Goal: Task Accomplishment & Management: Complete application form

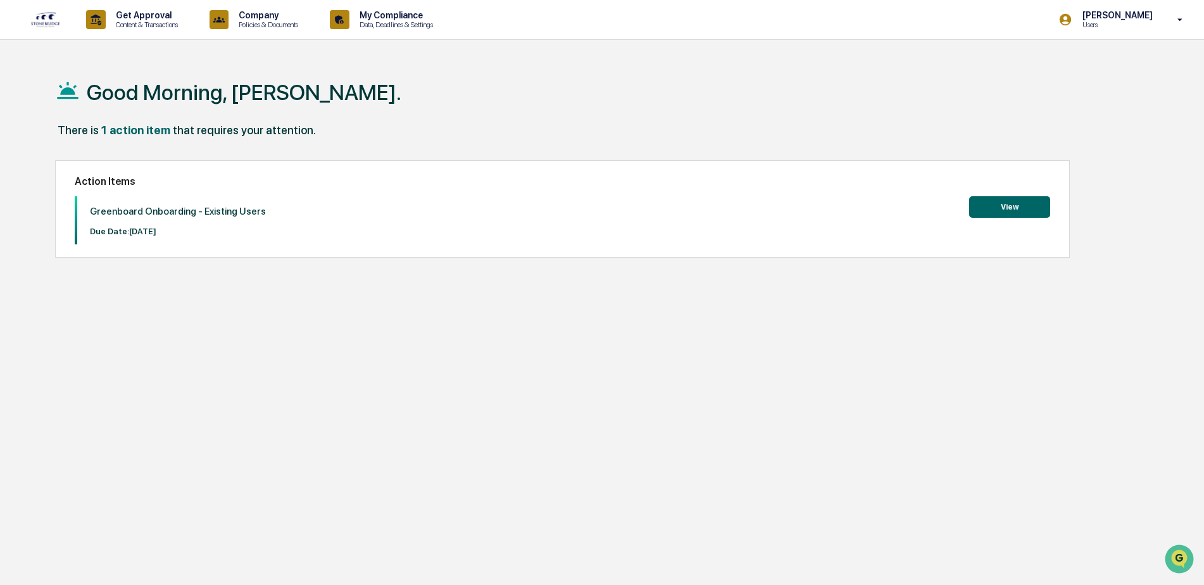
click at [1020, 208] on button "View" at bounding box center [1009, 207] width 81 height 22
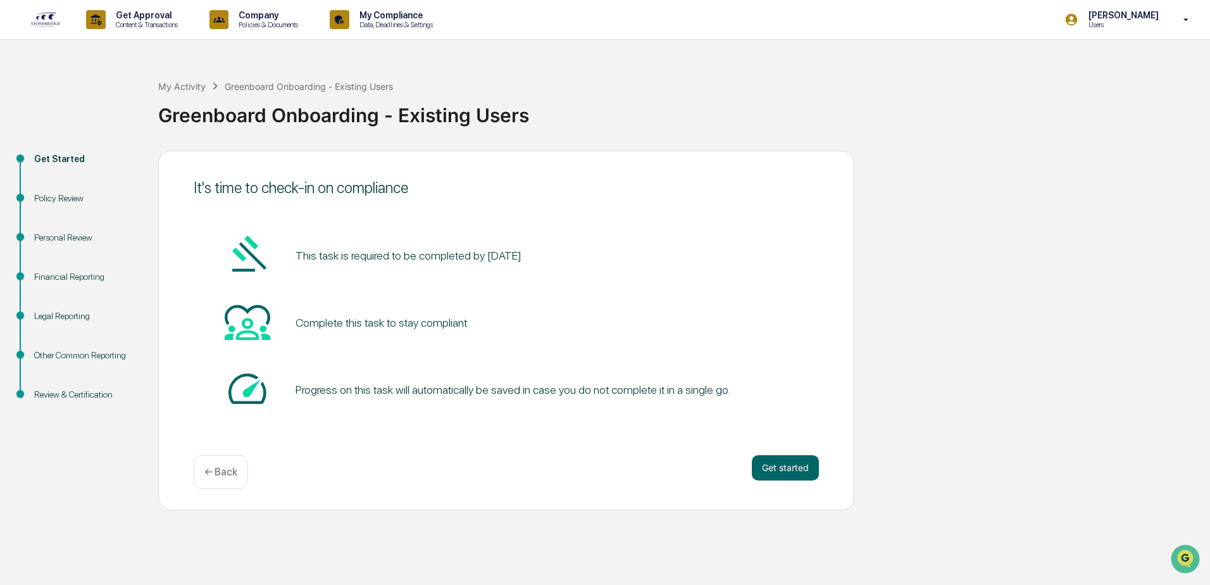
click at [791, 468] on button "Get started" at bounding box center [785, 467] width 67 height 25
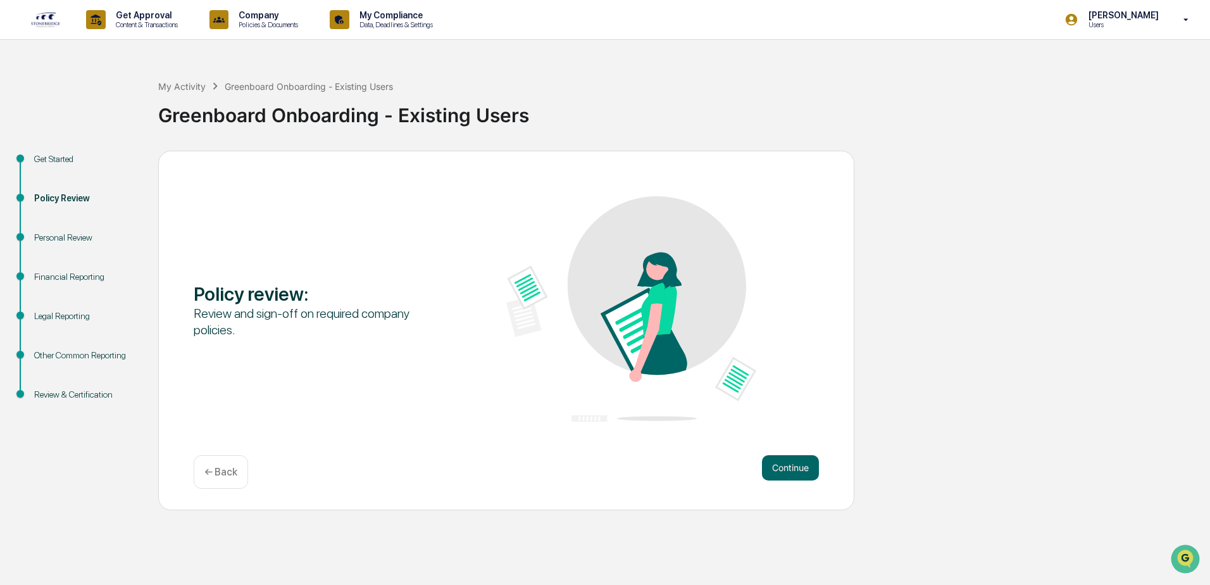
click at [794, 477] on button "Continue" at bounding box center [790, 467] width 57 height 25
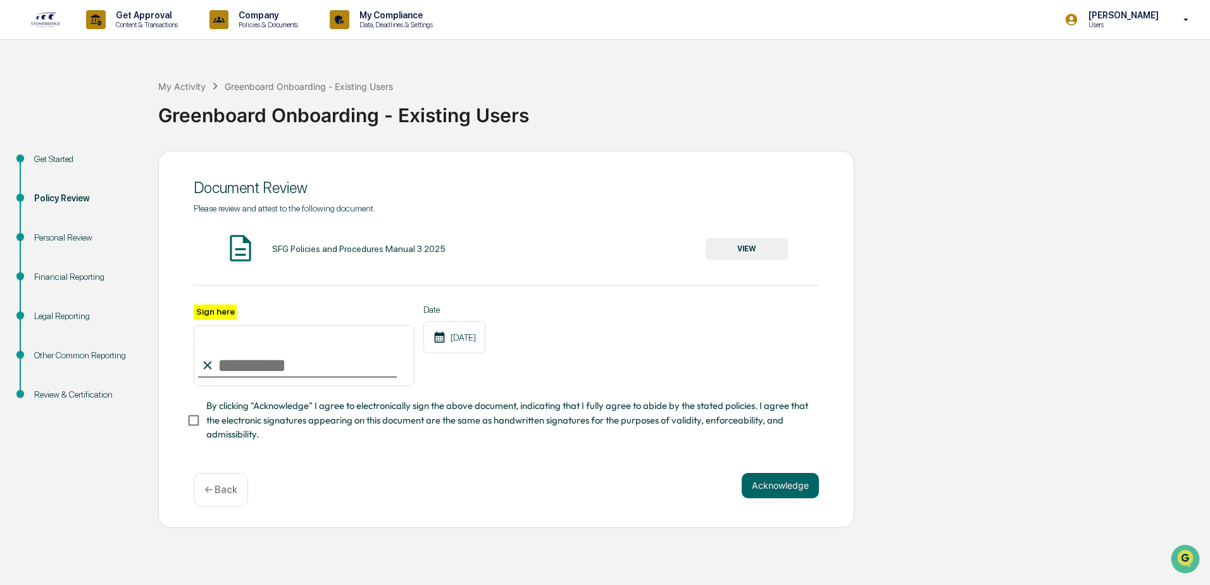
click at [231, 359] on input "Sign here" at bounding box center [304, 355] width 221 height 61
type input "**********"
click at [773, 491] on button "Acknowledge" at bounding box center [780, 485] width 77 height 25
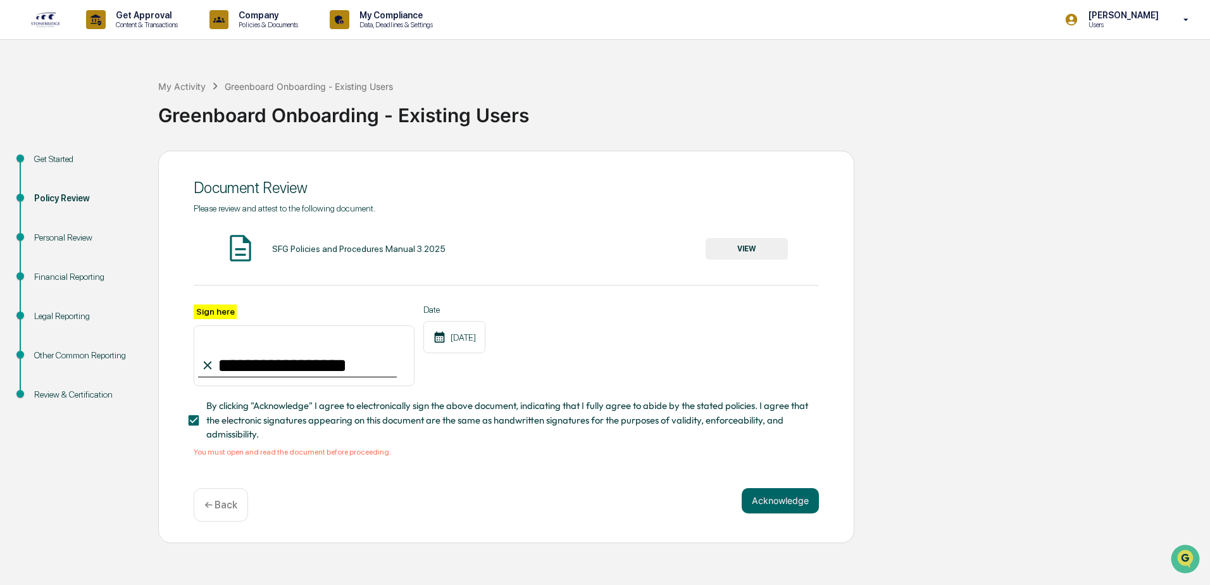
click at [317, 248] on div "SFG Policies and Procedures Manual 3.2025" at bounding box center [358, 249] width 173 height 10
click at [739, 241] on button "VIEW" at bounding box center [747, 249] width 82 height 22
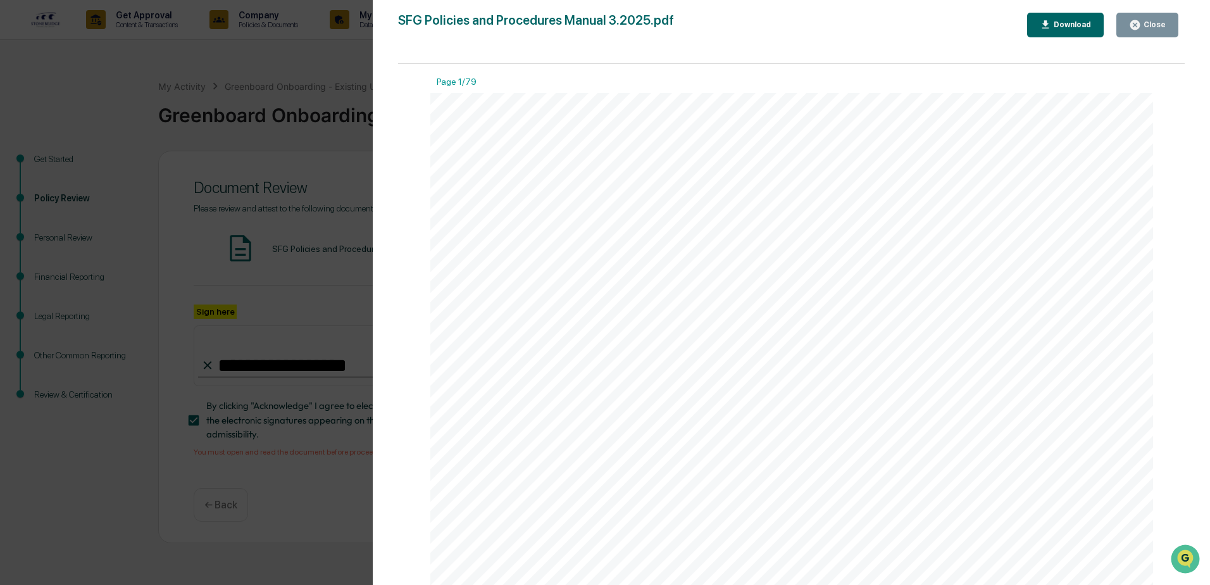
click at [1169, 22] on button "Close" at bounding box center [1148, 25] width 62 height 25
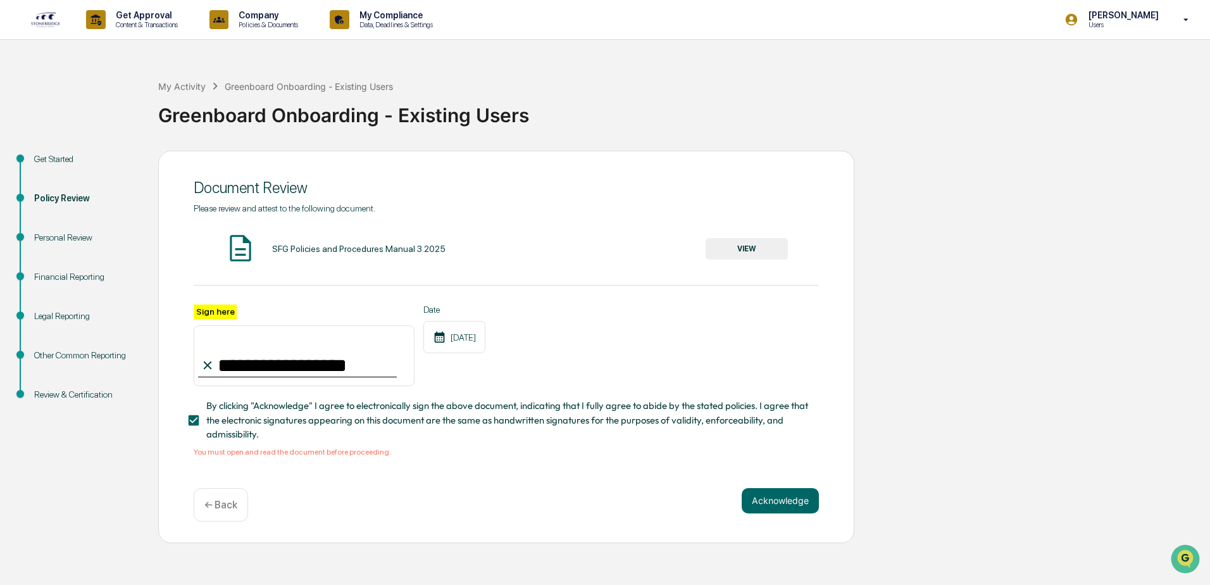
click at [778, 498] on button "Acknowledge" at bounding box center [780, 500] width 77 height 25
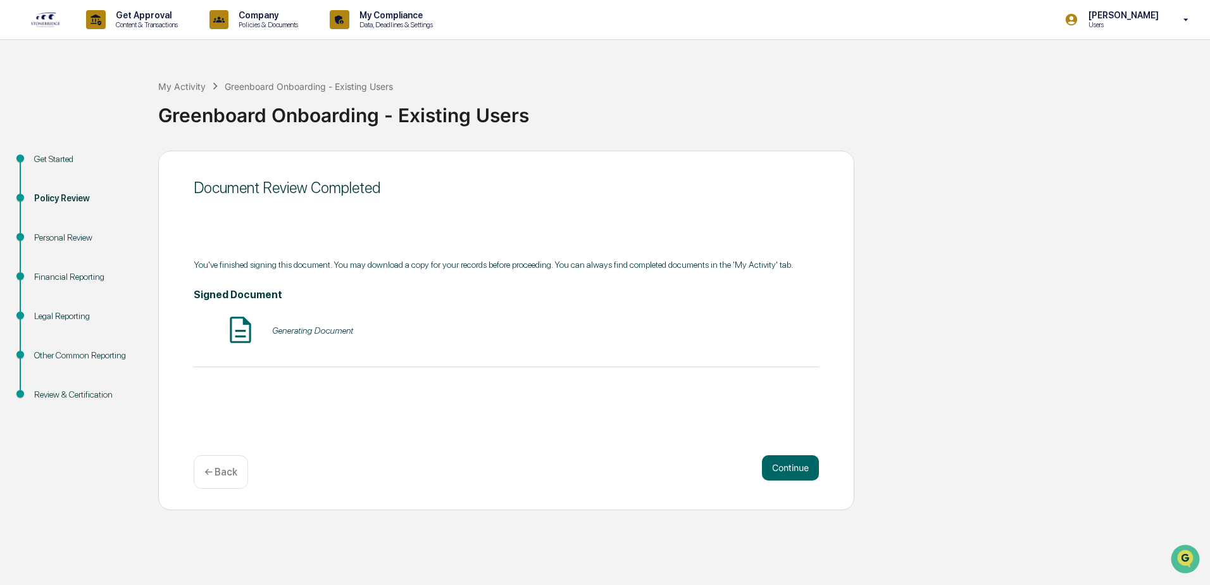
click at [778, 473] on button "Continue" at bounding box center [790, 467] width 57 height 25
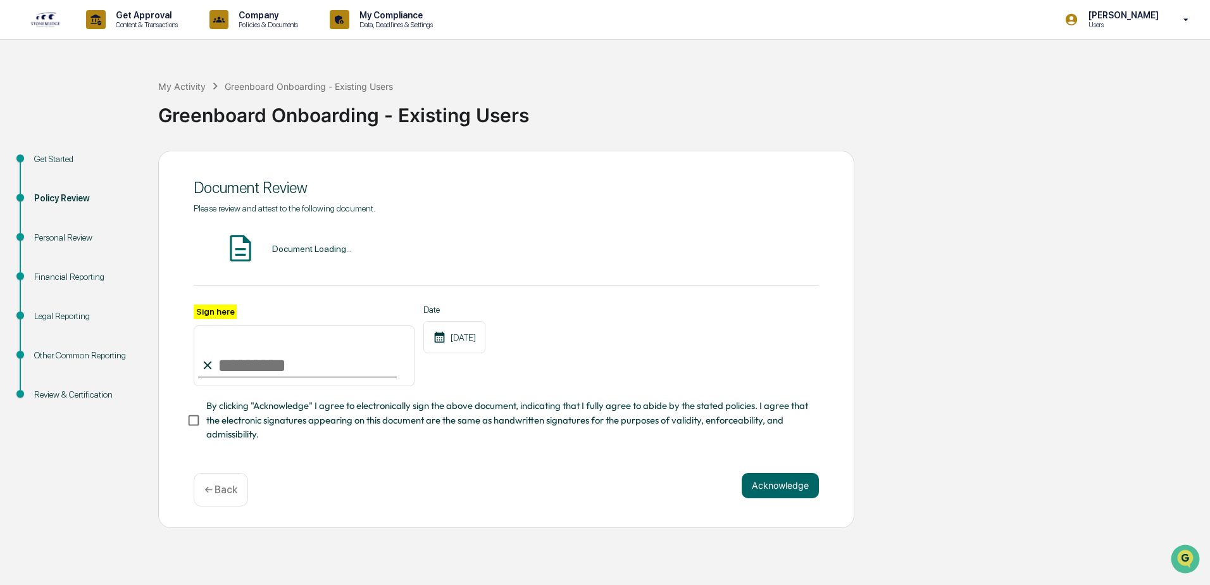
click at [334, 361] on input "Sign here" at bounding box center [304, 355] width 221 height 61
type input "**********"
click at [739, 258] on button "VIEW" at bounding box center [747, 249] width 82 height 22
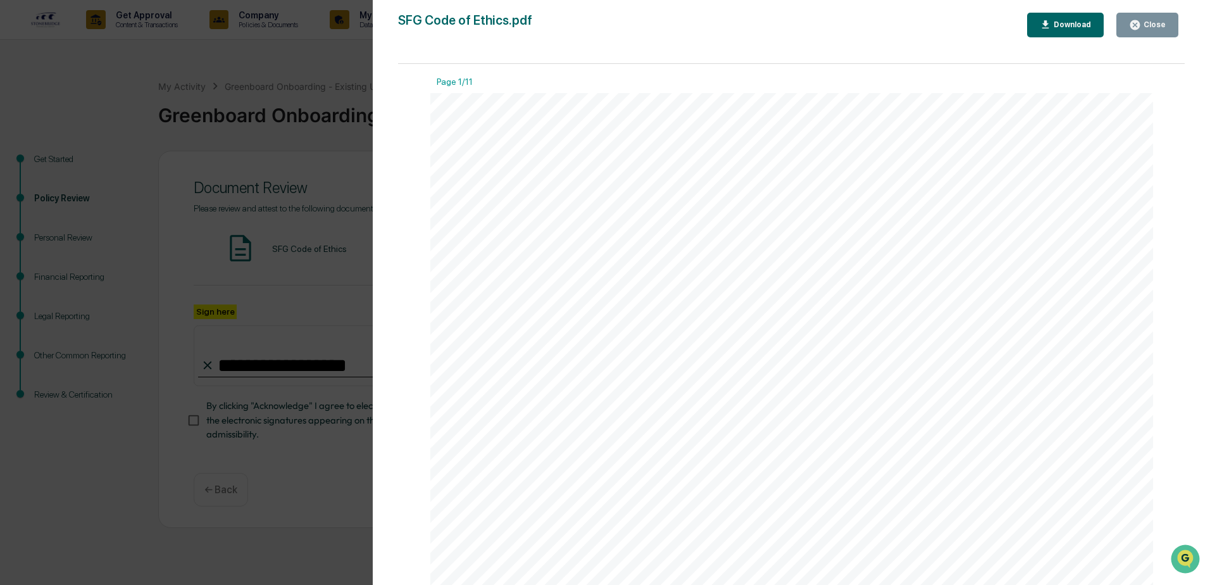
click at [1160, 16] on button "Close" at bounding box center [1148, 25] width 62 height 25
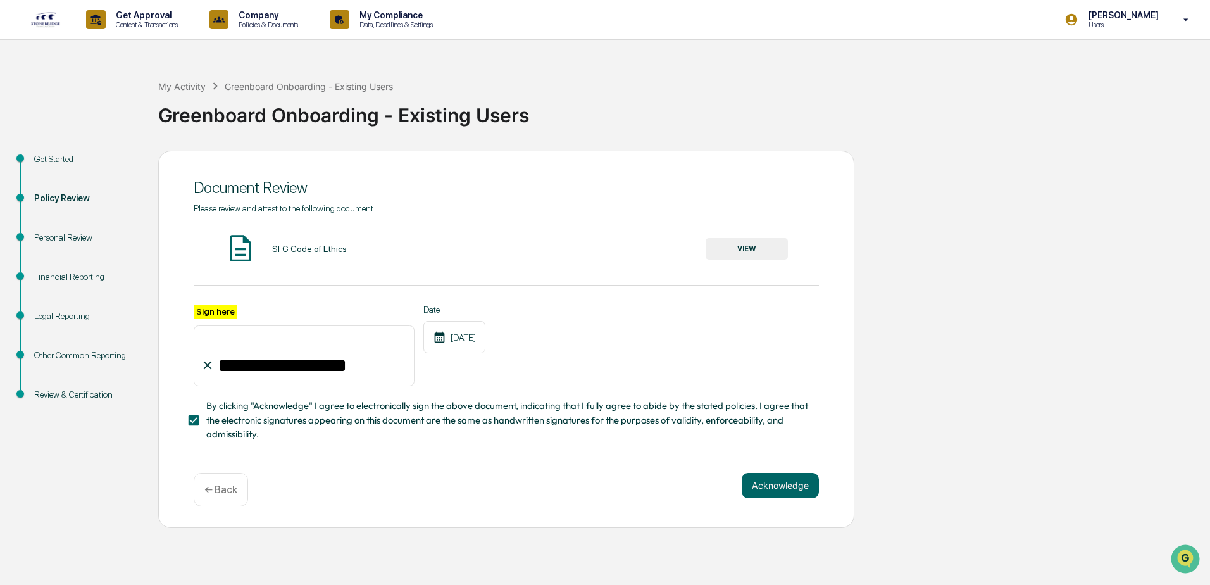
click at [809, 487] on button "Acknowledge" at bounding box center [780, 485] width 77 height 25
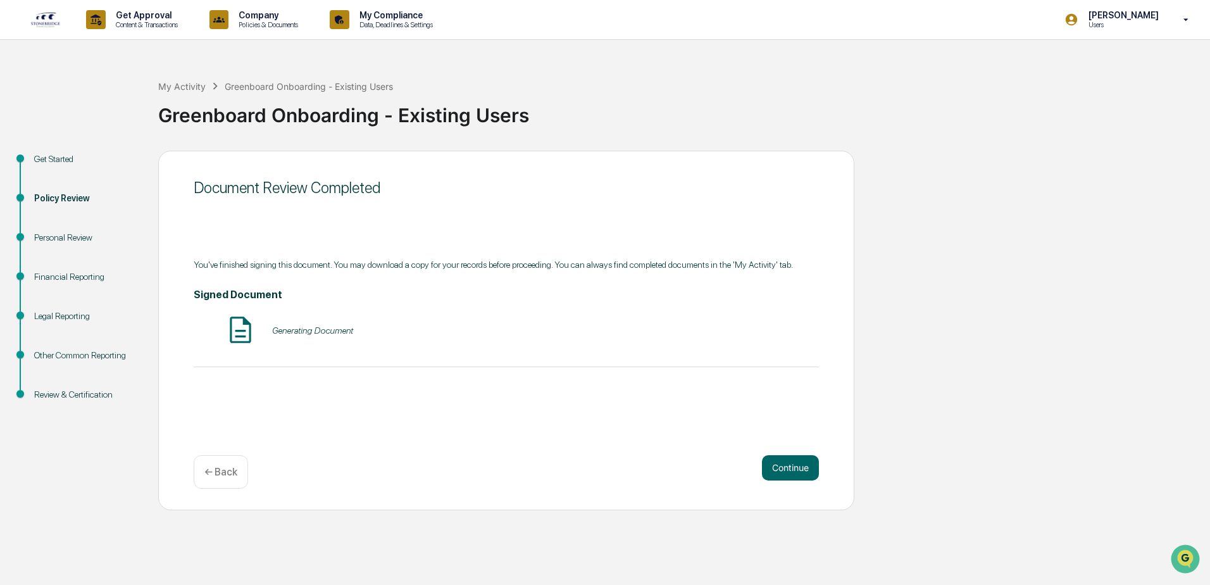
click at [806, 473] on button "Continue" at bounding box center [790, 467] width 57 height 25
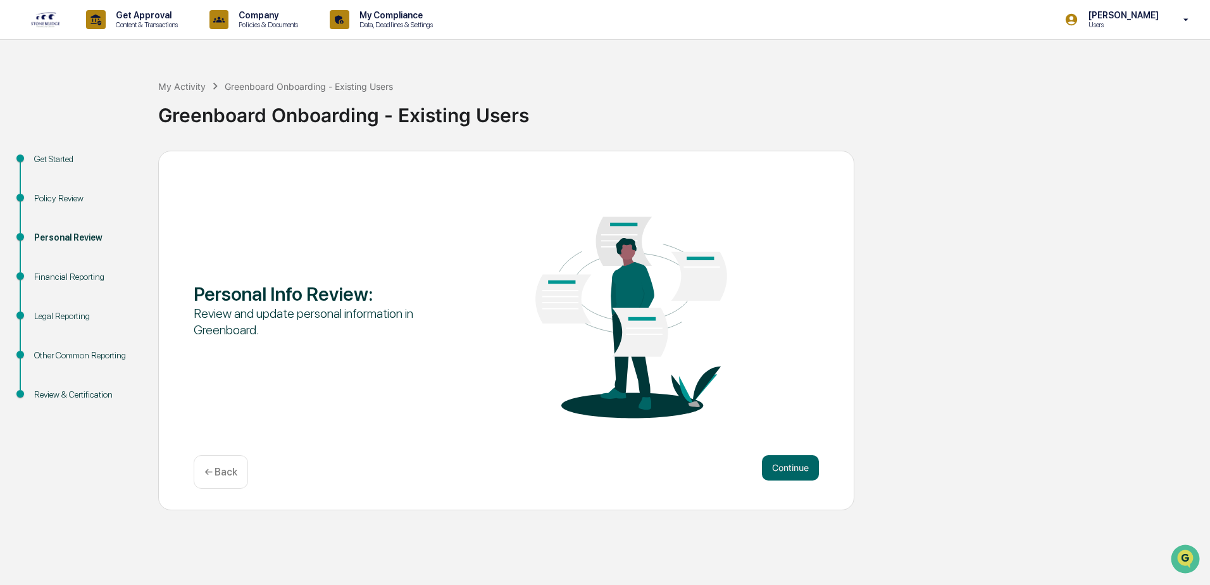
click at [799, 470] on button "Continue" at bounding box center [790, 467] width 57 height 25
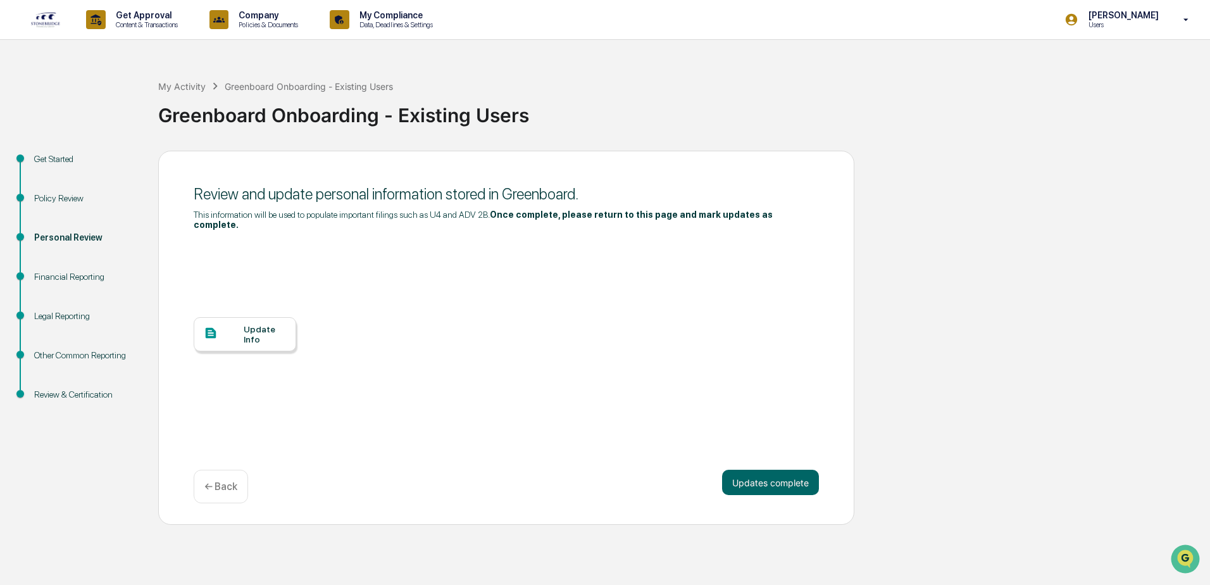
click at [237, 326] on div at bounding box center [224, 334] width 40 height 16
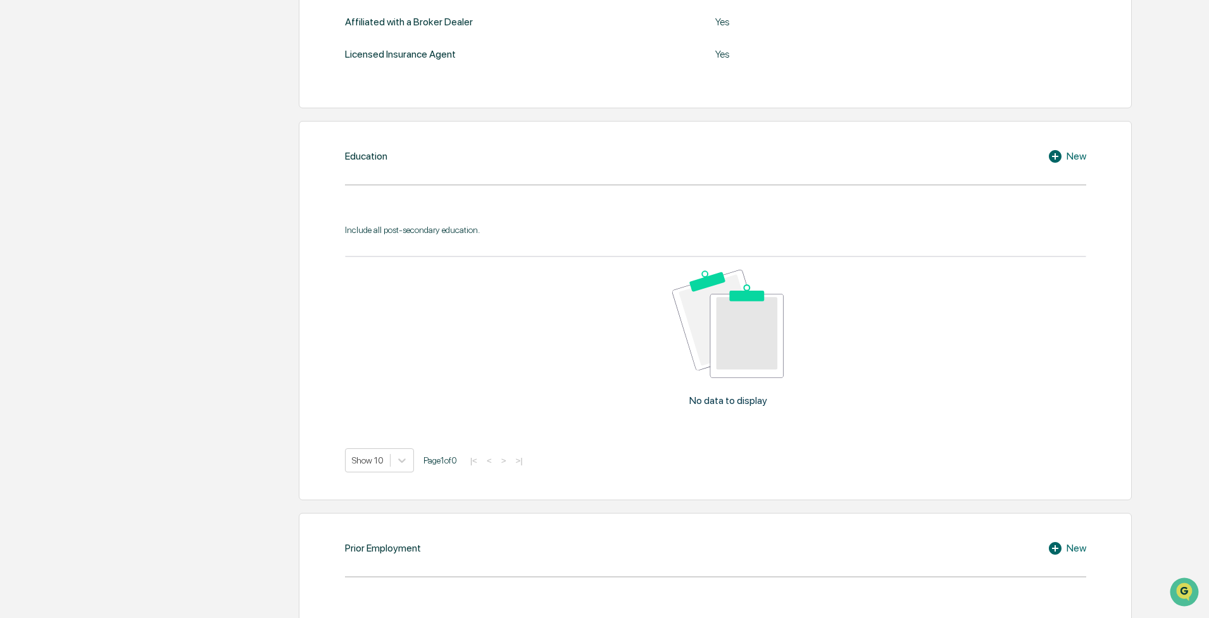
scroll to position [523, 0]
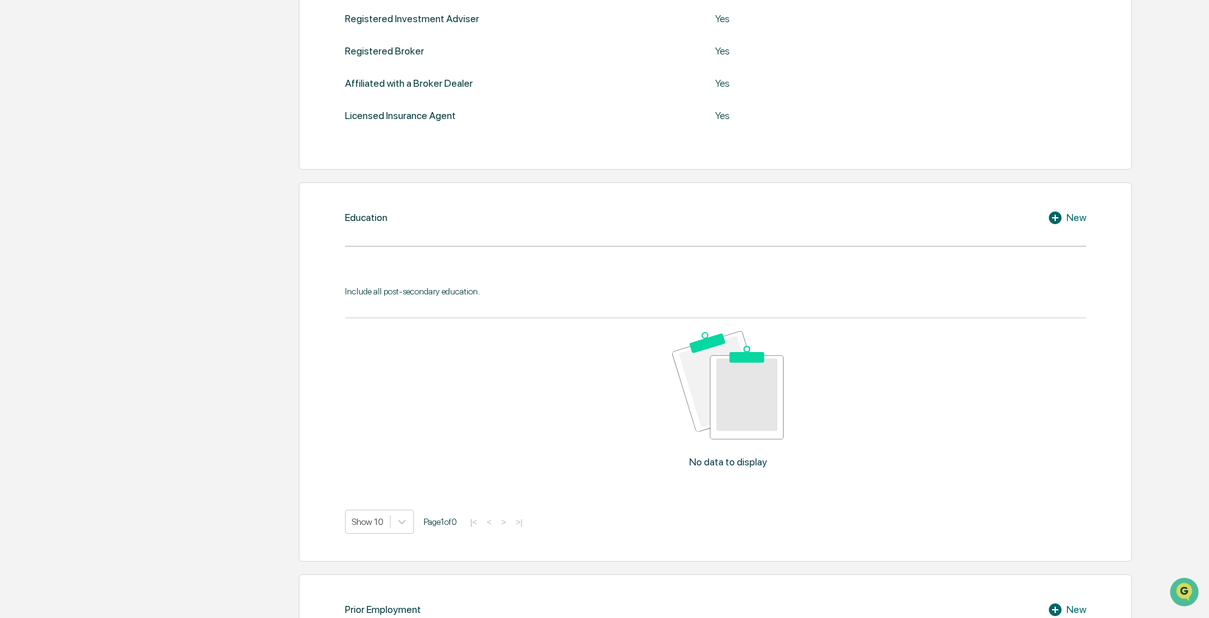
click at [541, 206] on div "Education New Include all post-secondary education. No data to display Show 10 …" at bounding box center [715, 371] width 833 height 379
click at [541, 213] on icon at bounding box center [1057, 217] width 19 height 15
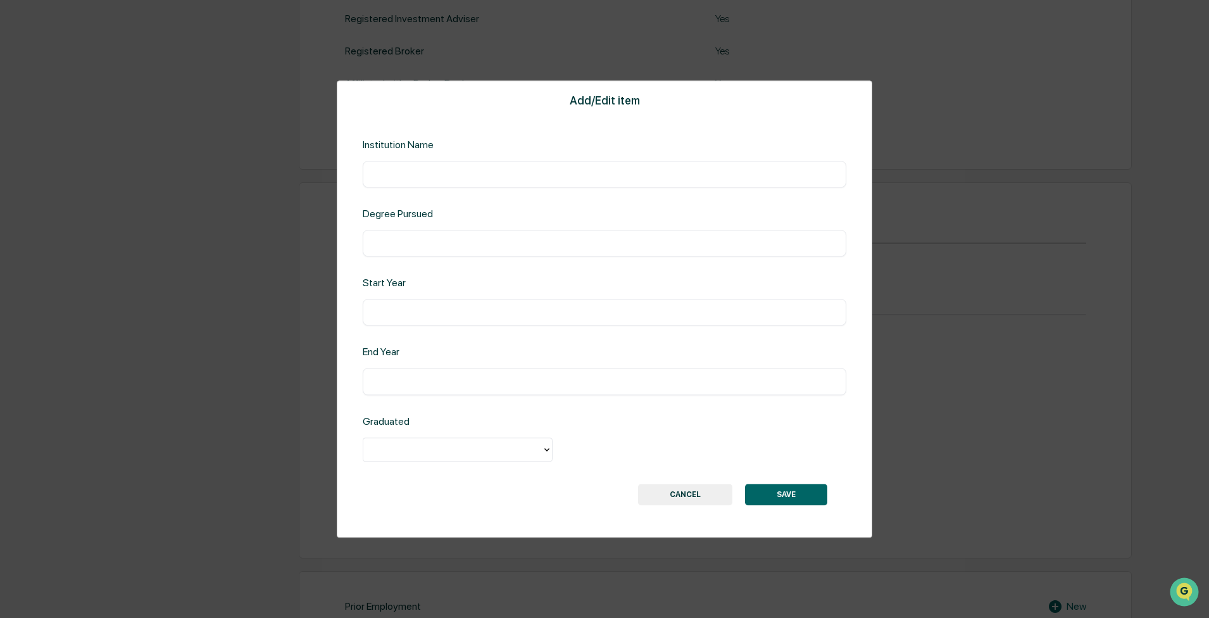
click at [404, 182] on div "​" at bounding box center [605, 174] width 484 height 27
click at [427, 178] on input "text" at bounding box center [604, 174] width 465 height 13
type input "**********"
type input "*"
type input "**********"
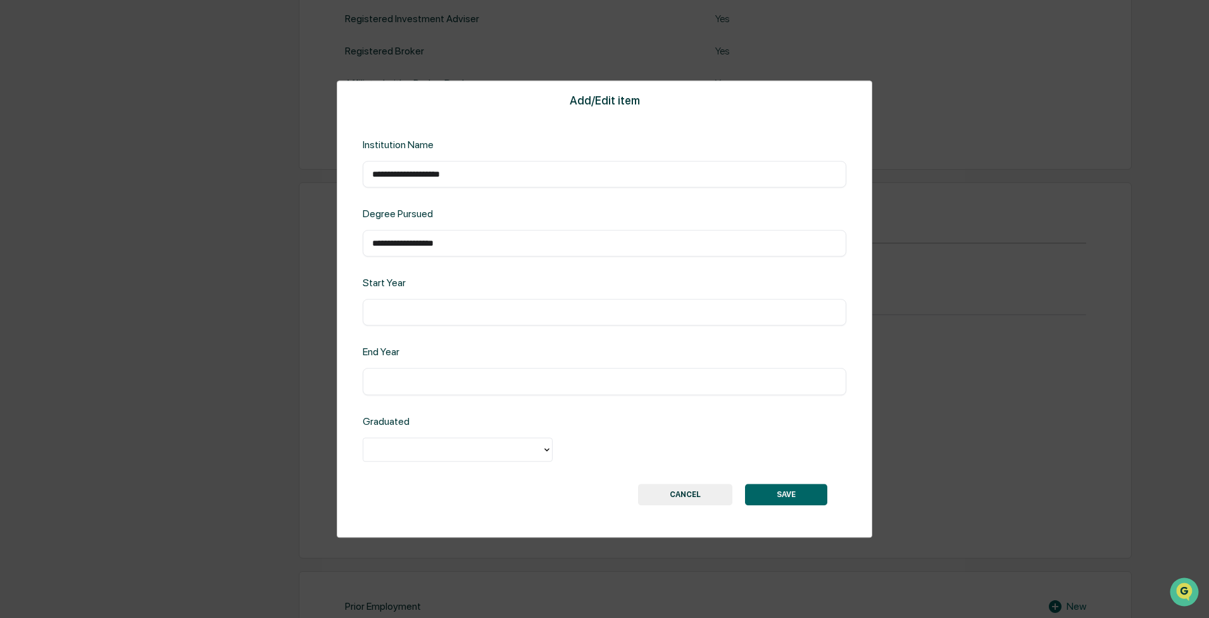
type input "*"
type input "****"
click at [413, 279] on div at bounding box center [453, 449] width 166 height 15
click at [415, 279] on div "Yes" at bounding box center [458, 478] width 190 height 25
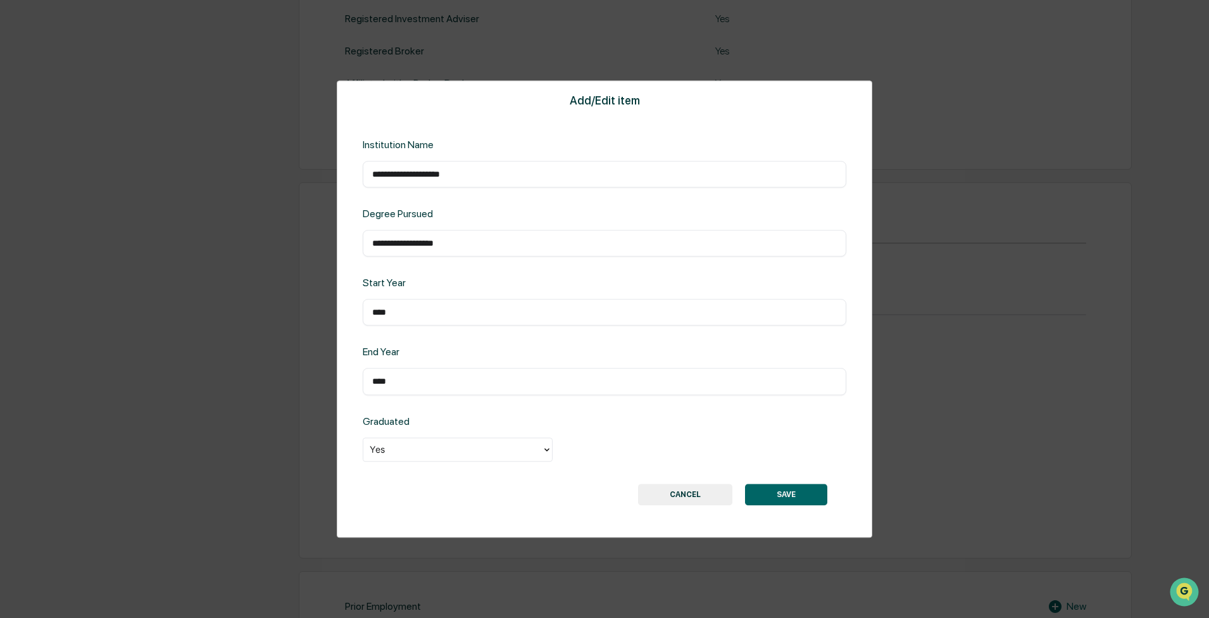
click at [541, 279] on button "SAVE" at bounding box center [786, 495] width 82 height 22
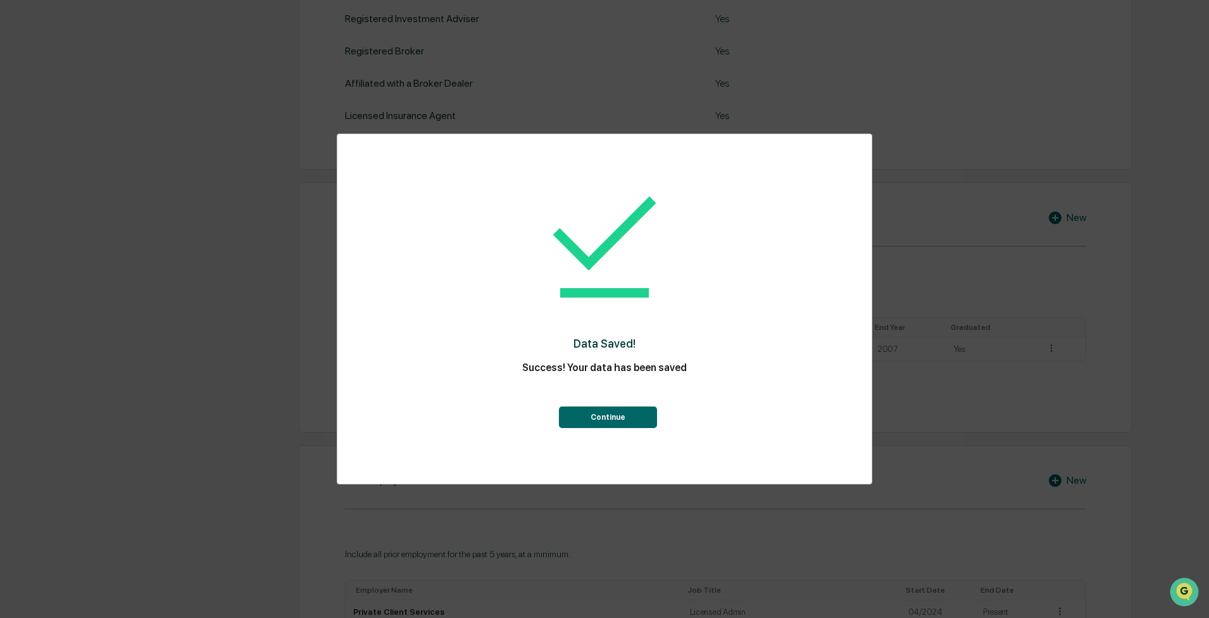
click at [541, 279] on button "Continue" at bounding box center [608, 417] width 98 height 22
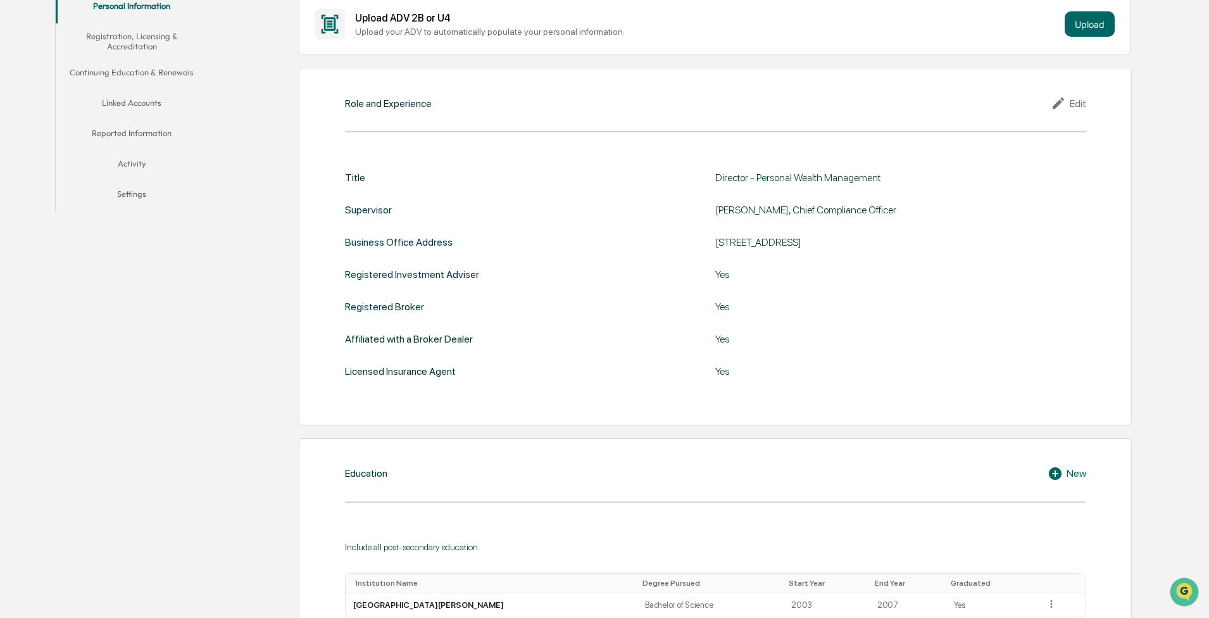
scroll to position [0, 0]
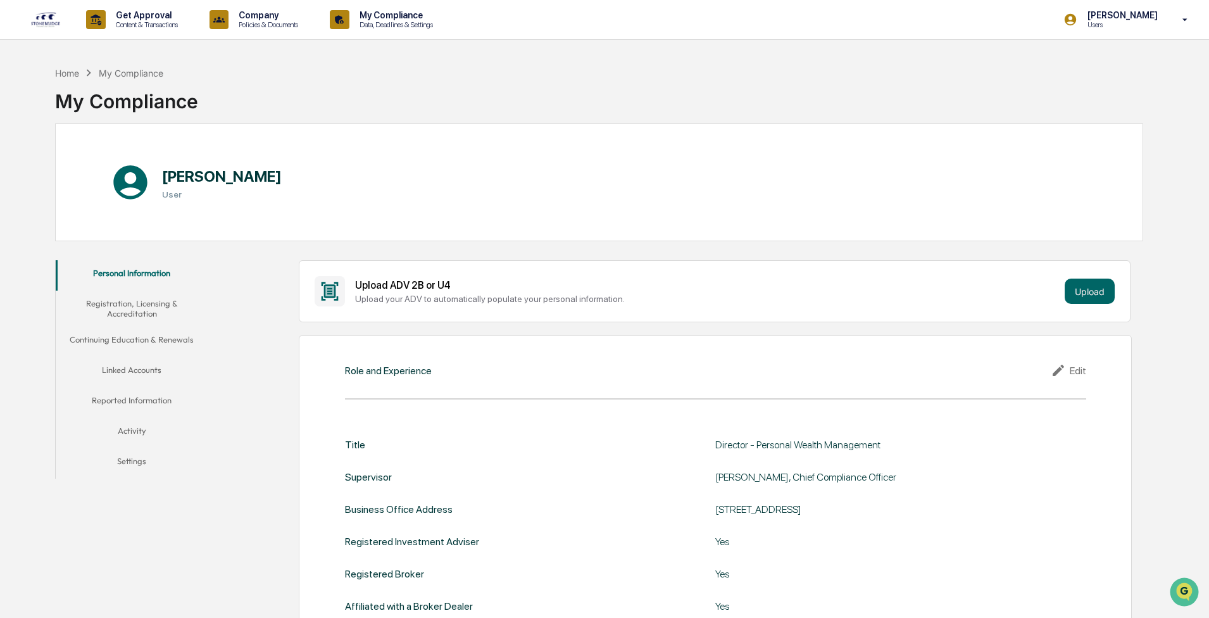
click at [141, 279] on button "Registration, Licensing & Accreditation" at bounding box center [132, 309] width 152 height 36
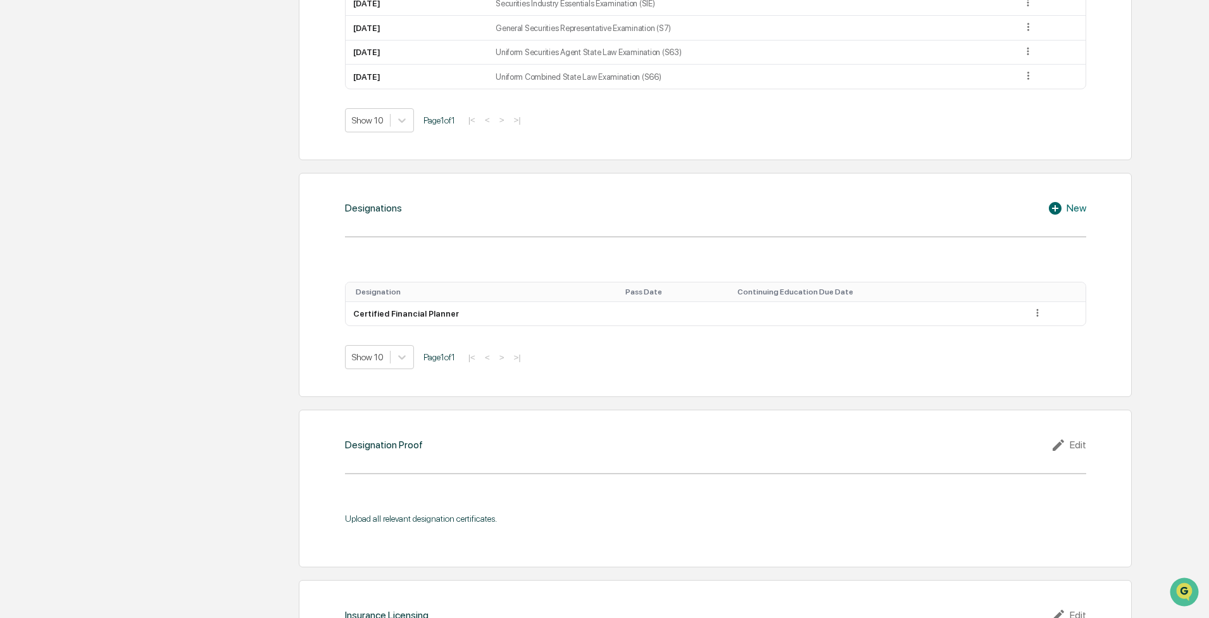
scroll to position [886, 0]
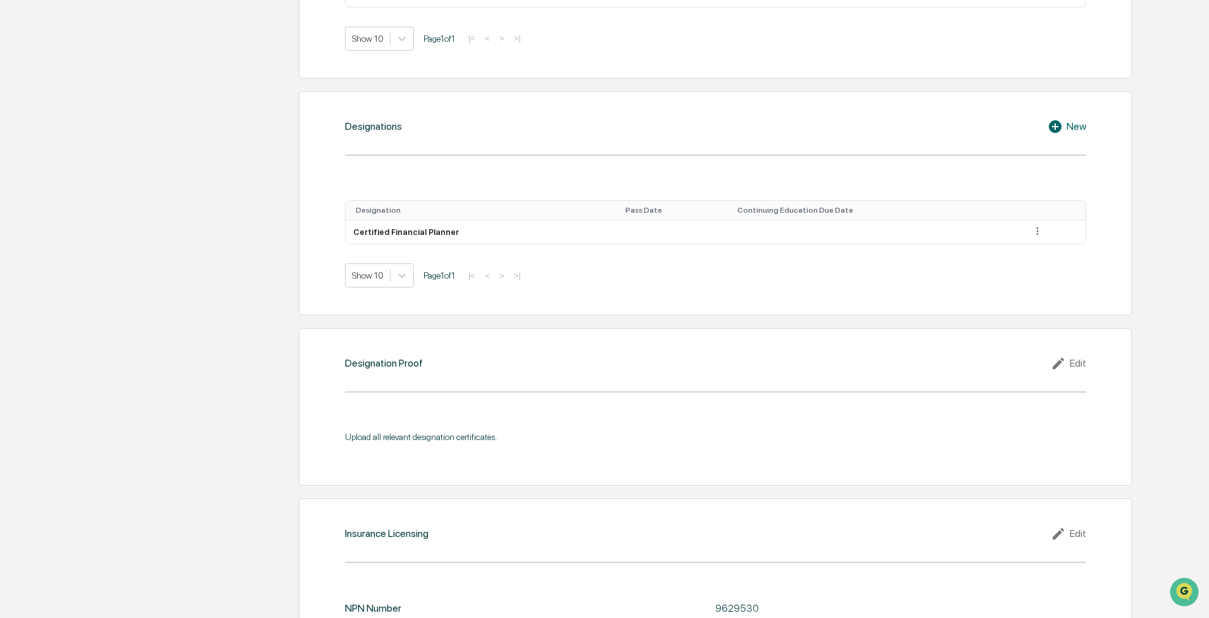
click at [541, 126] on div "New" at bounding box center [1067, 126] width 39 height 15
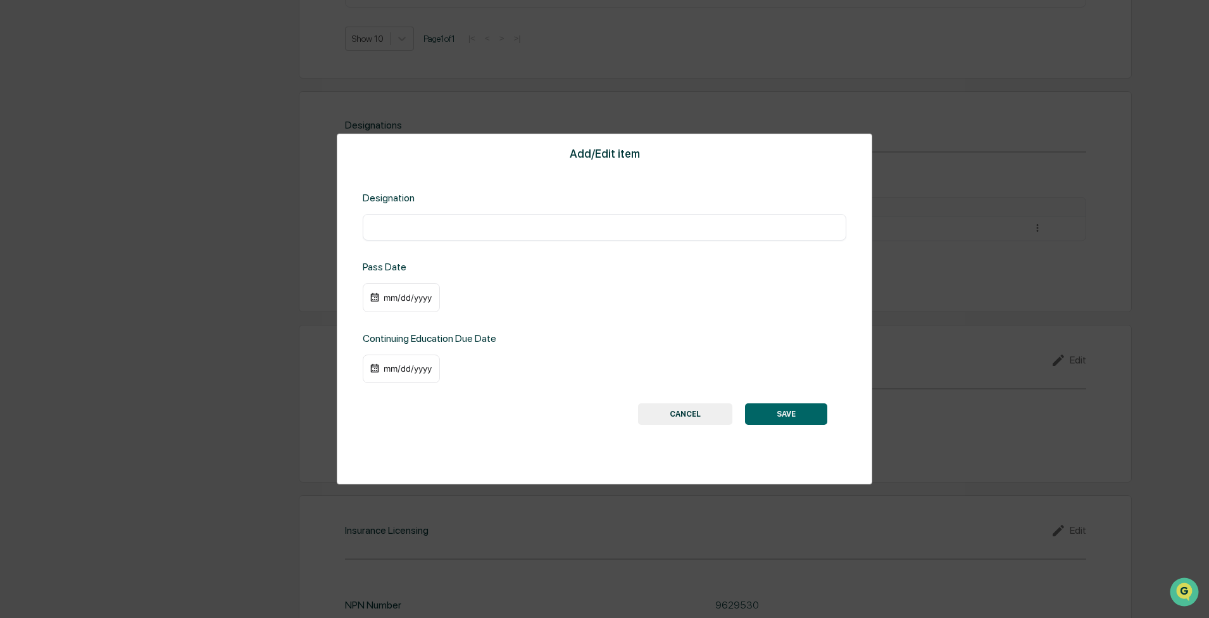
click at [400, 232] on input "text" at bounding box center [604, 227] width 465 height 13
click at [541, 279] on button "CANCEL" at bounding box center [685, 414] width 94 height 22
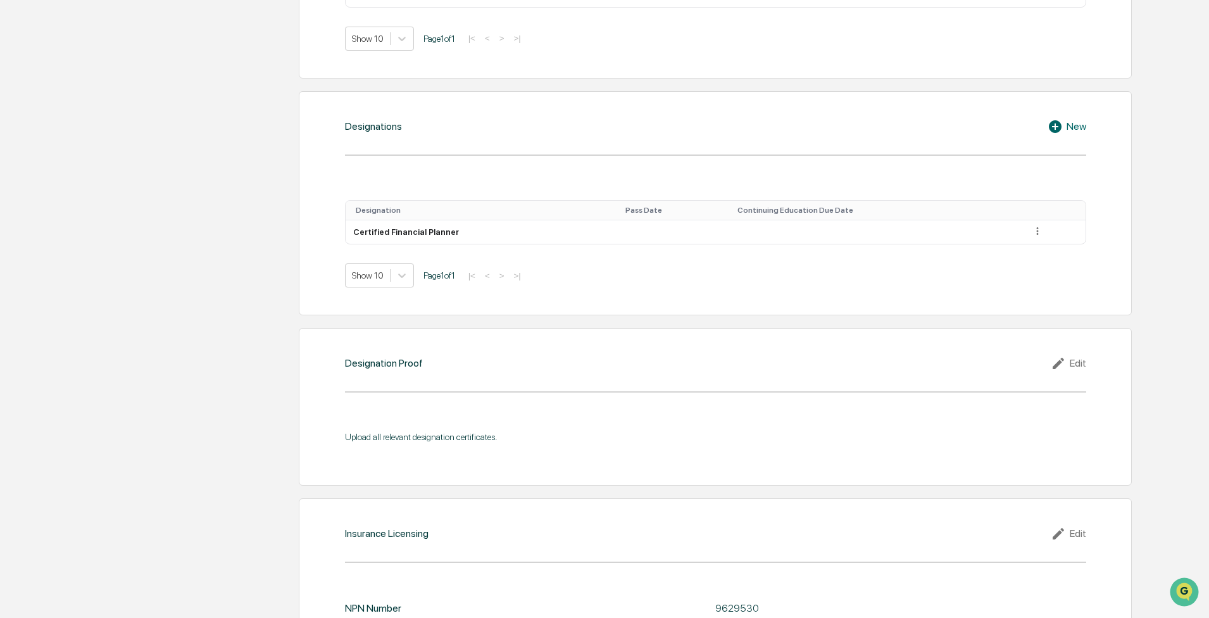
click at [396, 231] on td "Certified Financial Planner" at bounding box center [483, 232] width 275 height 24
click at [541, 230] on icon at bounding box center [1038, 231] width 12 height 12
click at [541, 251] on div "Edit" at bounding box center [1023, 249] width 41 height 20
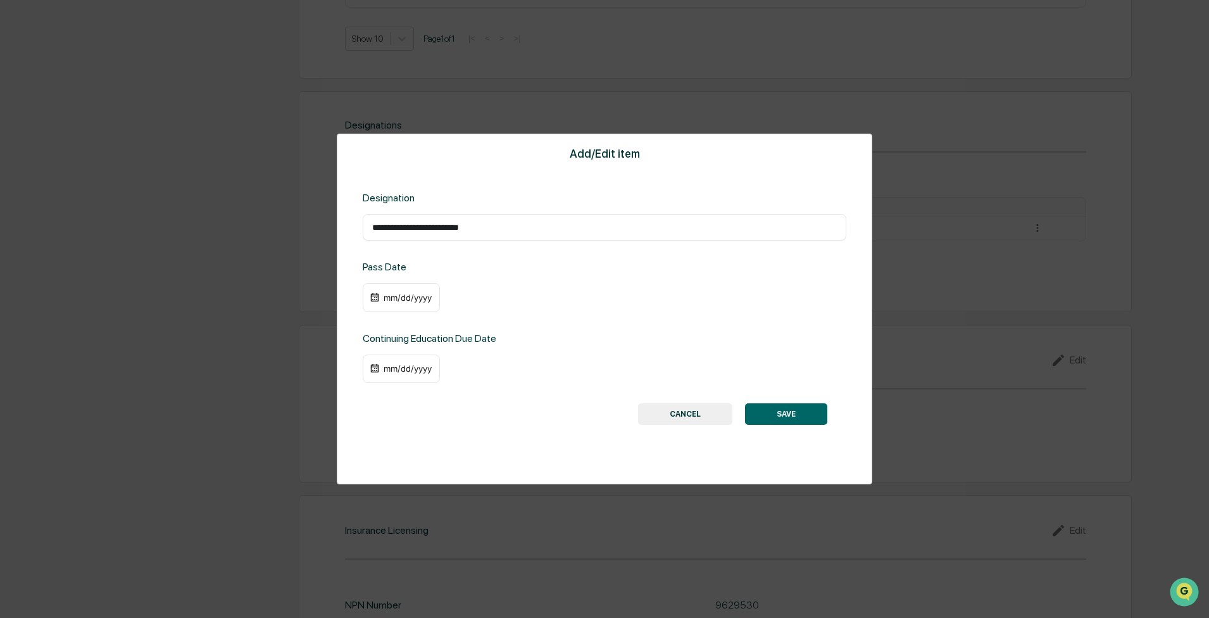
click at [389, 279] on div "mm/dd/yyyy" at bounding box center [401, 297] width 77 height 29
click at [397, 279] on div "mm/dd/yyyy" at bounding box center [407, 297] width 51 height 10
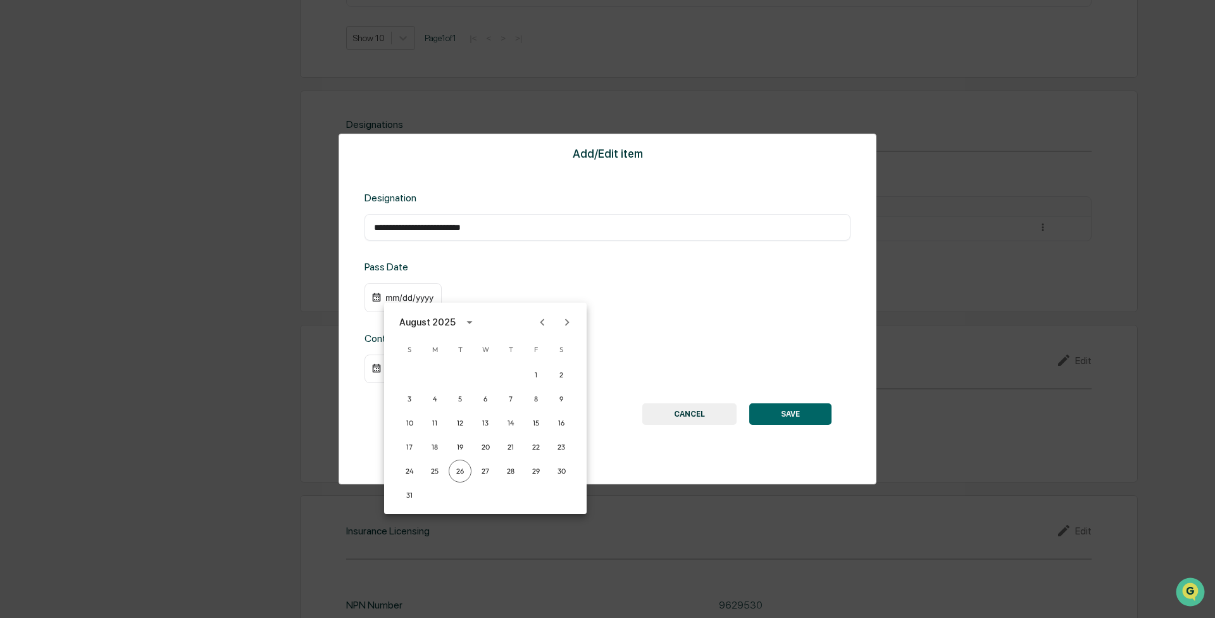
click at [386, 279] on div at bounding box center [607, 309] width 1215 height 618
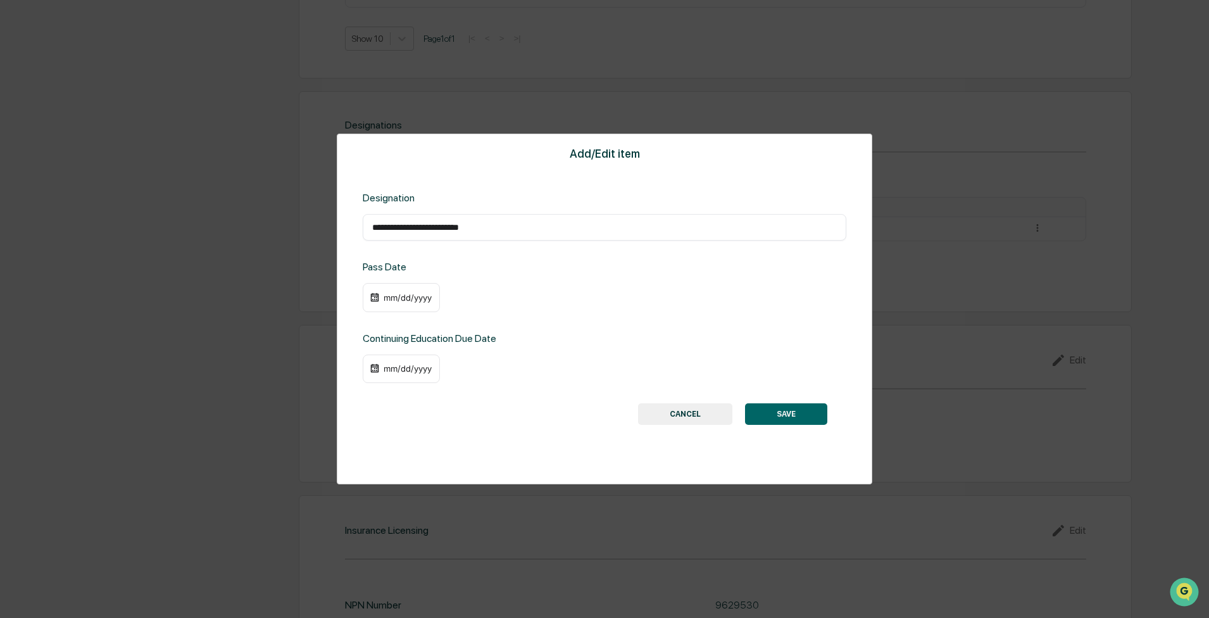
click at [386, 279] on div "mm/dd/yyyy" at bounding box center [407, 297] width 51 height 10
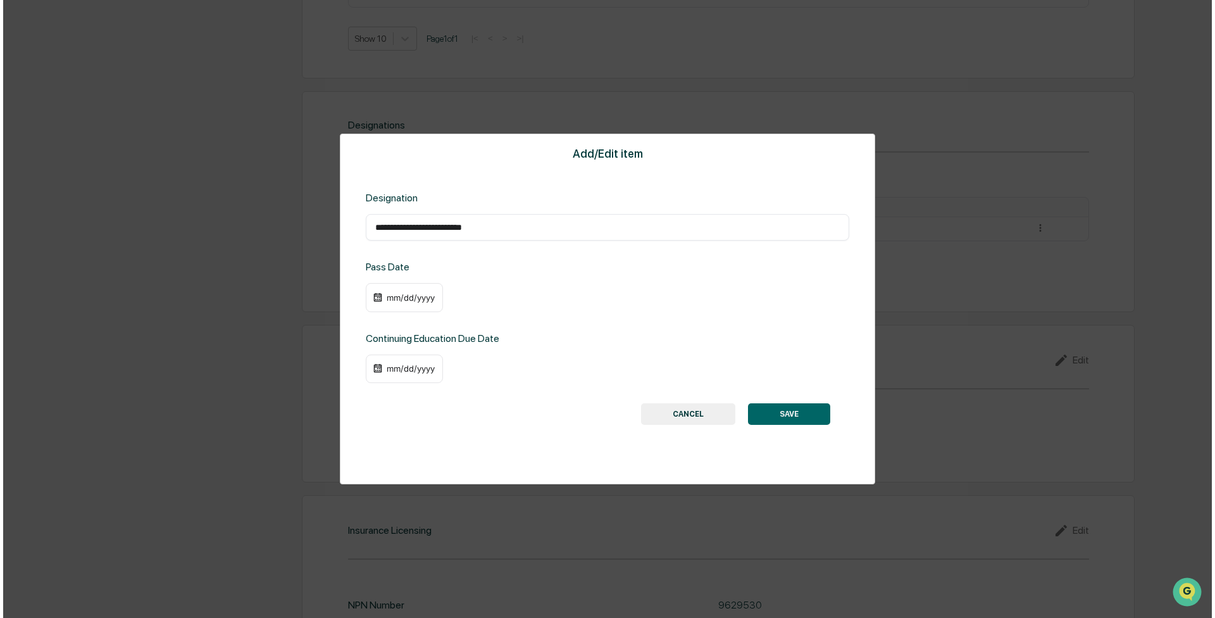
scroll to position [887, 0]
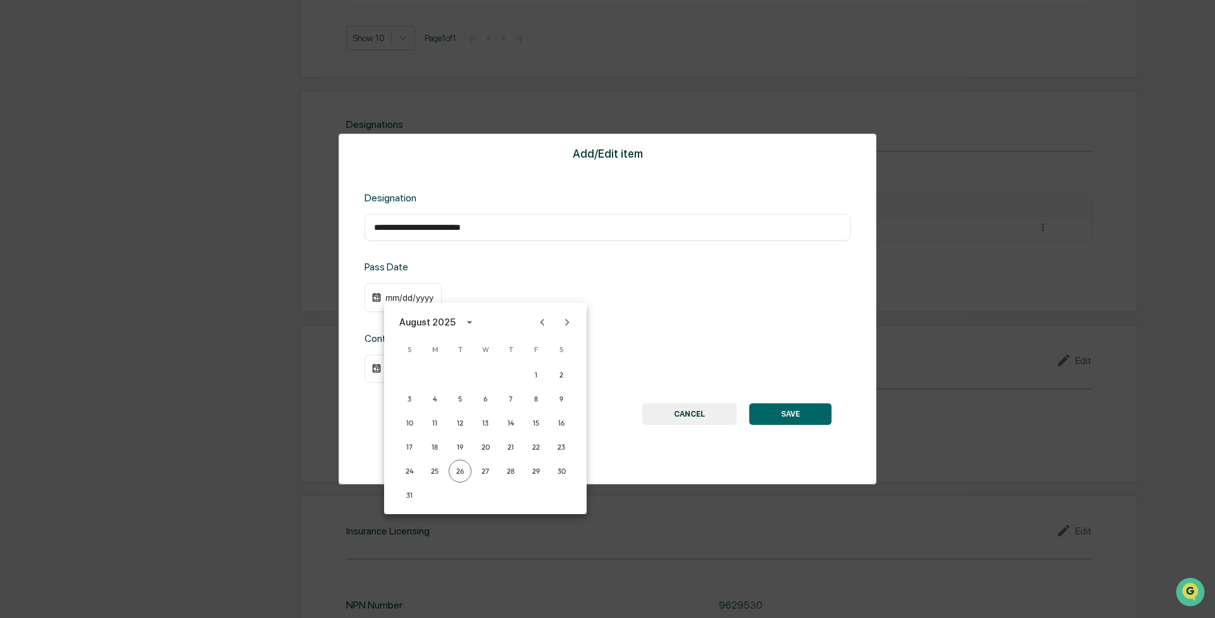
click at [540, 279] on icon "Previous month" at bounding box center [543, 322] width 14 height 14
click at [418, 279] on div "[DATE]" at bounding box center [414, 322] width 30 height 14
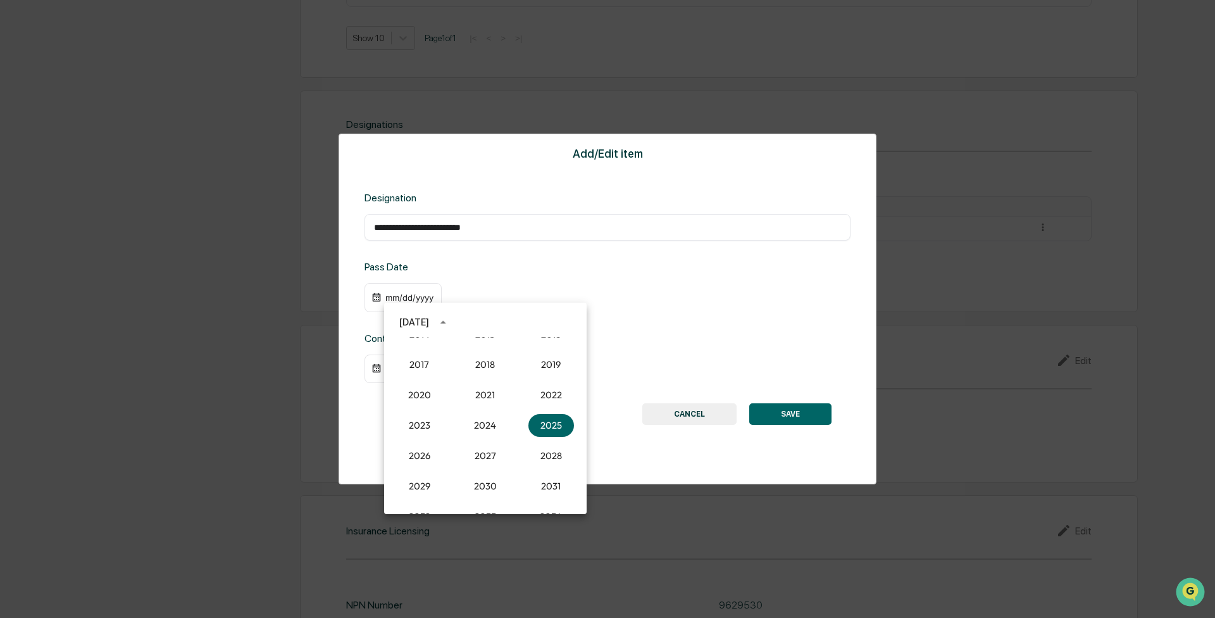
scroll to position [1109, 0]
click at [482, 279] on button "2012" at bounding box center [486, 367] width 46 height 23
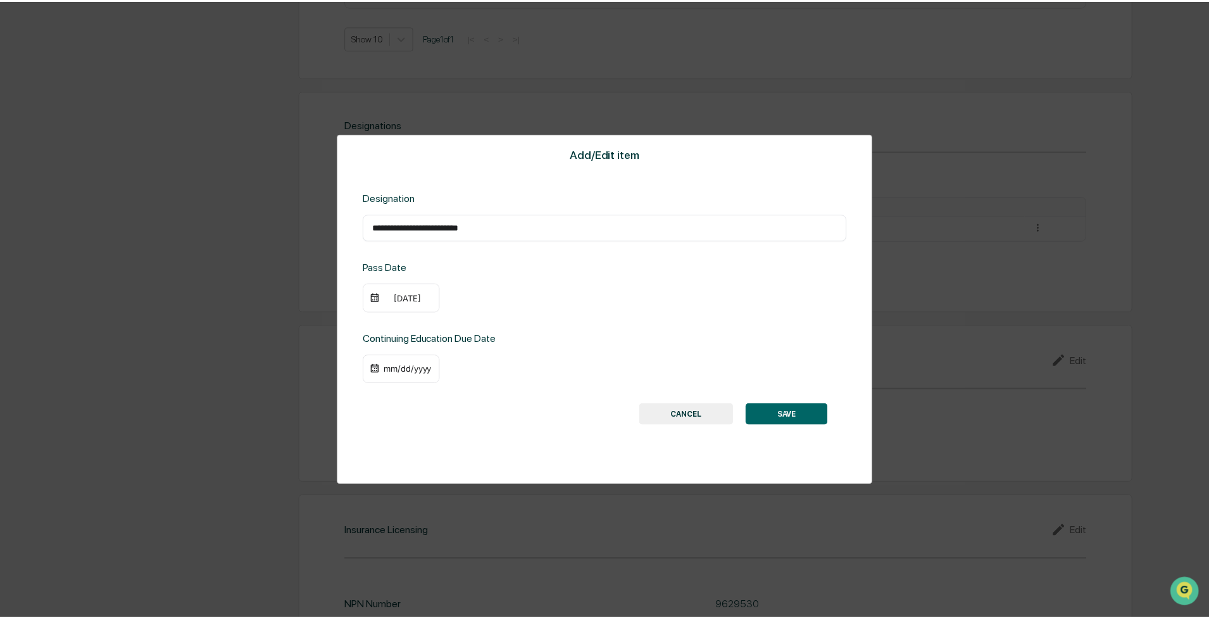
scroll to position [886, 0]
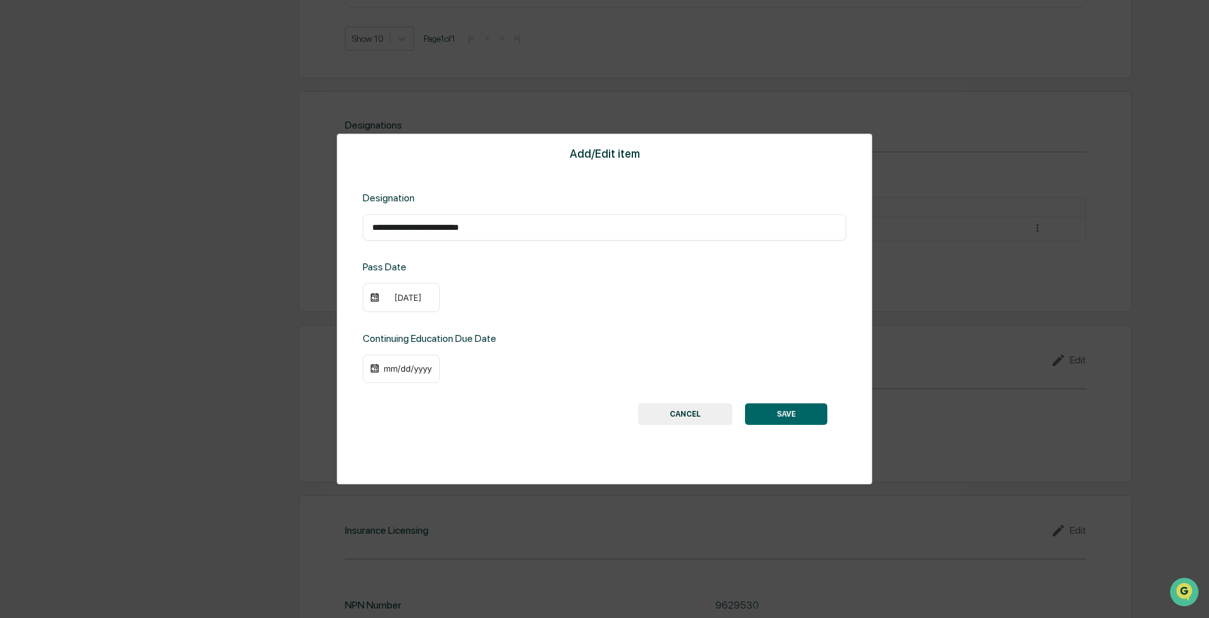
click at [397, 279] on div "[DATE]" at bounding box center [407, 297] width 51 height 10
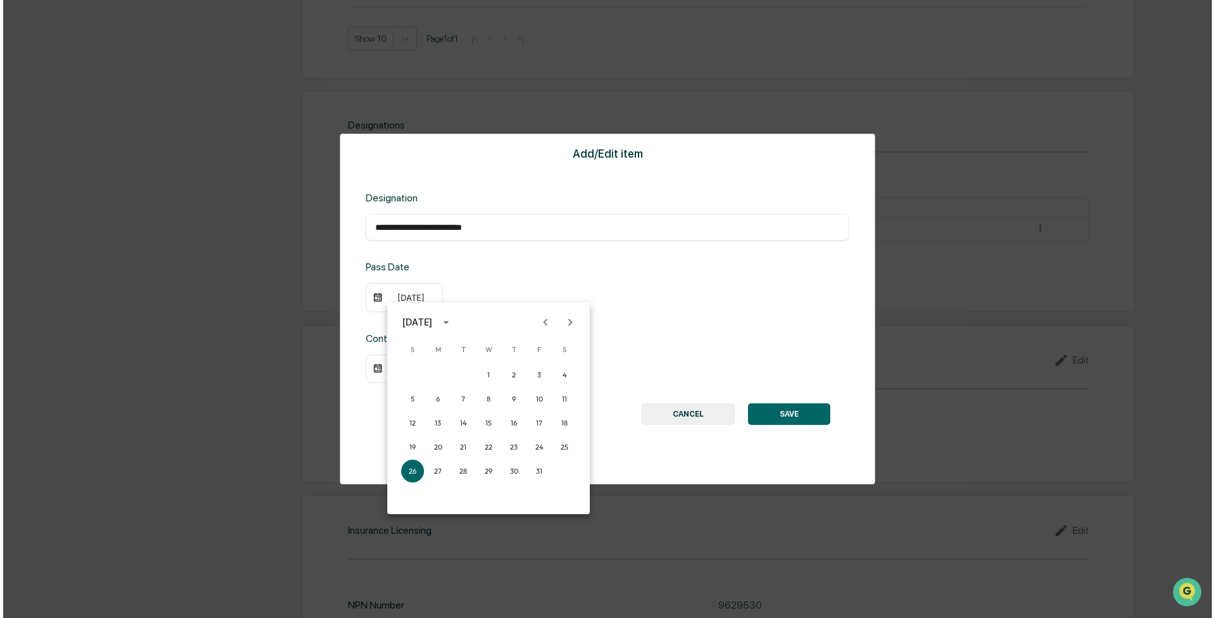
scroll to position [887, 0]
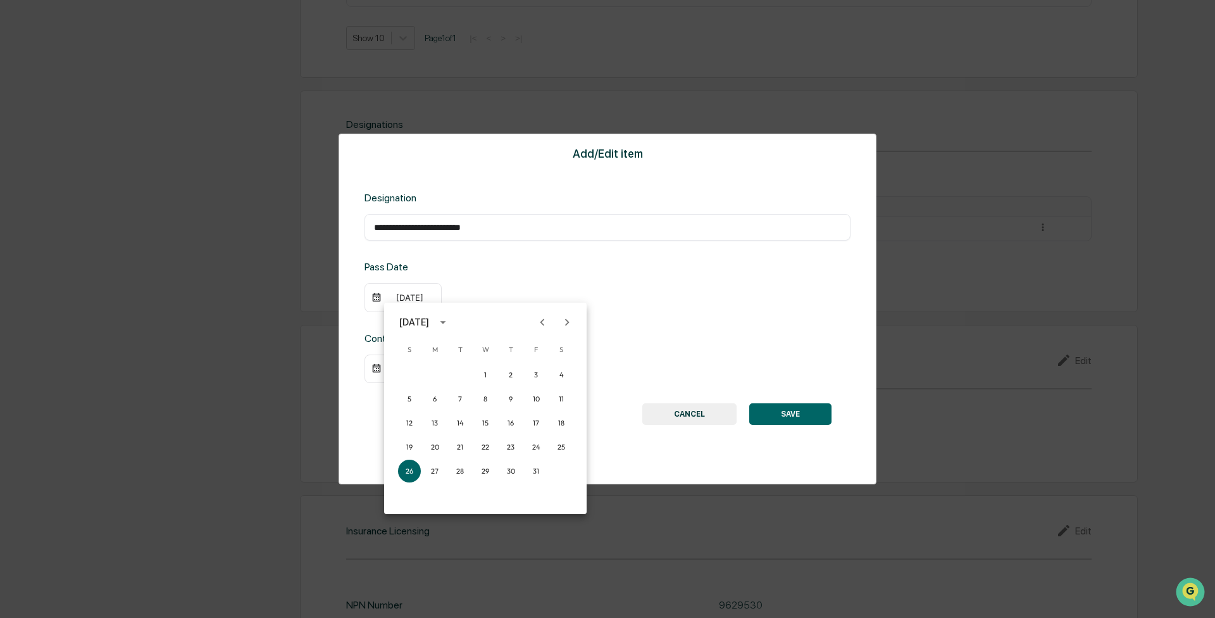
click at [541, 279] on icon "Previous month" at bounding box center [543, 322] width 14 height 14
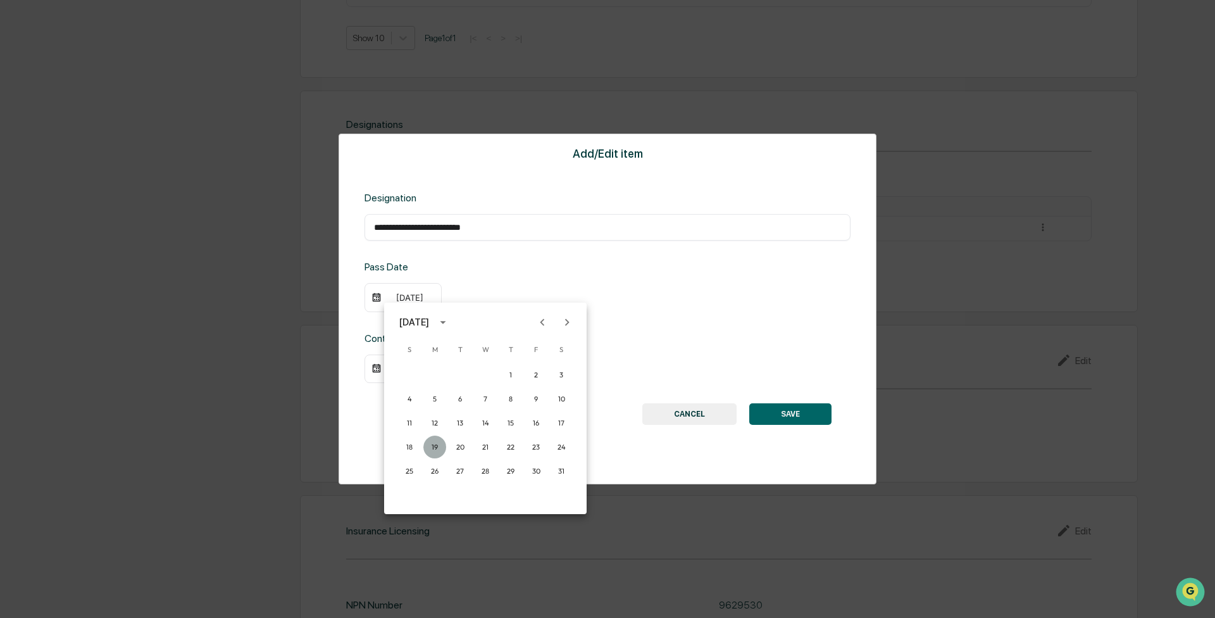
click at [432, 279] on button "19" at bounding box center [434, 447] width 23 height 23
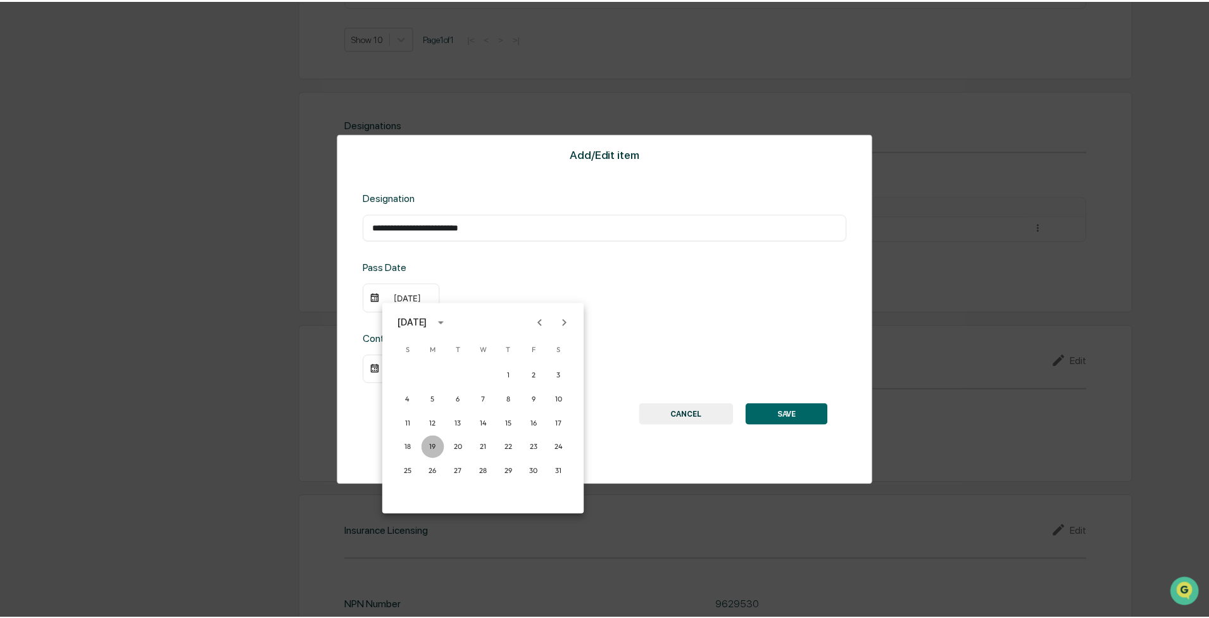
scroll to position [886, 0]
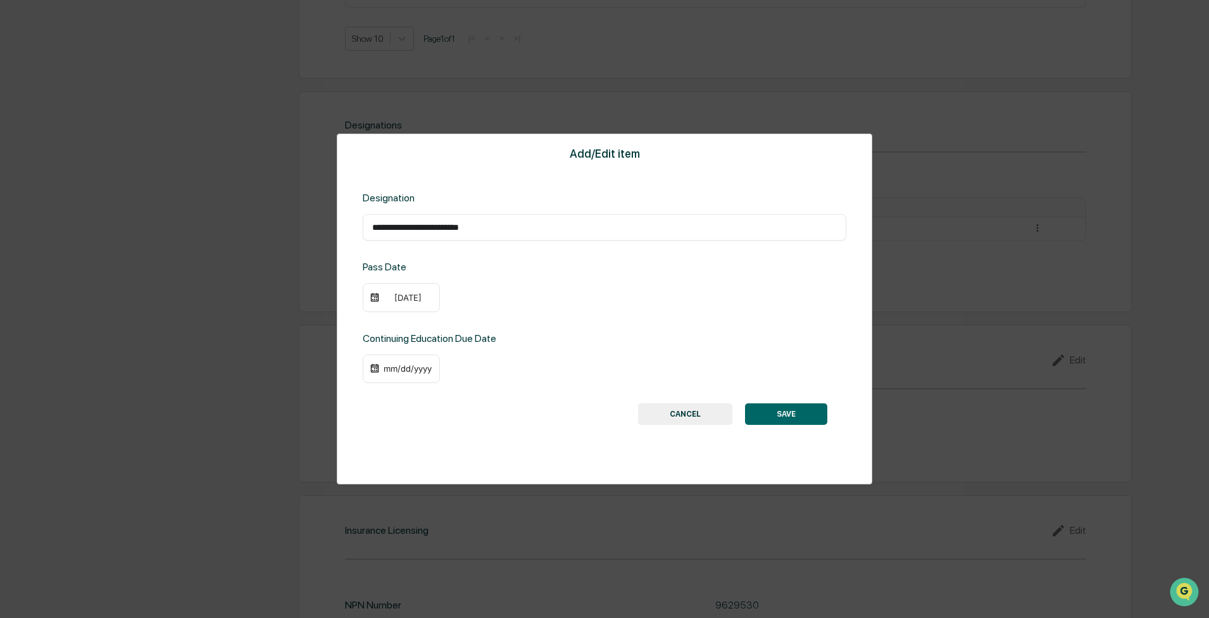
click at [399, 279] on div "mm/dd/yyyy" at bounding box center [407, 368] width 51 height 10
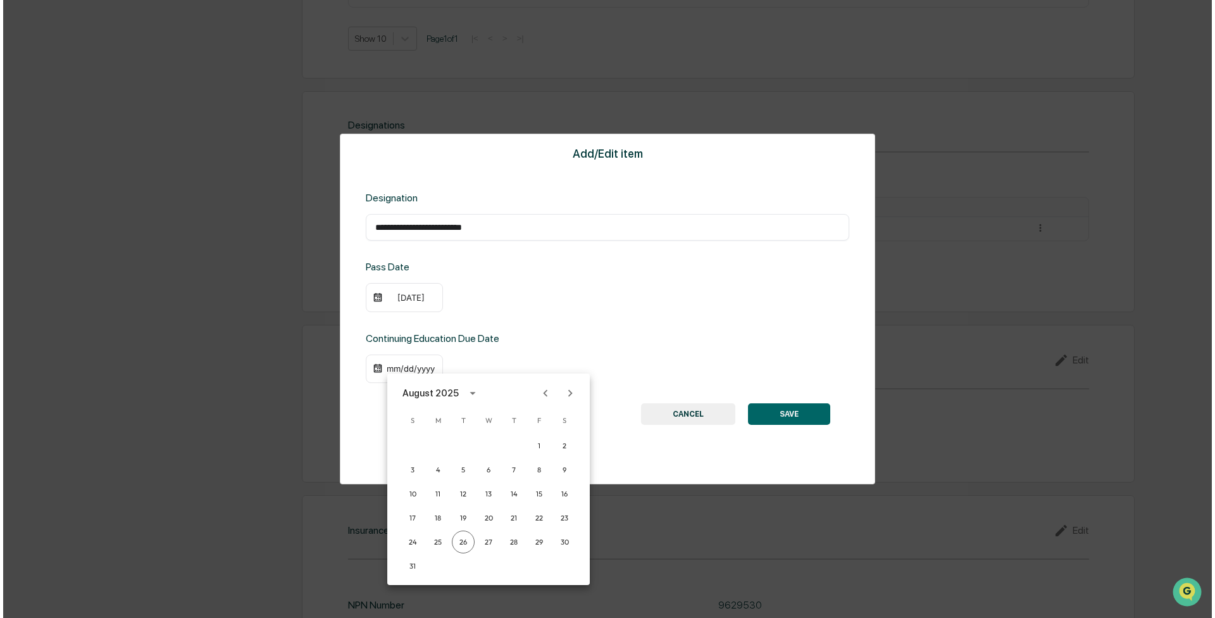
scroll to position [887, 0]
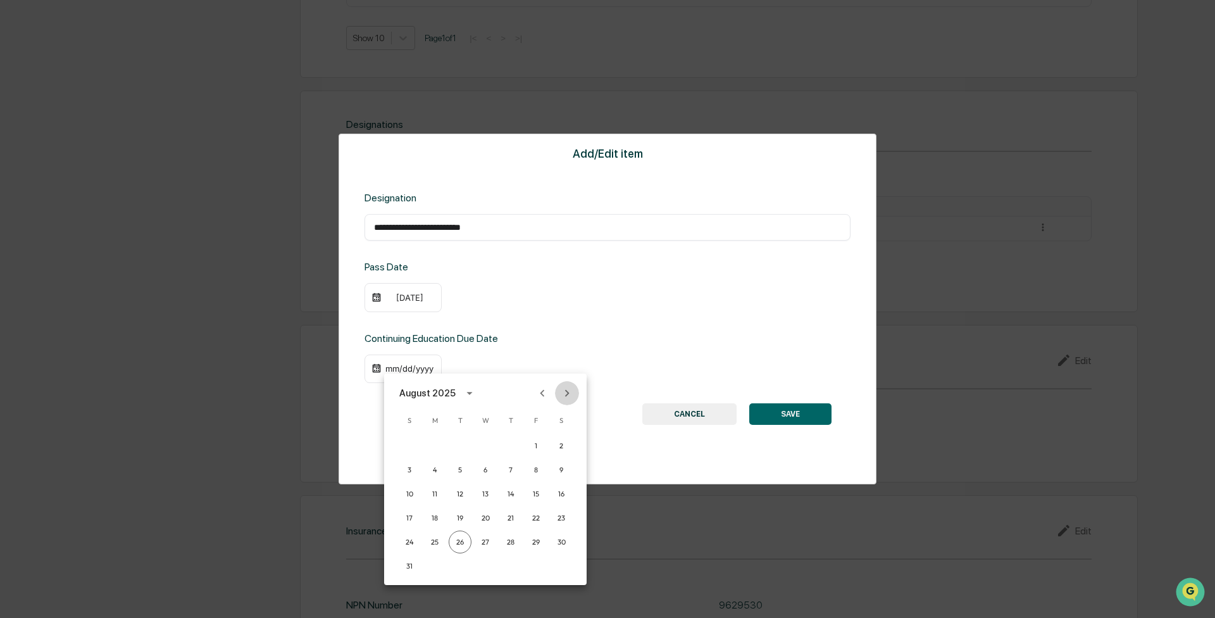
click at [541, 279] on icon "Next month" at bounding box center [567, 393] width 14 height 14
click at [457, 279] on button "30" at bounding box center [460, 541] width 23 height 23
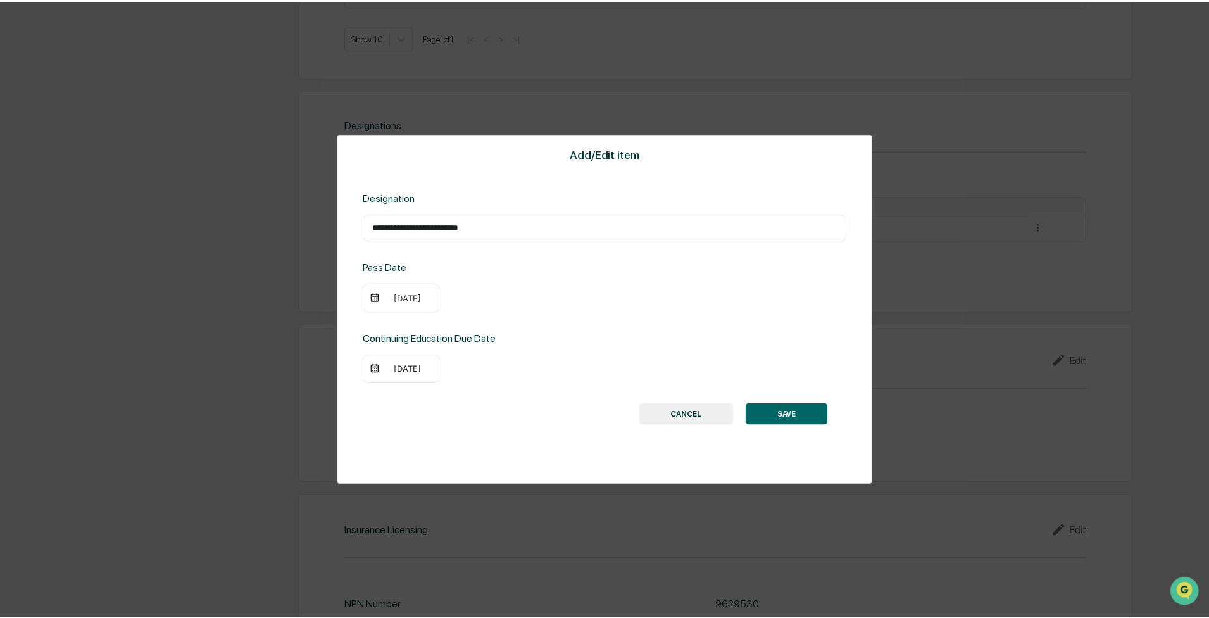
scroll to position [886, 0]
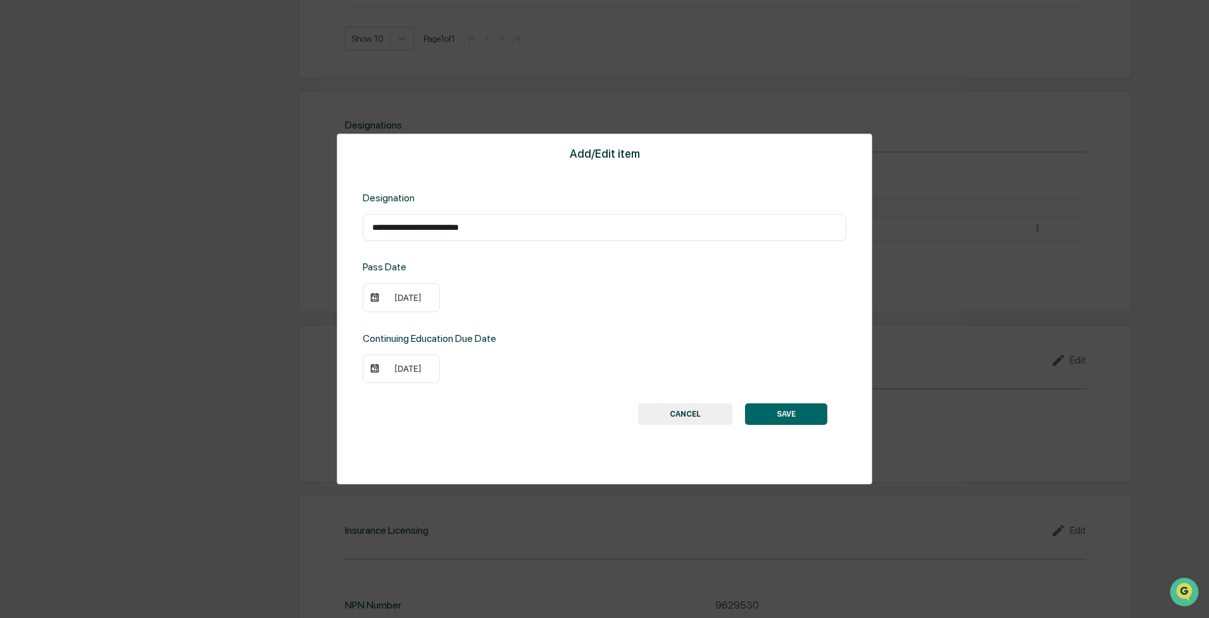
click at [541, 279] on button "SAVE" at bounding box center [786, 414] width 82 height 22
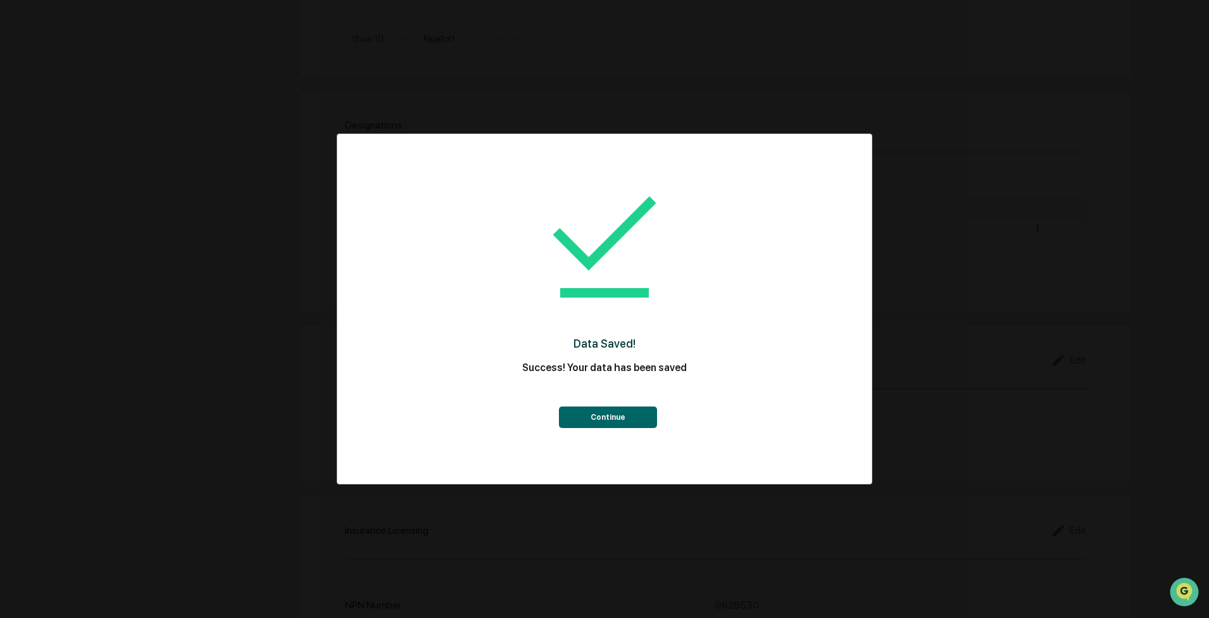
click at [541, 279] on button "Continue" at bounding box center [608, 417] width 98 height 22
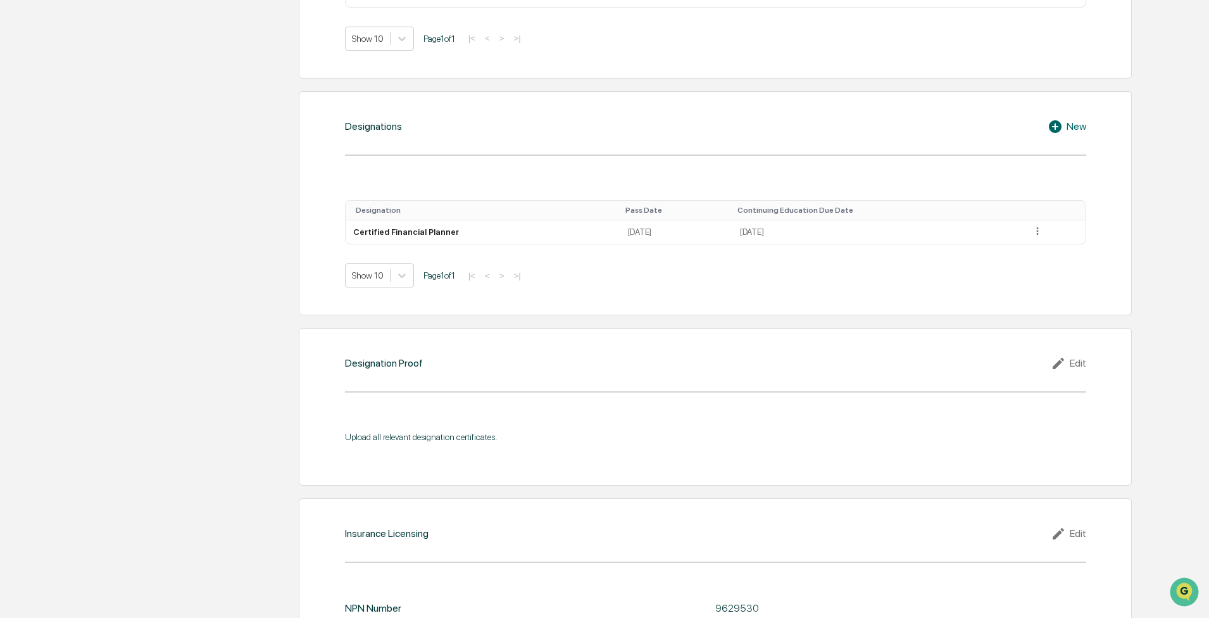
click at [541, 129] on icon at bounding box center [1055, 126] width 13 height 13
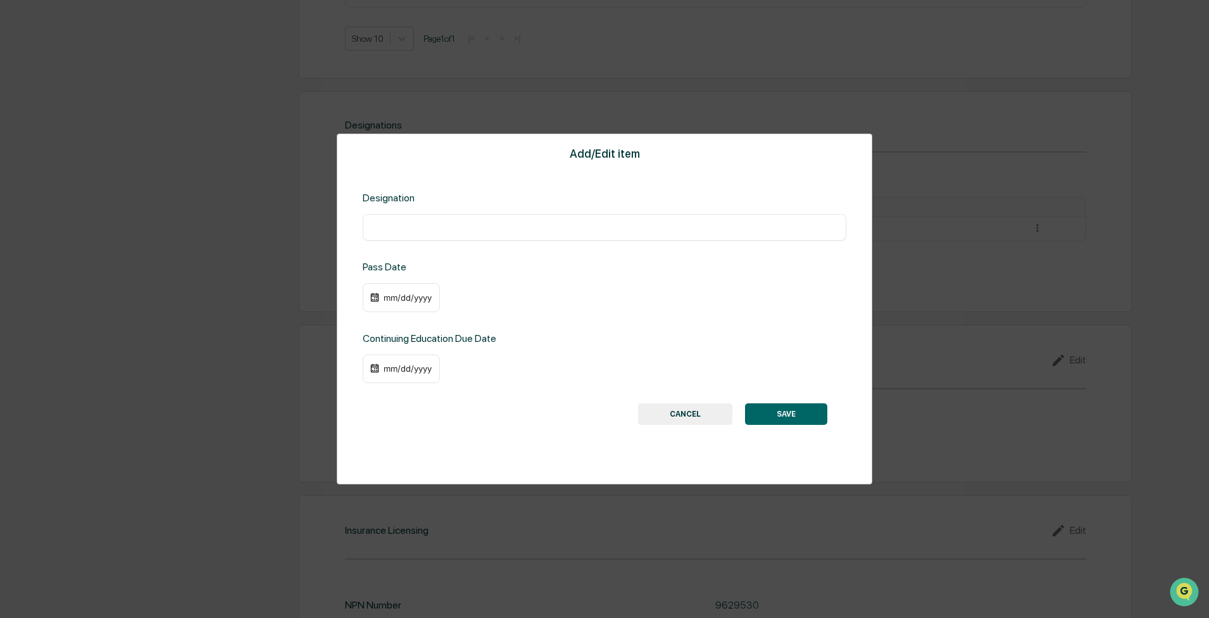
click at [480, 237] on div "​" at bounding box center [605, 227] width 484 height 27
click at [483, 230] on input "text" at bounding box center [604, 227] width 465 height 13
type input "**********"
click at [390, 279] on div "mm/dd/yyyy" at bounding box center [407, 297] width 51 height 10
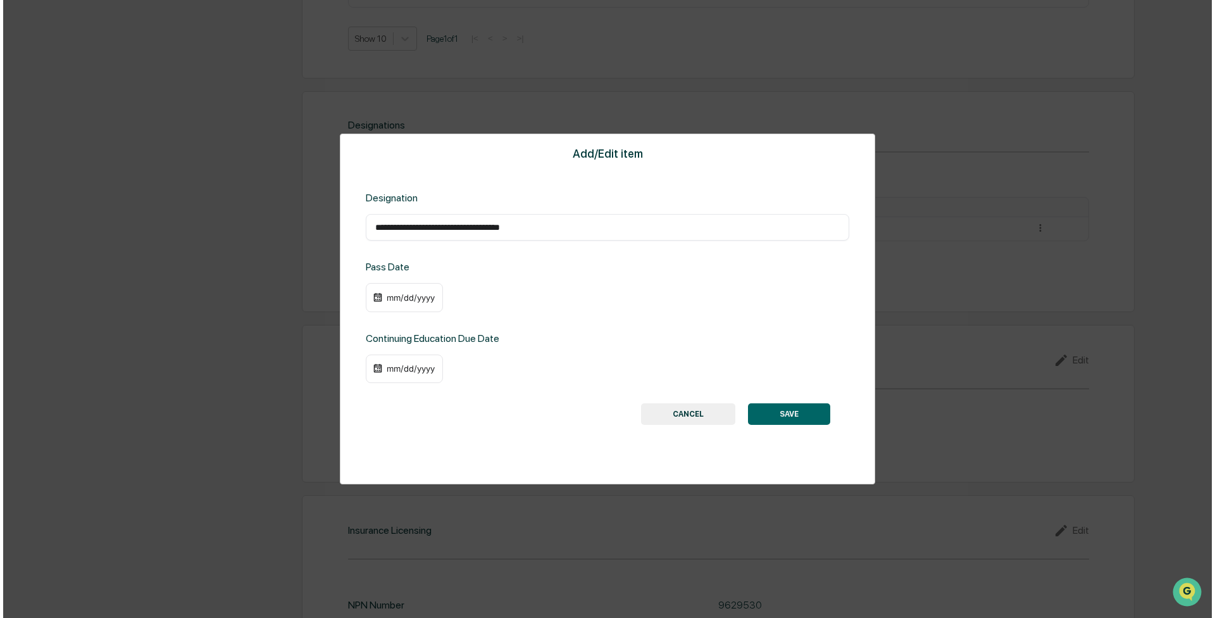
scroll to position [887, 0]
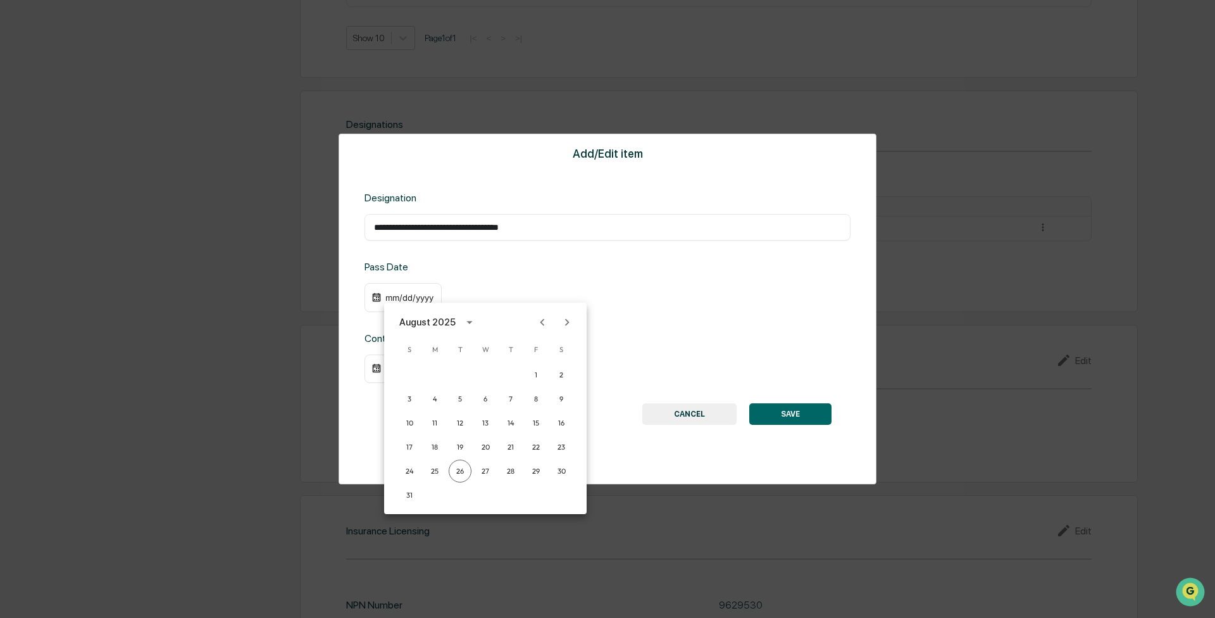
click at [415, 279] on div "August 2025" at bounding box center [427, 322] width 56 height 14
click at [538, 279] on button "2013" at bounding box center [552, 430] width 46 height 23
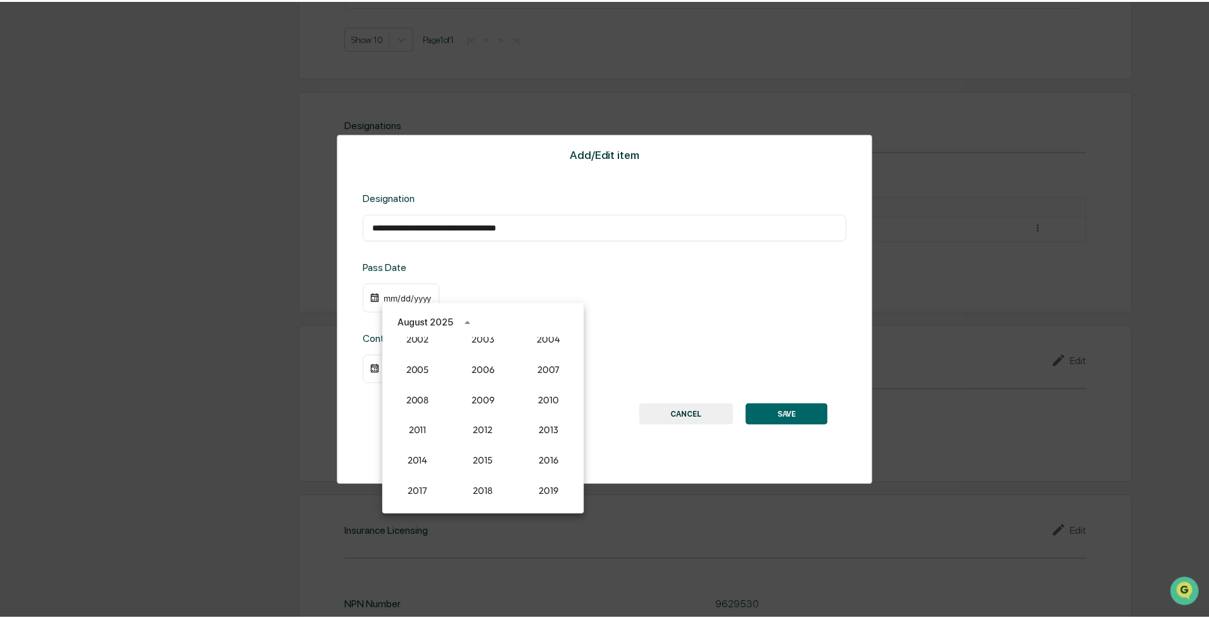
scroll to position [886, 0]
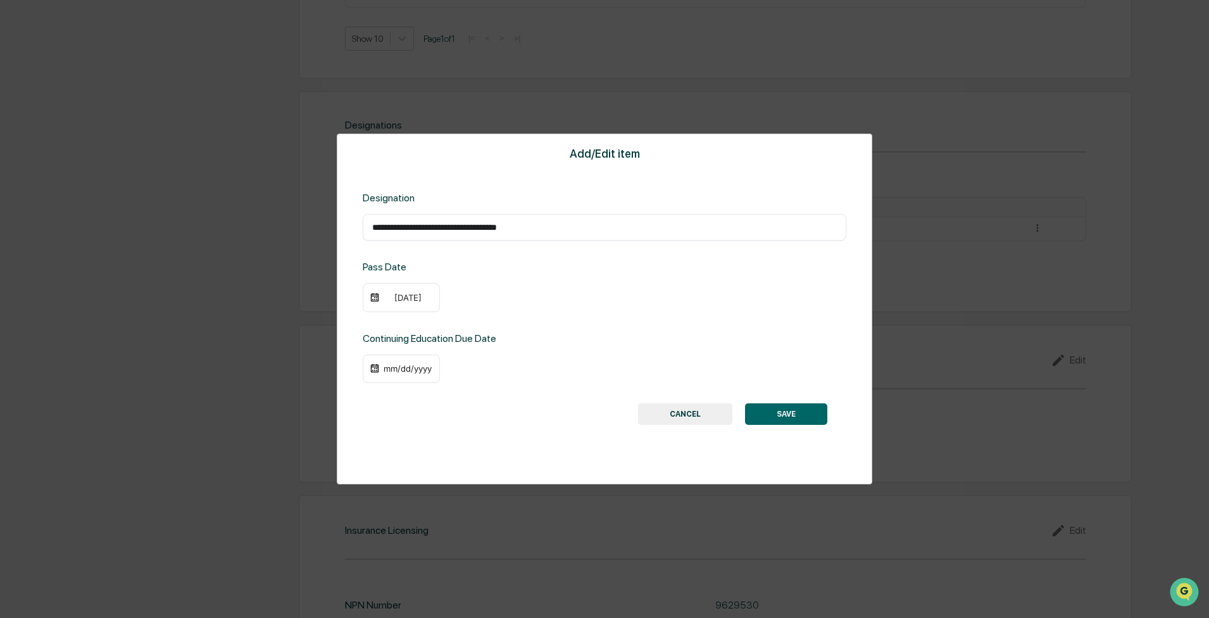
click at [397, 279] on div "[DATE]" at bounding box center [407, 297] width 51 height 10
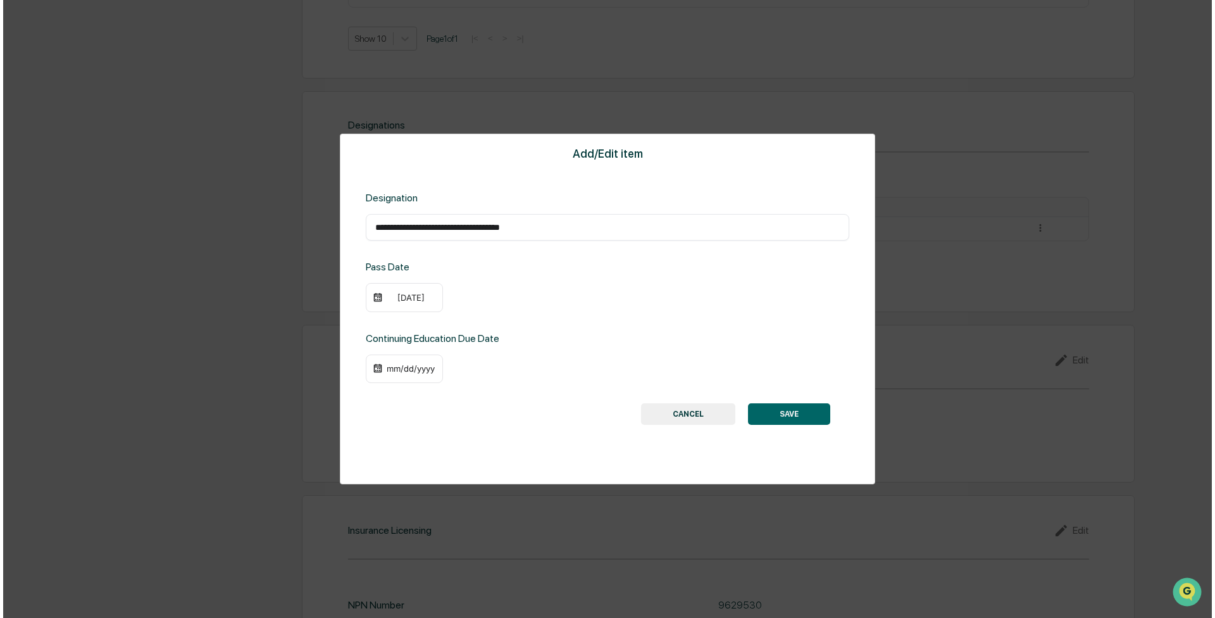
scroll to position [887, 0]
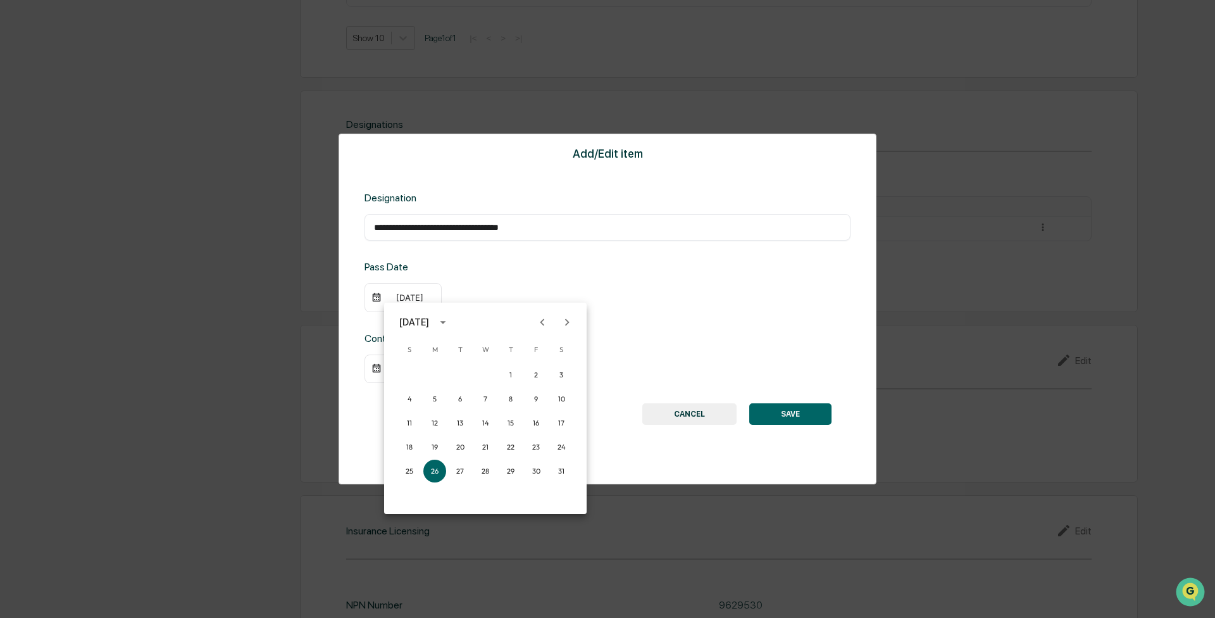
click at [541, 279] on icon "Next month" at bounding box center [567, 322] width 14 height 14
click at [541, 279] on icon "Previous month" at bounding box center [543, 322] width 14 height 14
click at [458, 279] on button "24" at bounding box center [460, 447] width 23 height 23
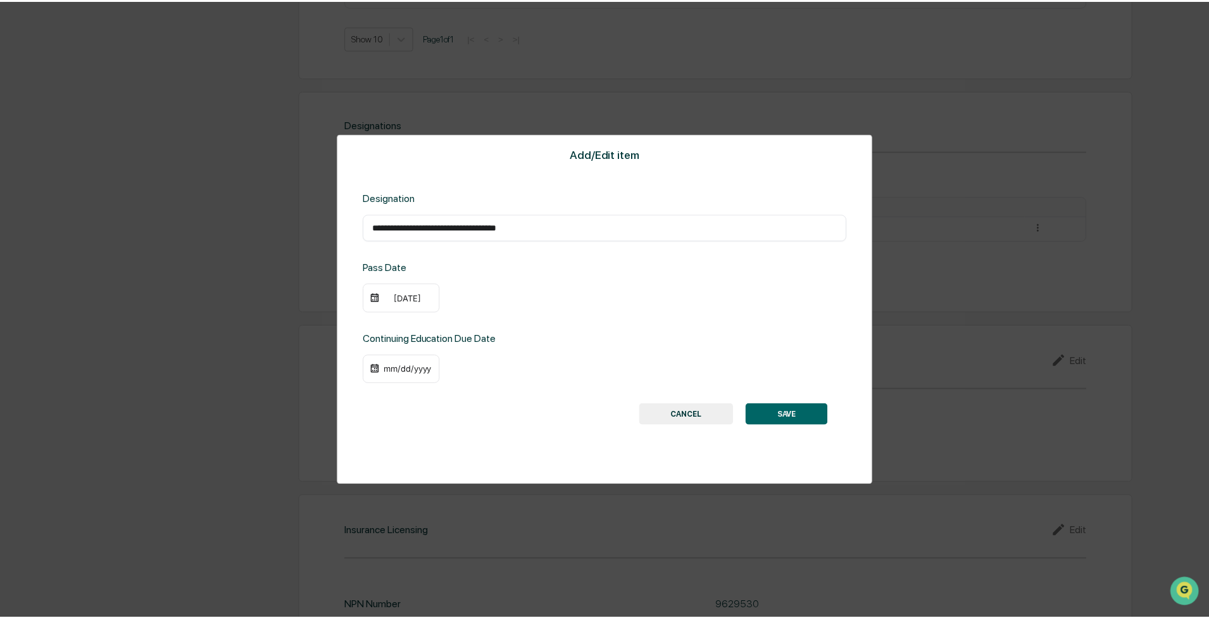
scroll to position [886, 0]
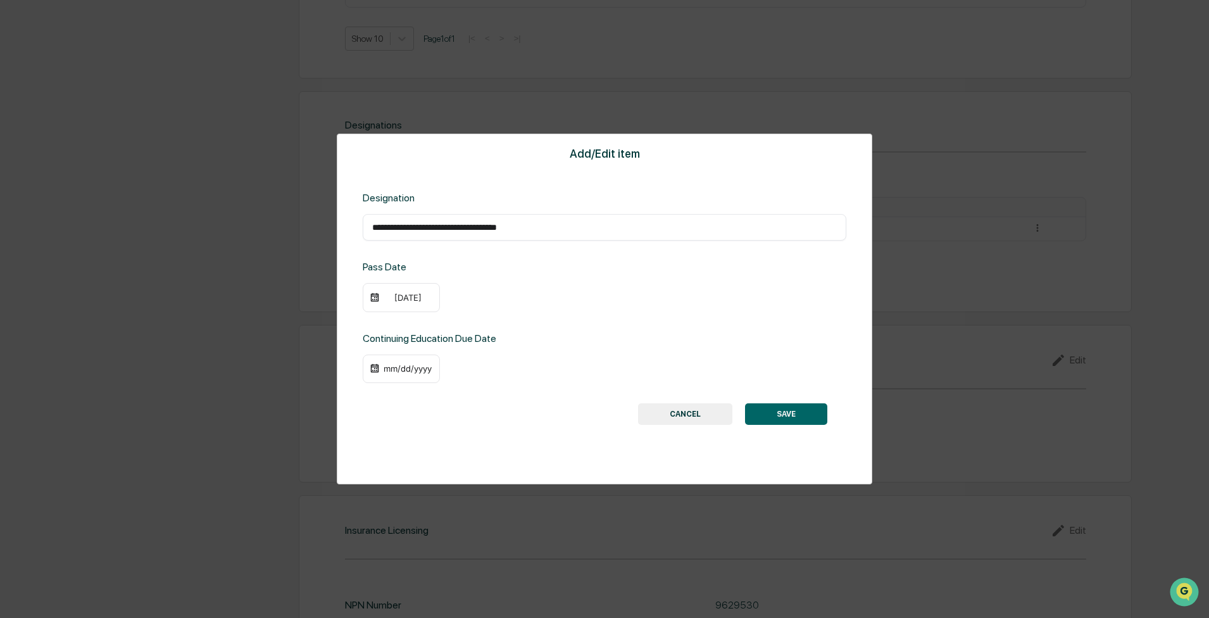
click at [389, 279] on div "mm/dd/yyyy" at bounding box center [407, 368] width 51 height 10
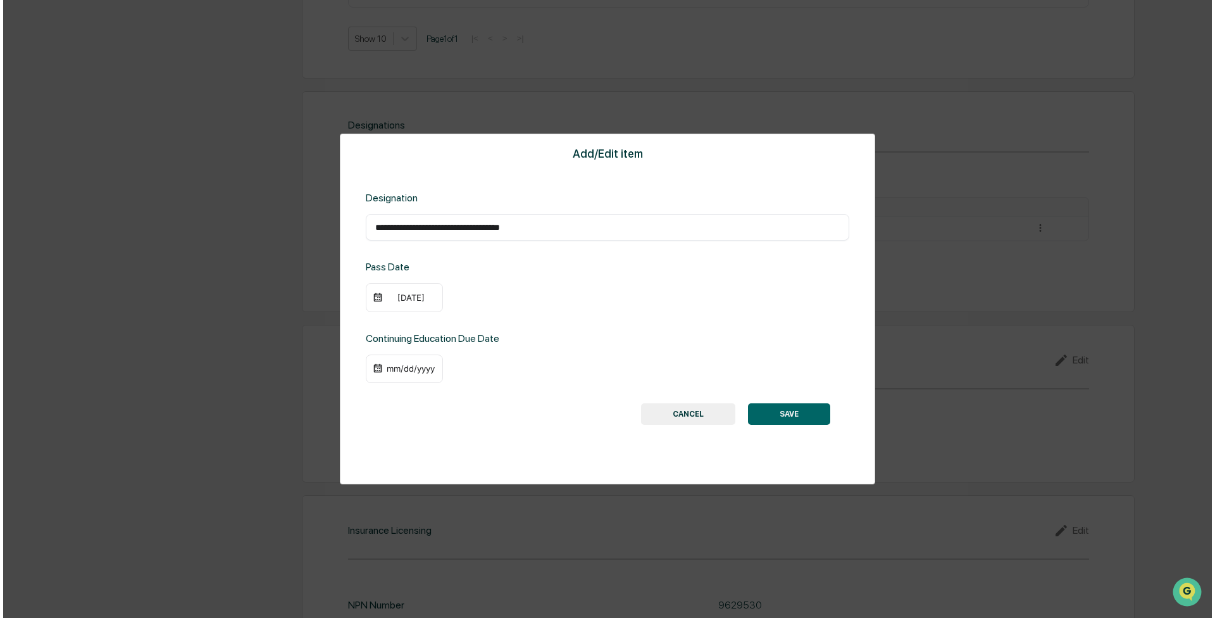
scroll to position [887, 0]
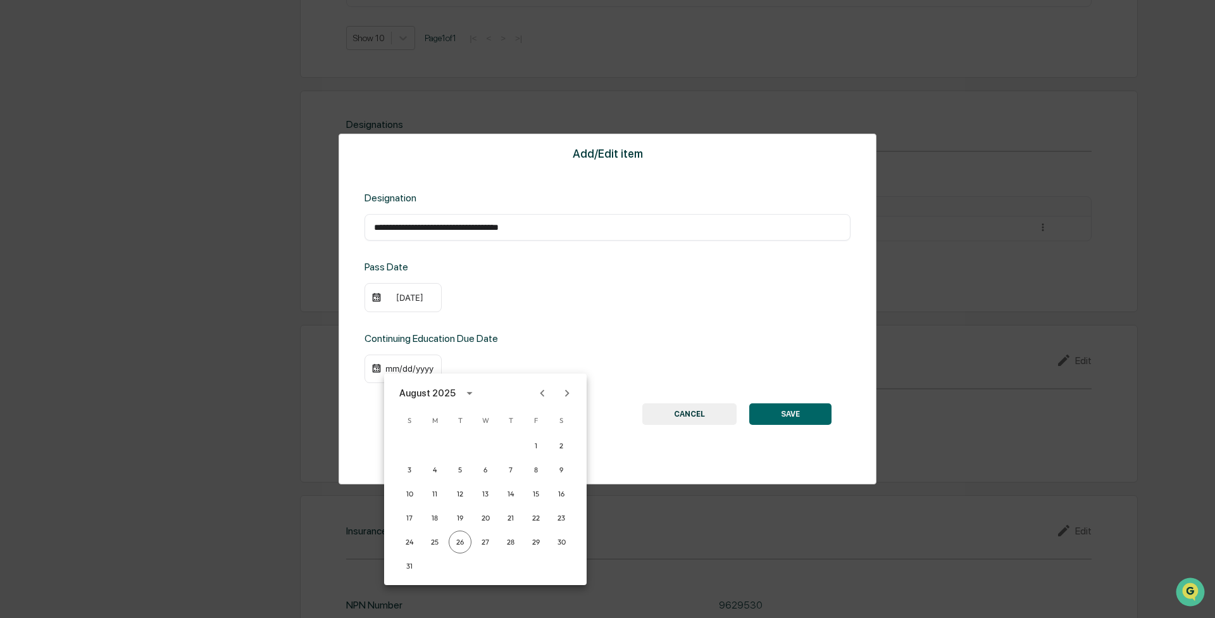
click at [436, 279] on div "August 2025" at bounding box center [427, 393] width 56 height 14
click at [477, 279] on button "2027" at bounding box center [486, 526] width 46 height 23
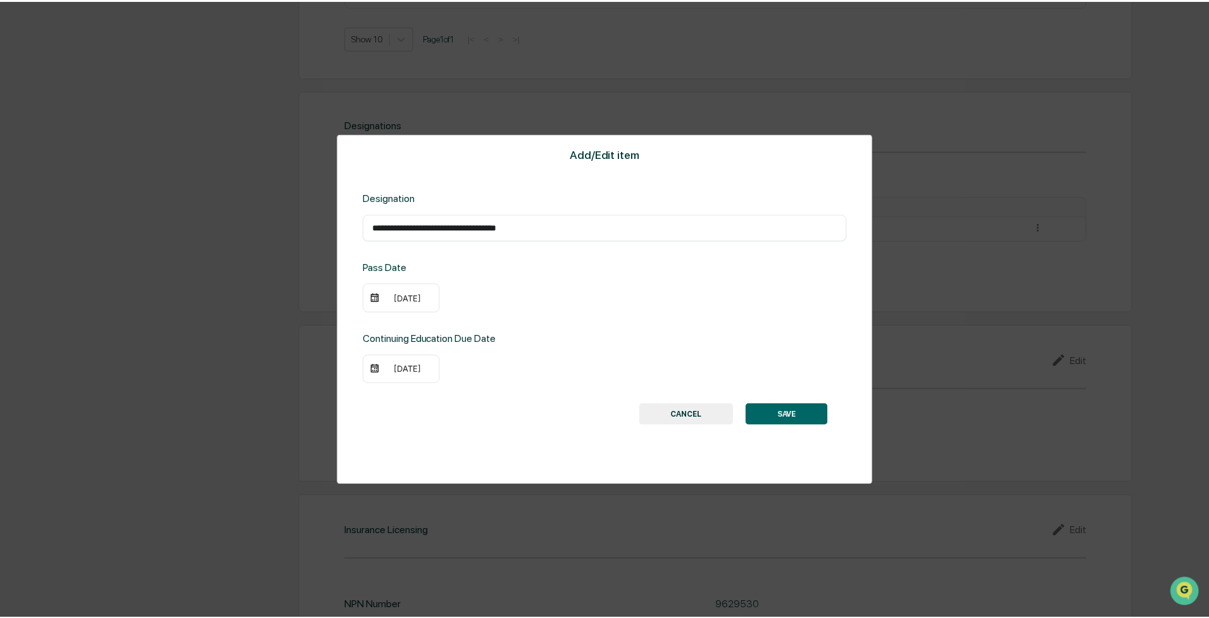
scroll to position [886, 0]
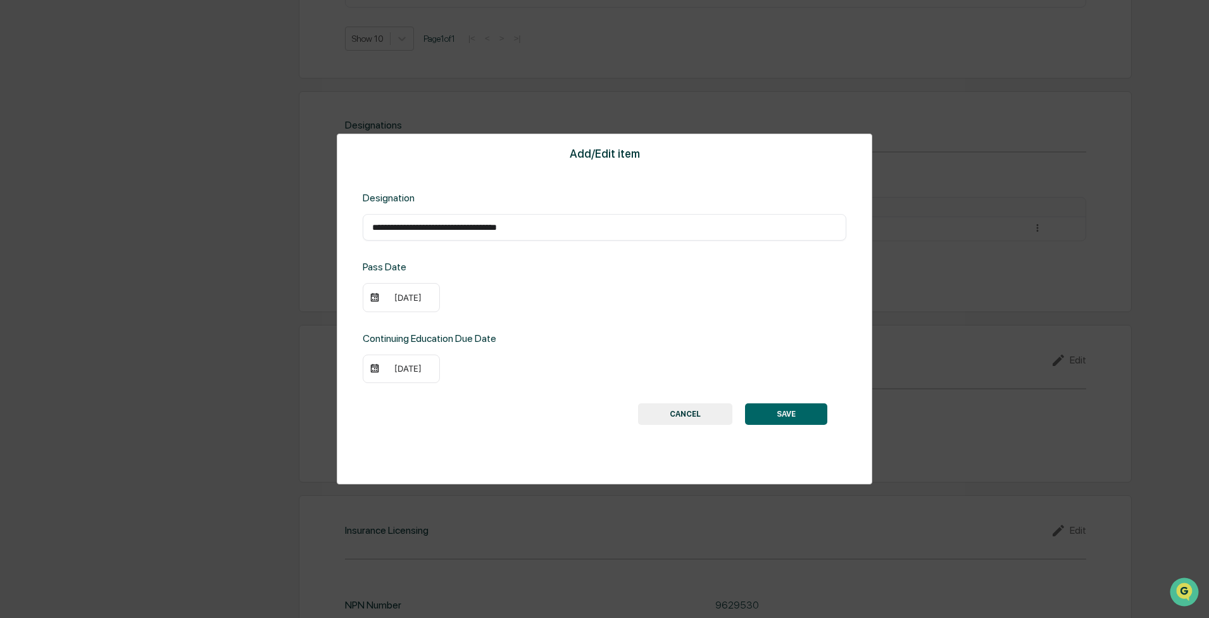
click at [406, 279] on div "[DATE]" at bounding box center [401, 368] width 77 height 29
click at [411, 279] on div "[DATE]" at bounding box center [407, 368] width 51 height 10
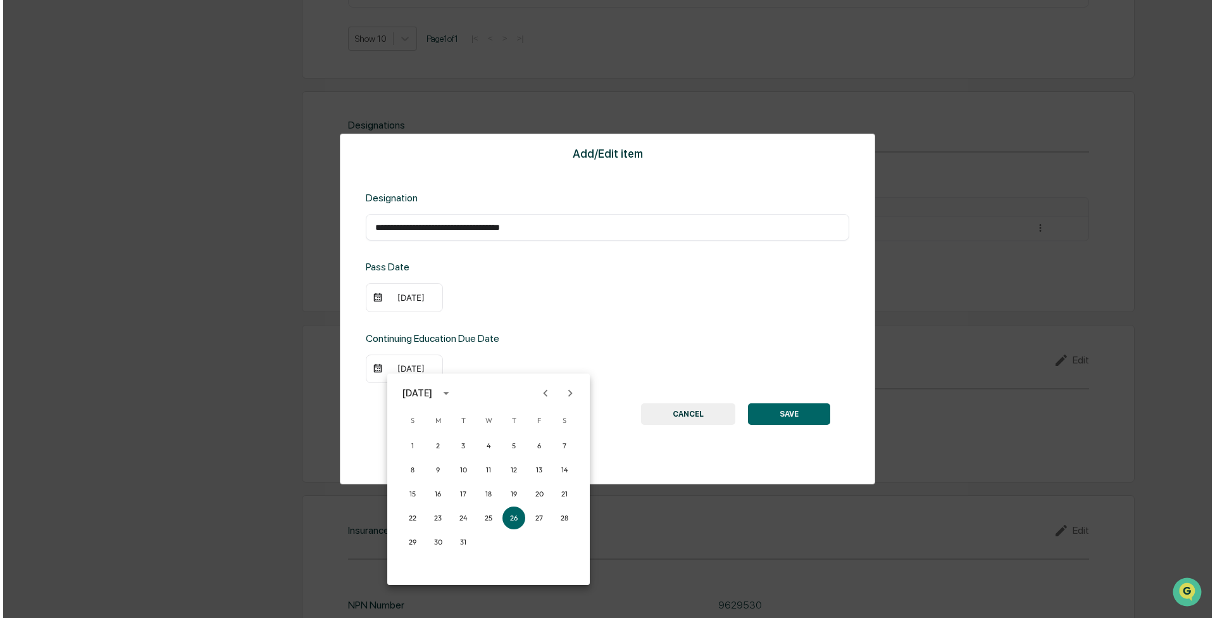
scroll to position [887, 0]
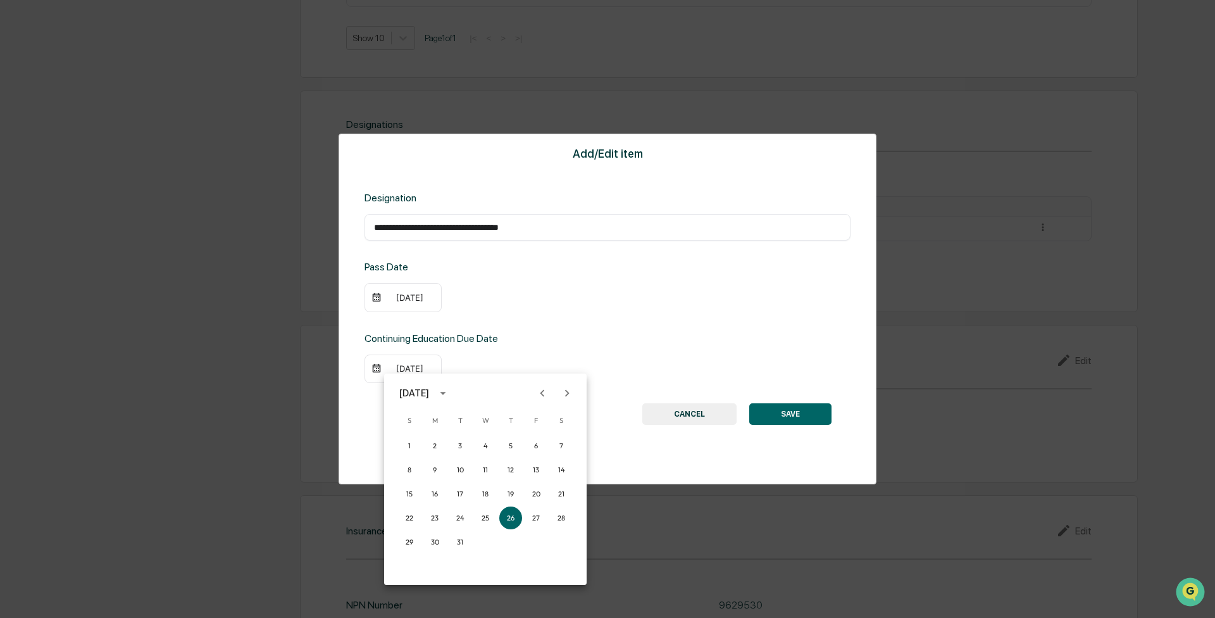
click at [541, 279] on icon "Next month" at bounding box center [567, 393] width 14 height 14
click at [491, 279] on button "22" at bounding box center [485, 517] width 23 height 23
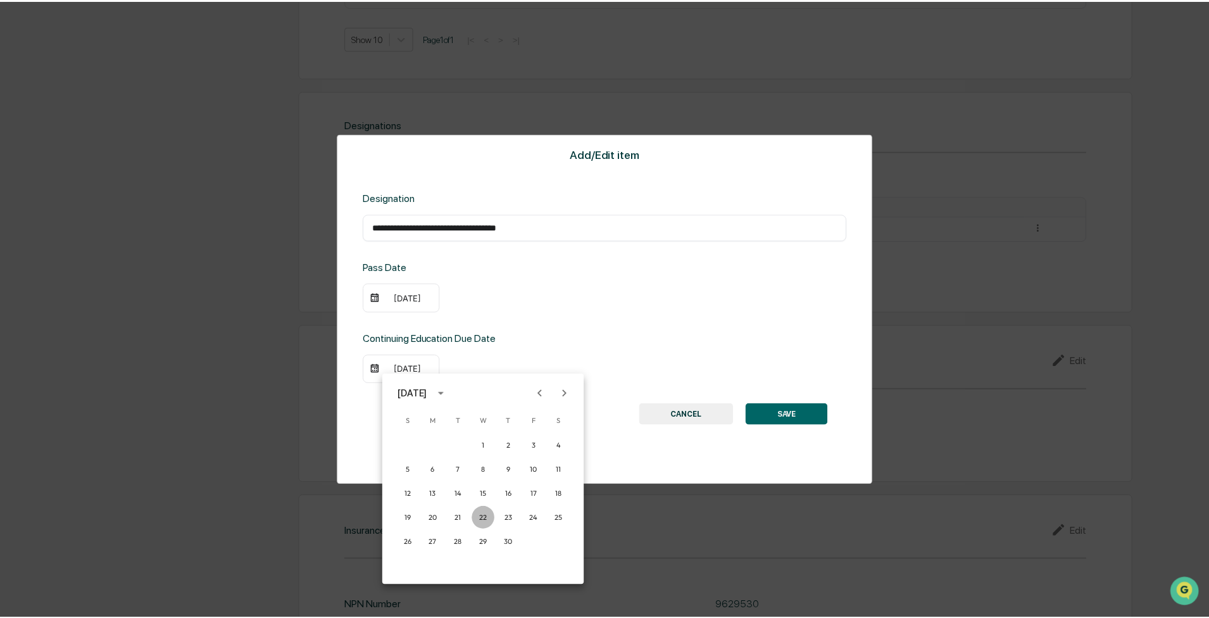
scroll to position [886, 0]
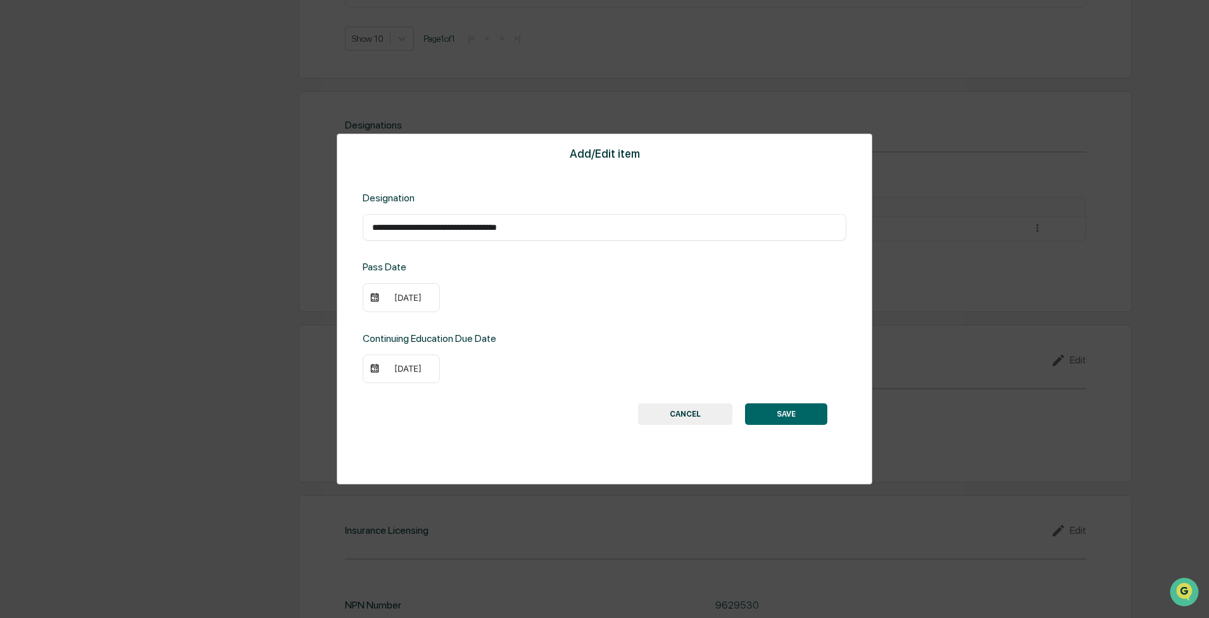
click at [541, 279] on button "SAVE" at bounding box center [786, 414] width 82 height 22
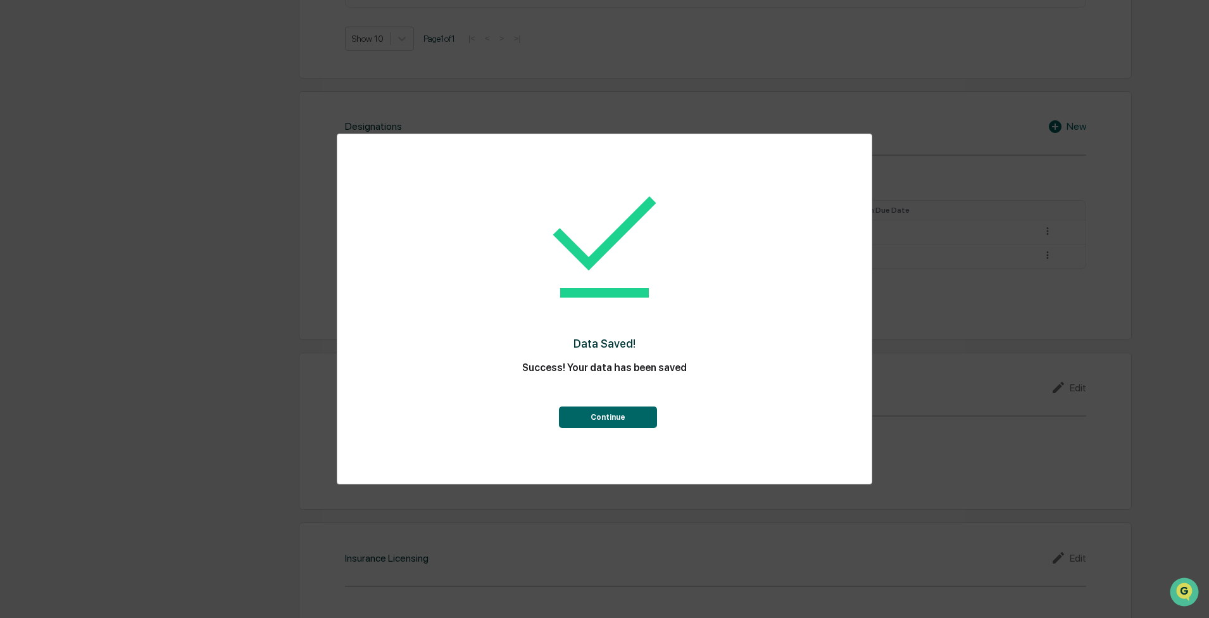
click at [541, 279] on button "Continue" at bounding box center [608, 417] width 98 height 22
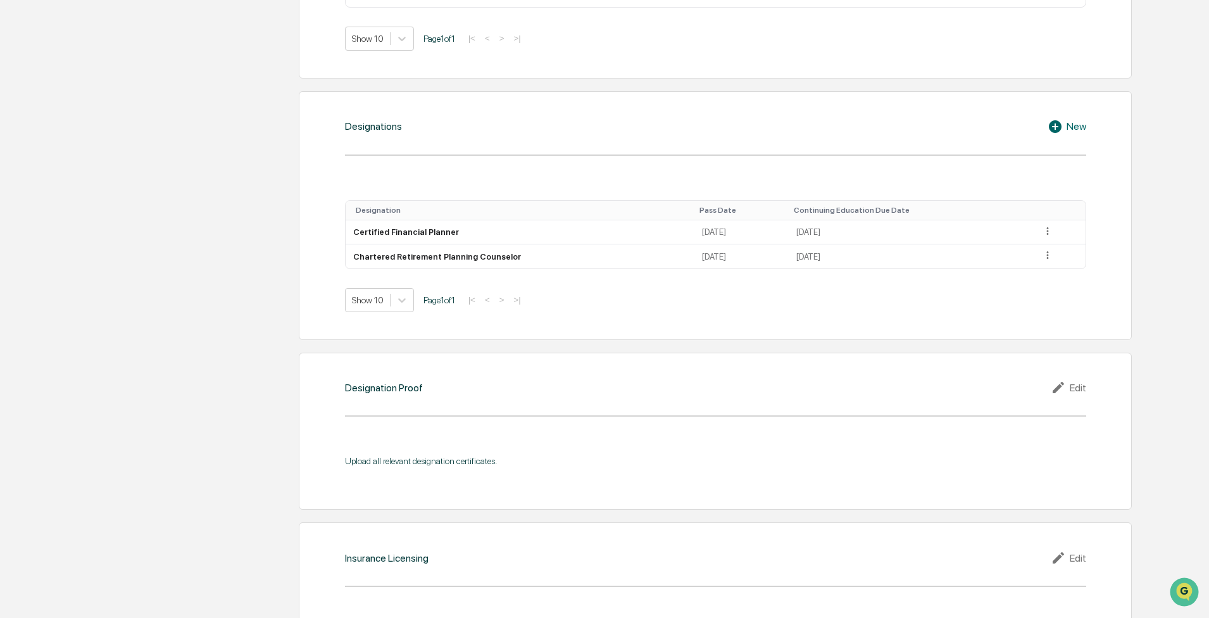
click at [541, 279] on div "Designation Proof Edit Upload all relevant designation certificates." at bounding box center [715, 432] width 833 height 158
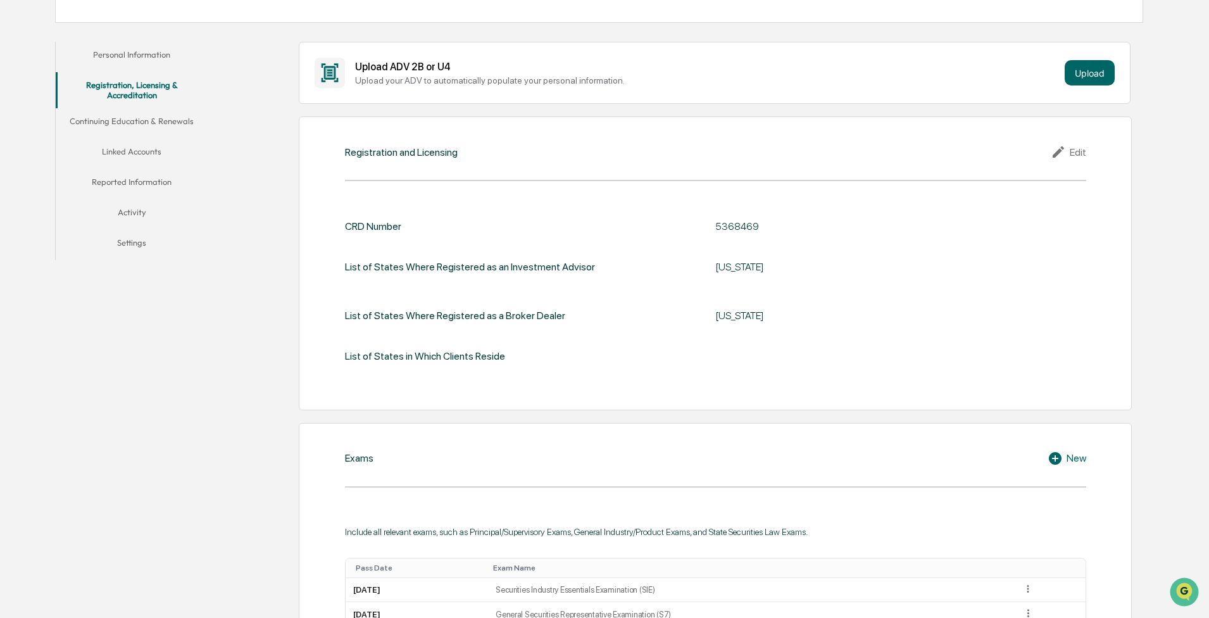
scroll to position [61, 0]
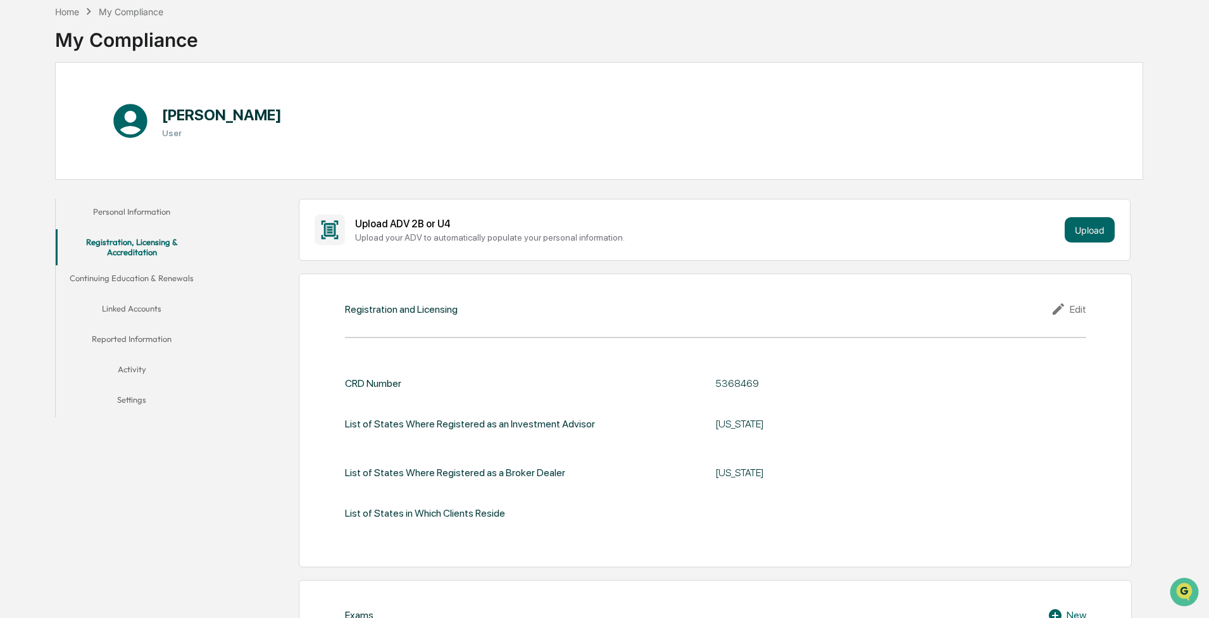
click at [156, 279] on button "Continuing Education & Renewals" at bounding box center [132, 280] width 152 height 30
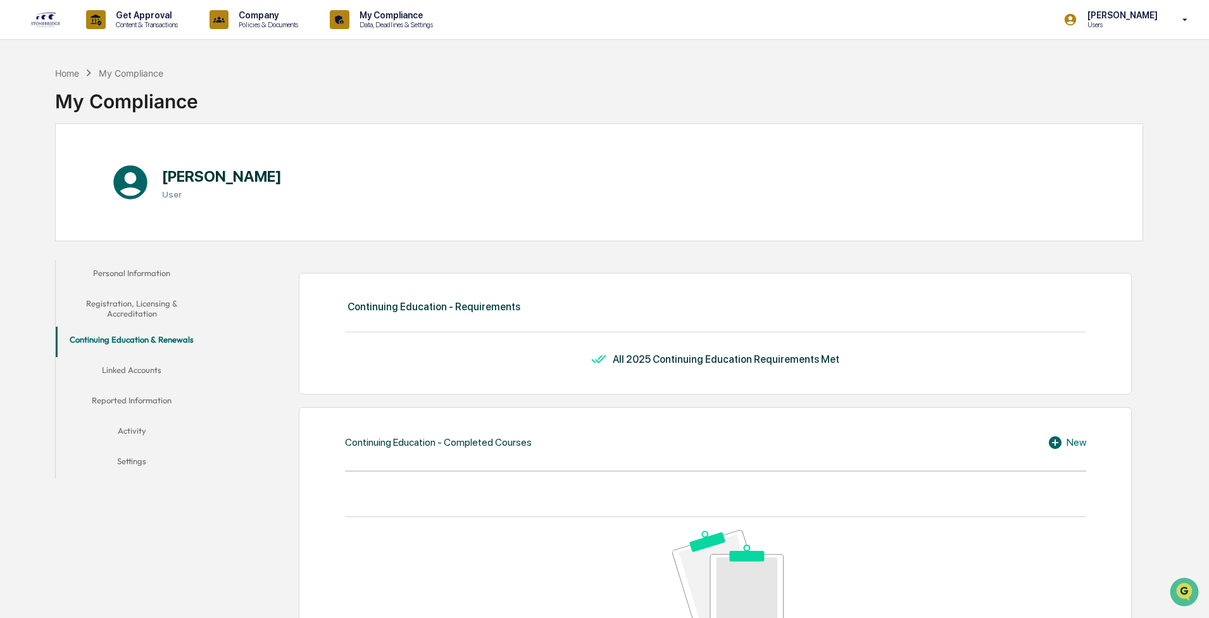
click at [120, 279] on button "Linked Accounts" at bounding box center [132, 372] width 152 height 30
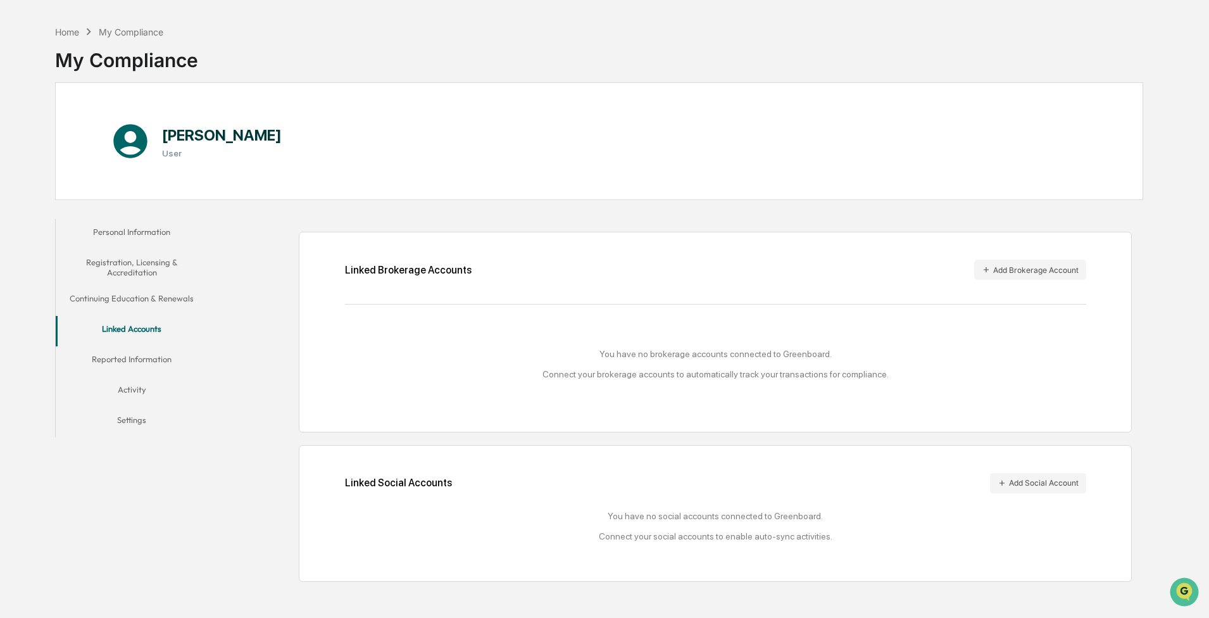
scroll to position [60, 0]
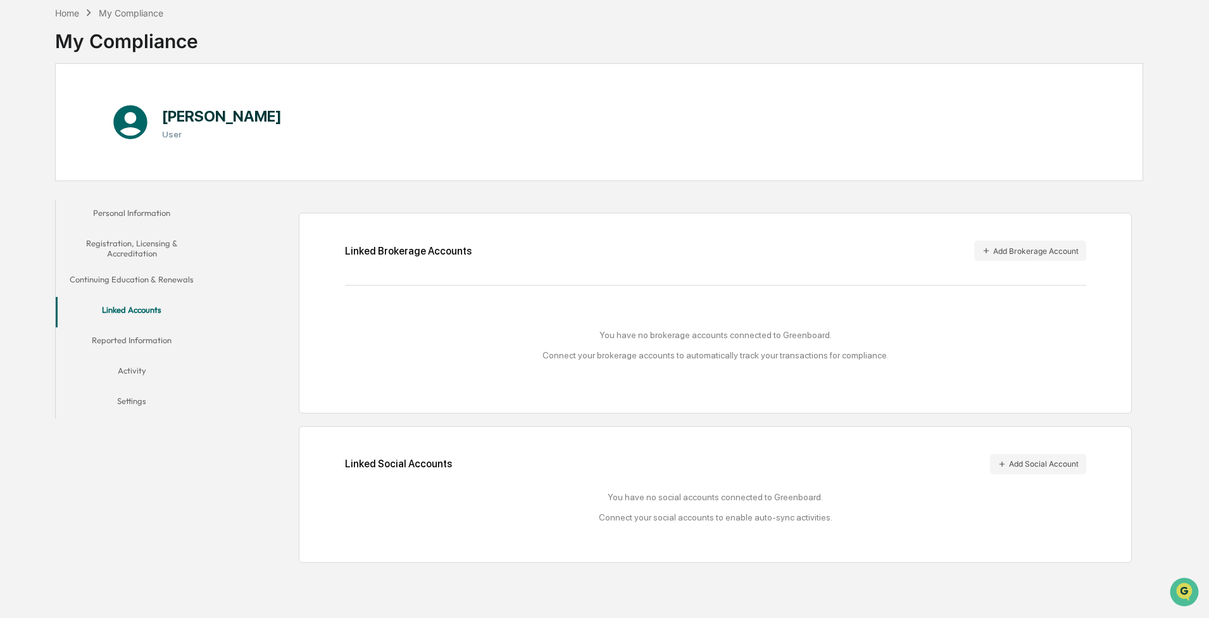
click at [541, 244] on button "Add Brokerage Account" at bounding box center [1030, 251] width 112 height 20
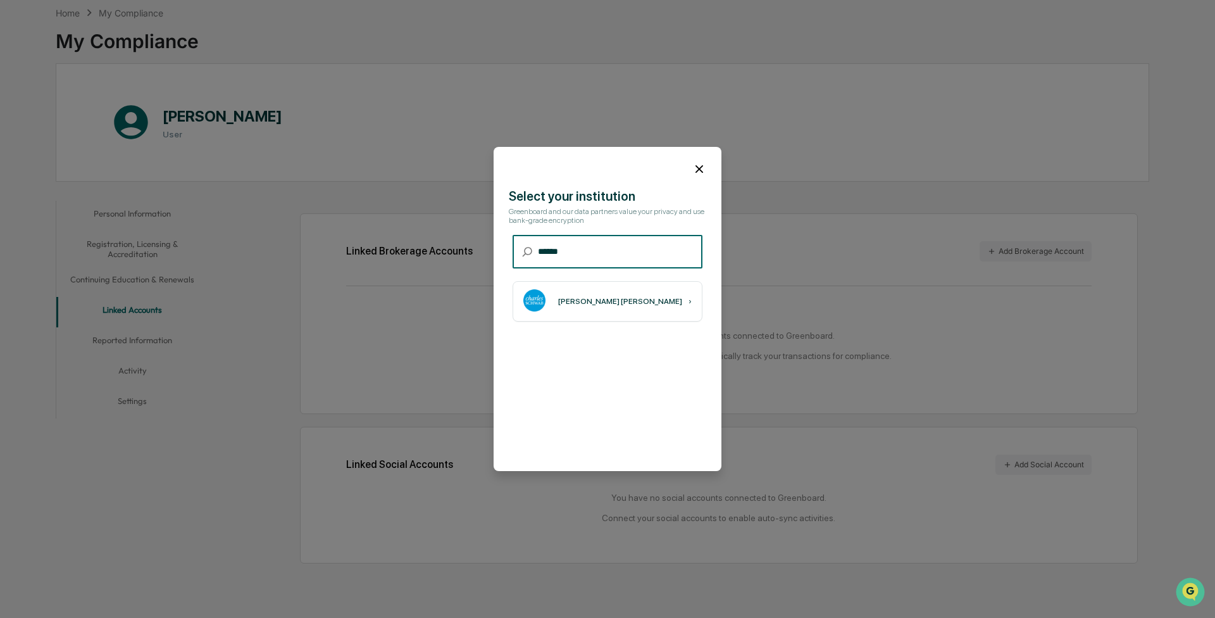
type input "******"
click at [541, 279] on div "[PERSON_NAME] [PERSON_NAME]" at bounding box center [620, 301] width 124 height 9
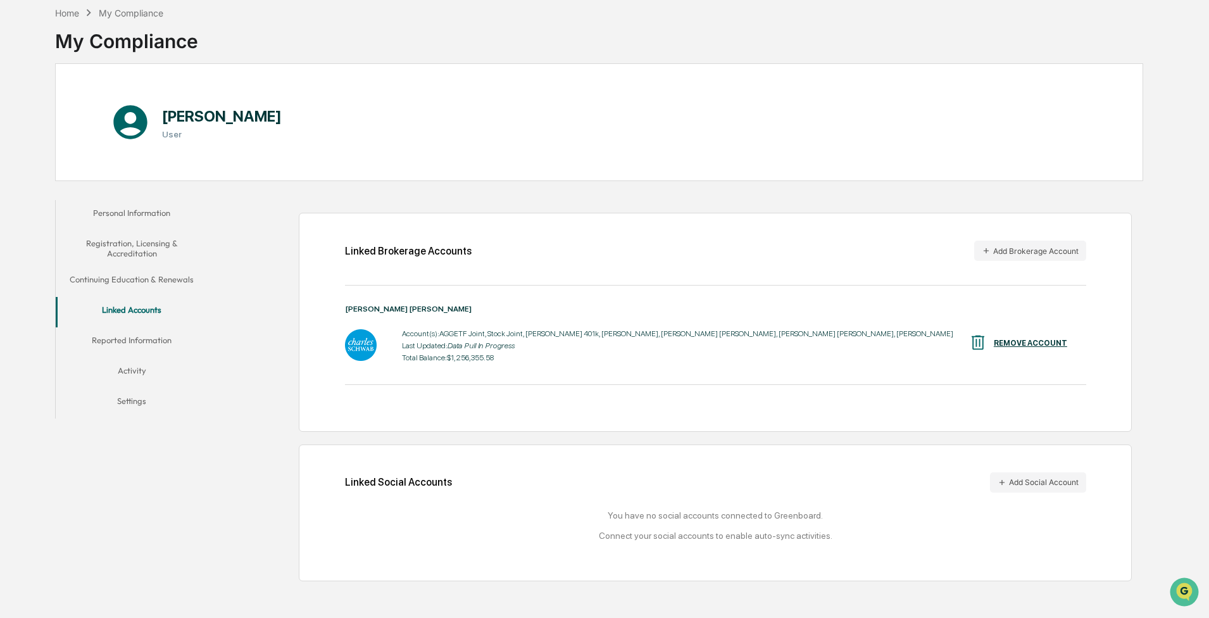
click at [541, 279] on button "Add Social Account" at bounding box center [1038, 482] width 96 height 20
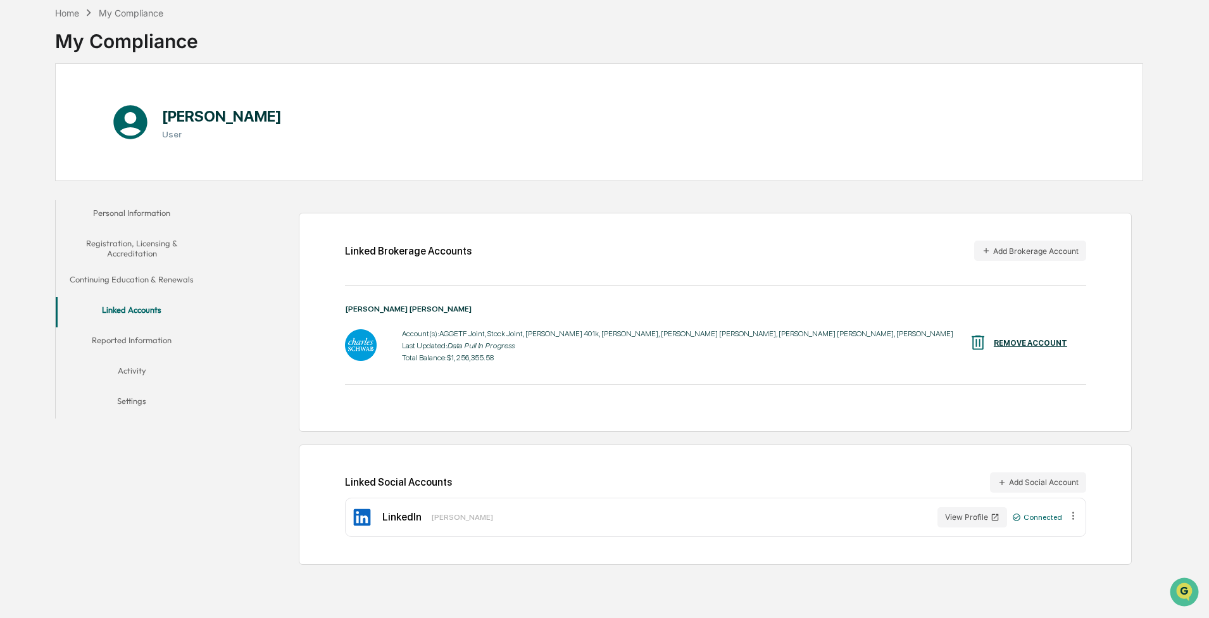
click at [106, 279] on button "Reported Information" at bounding box center [132, 342] width 152 height 30
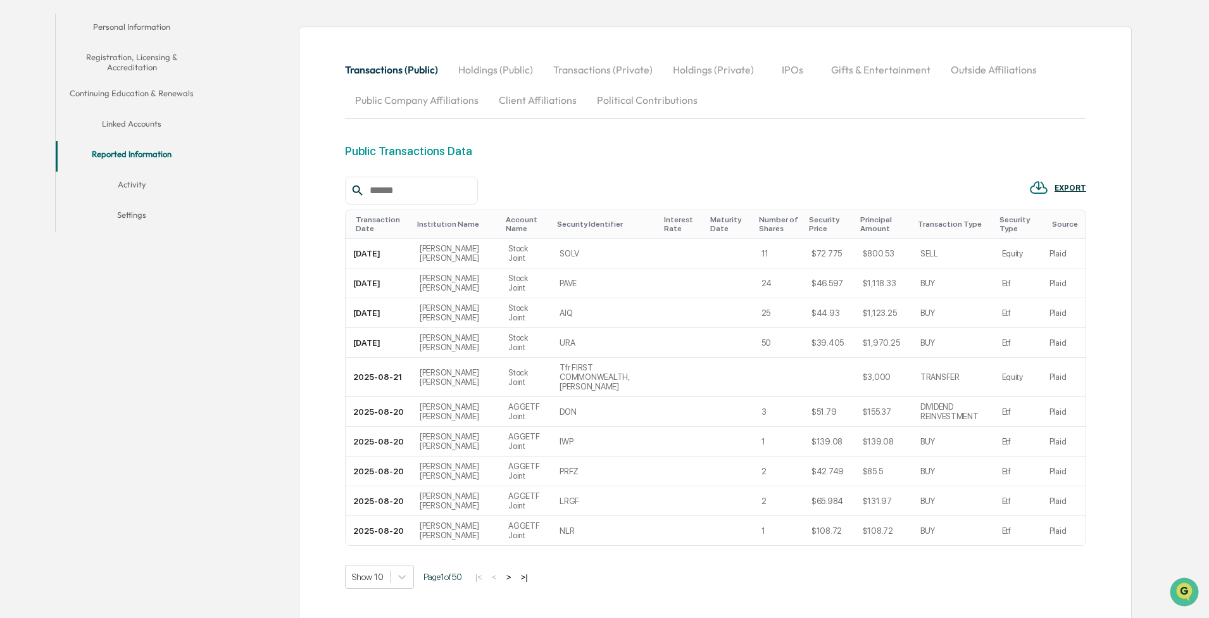
scroll to position [316, 0]
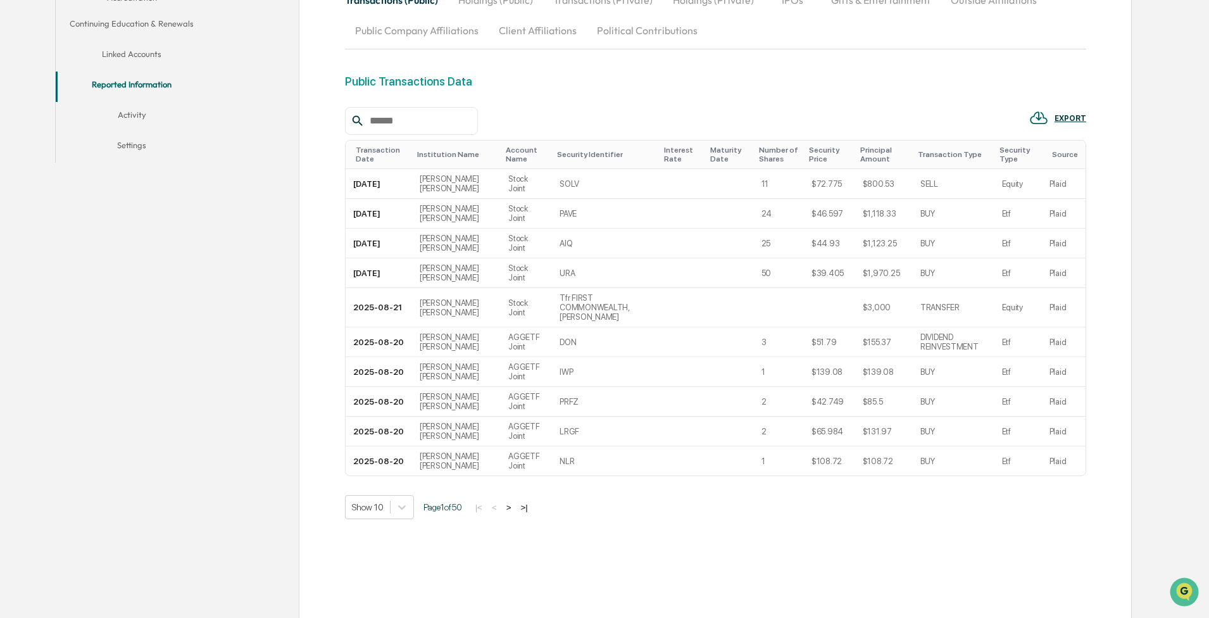
click at [140, 116] on button "Activity" at bounding box center [132, 117] width 152 height 30
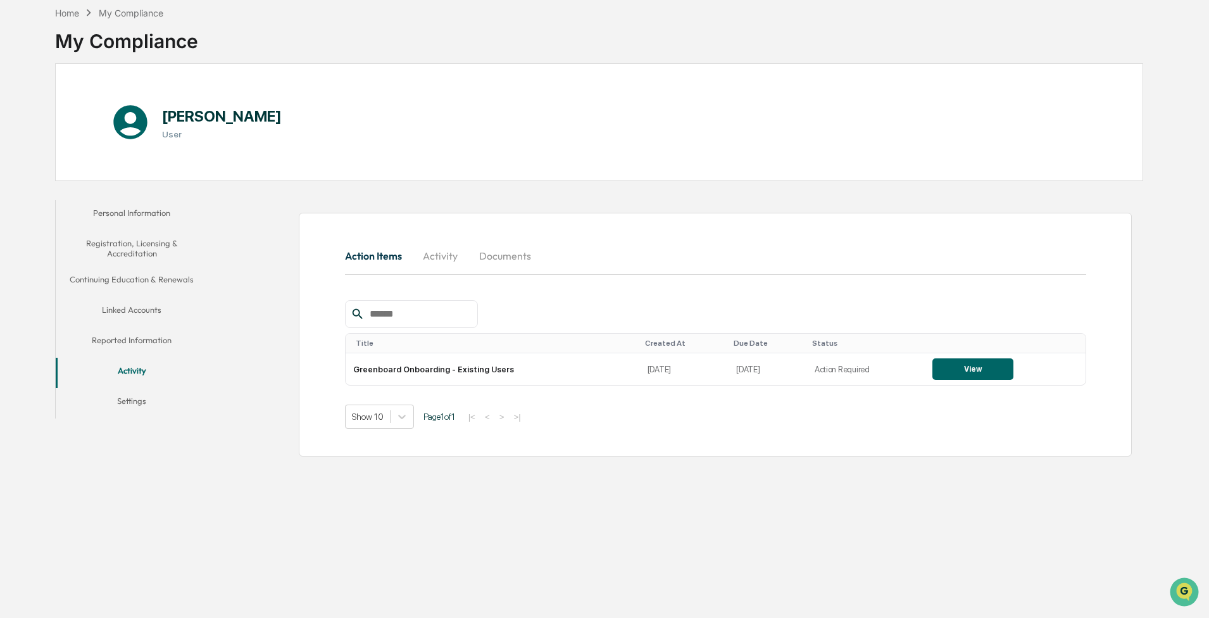
click at [541, 279] on button "View" at bounding box center [972, 369] width 81 height 22
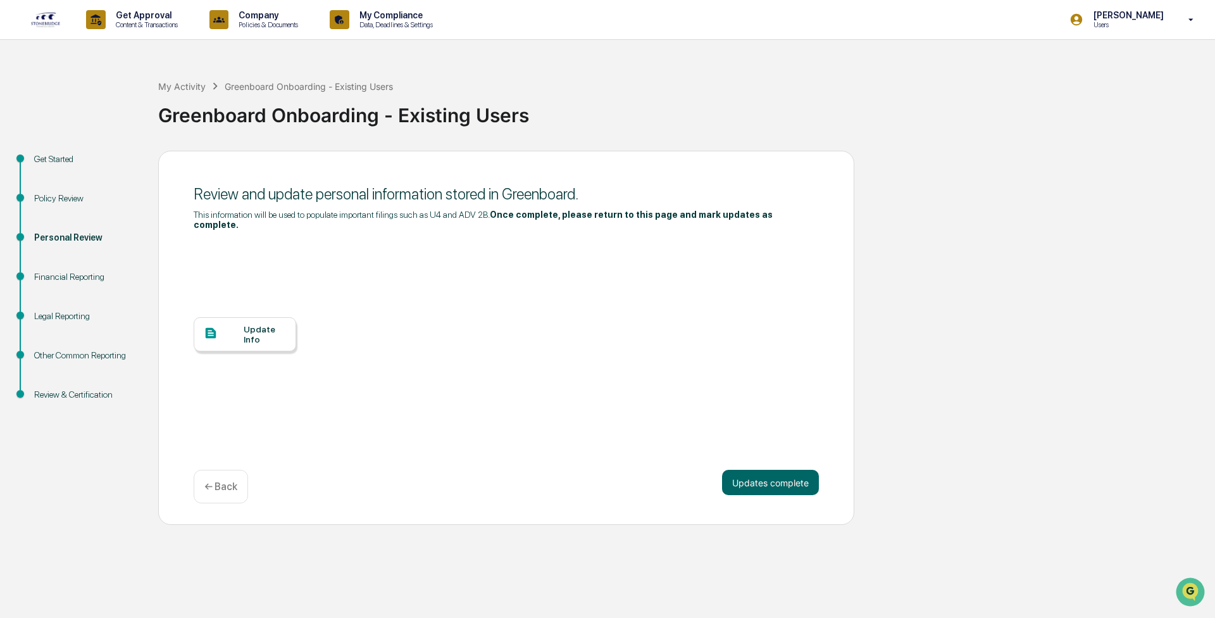
click at [541, 279] on button "Updates complete" at bounding box center [770, 482] width 97 height 25
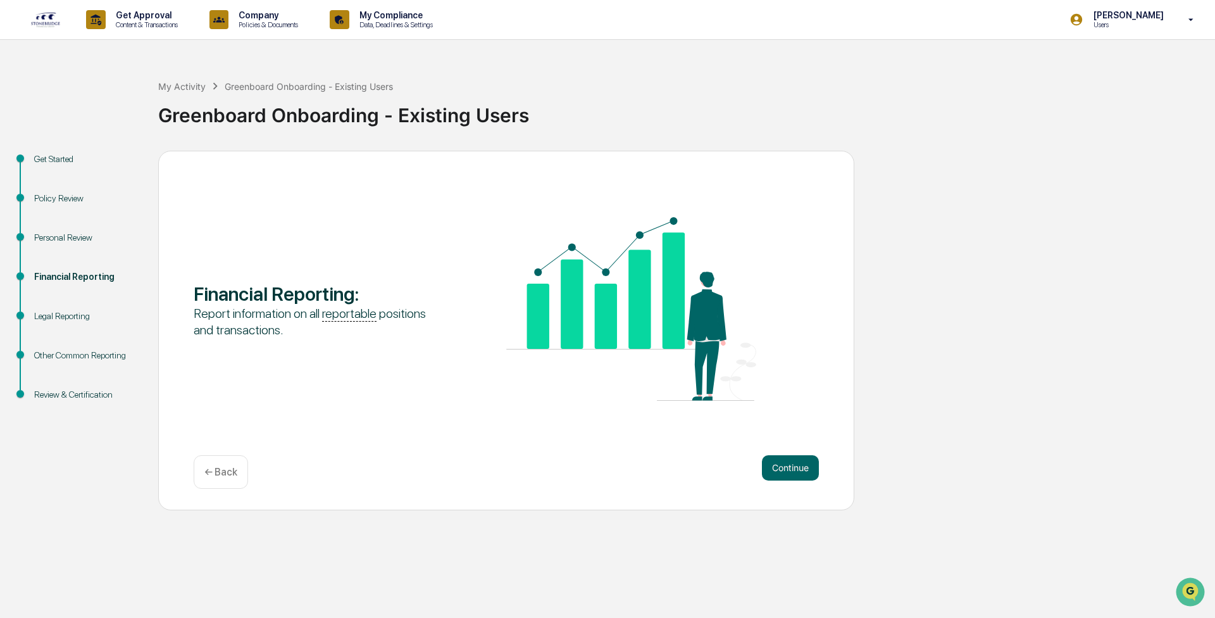
click at [541, 279] on button "Continue" at bounding box center [790, 467] width 57 height 25
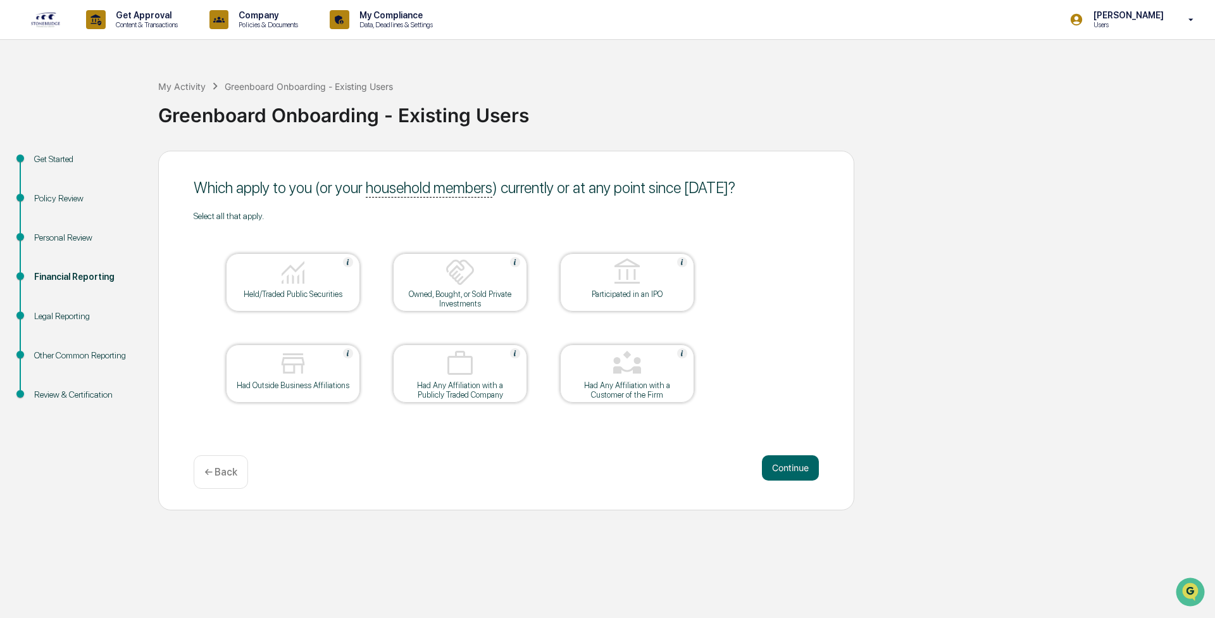
click at [271, 279] on div at bounding box center [293, 273] width 127 height 32
click at [293, 279] on img at bounding box center [293, 363] width 30 height 30
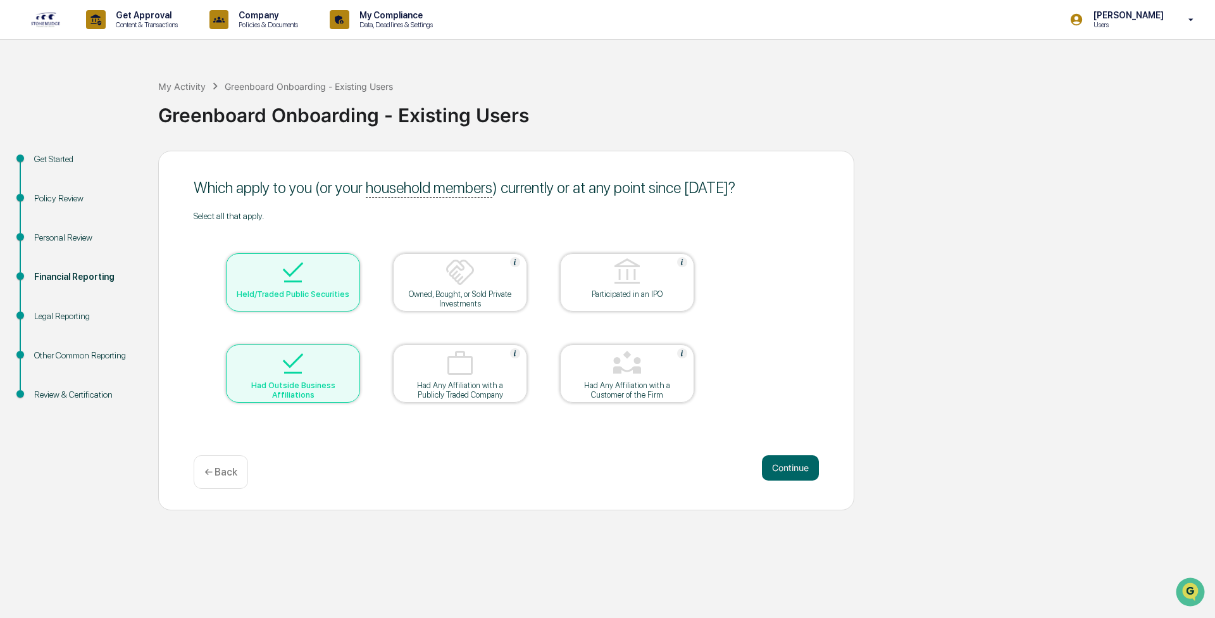
click at [541, 279] on button "Continue" at bounding box center [790, 467] width 57 height 25
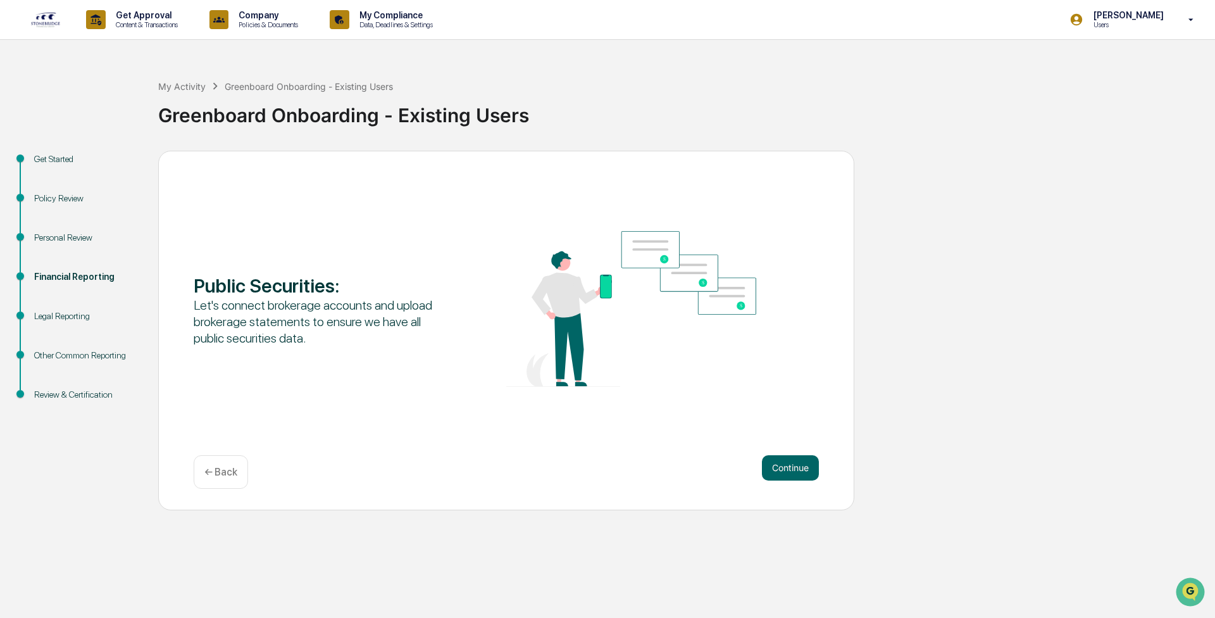
click at [541, 279] on button "Continue" at bounding box center [790, 467] width 57 height 25
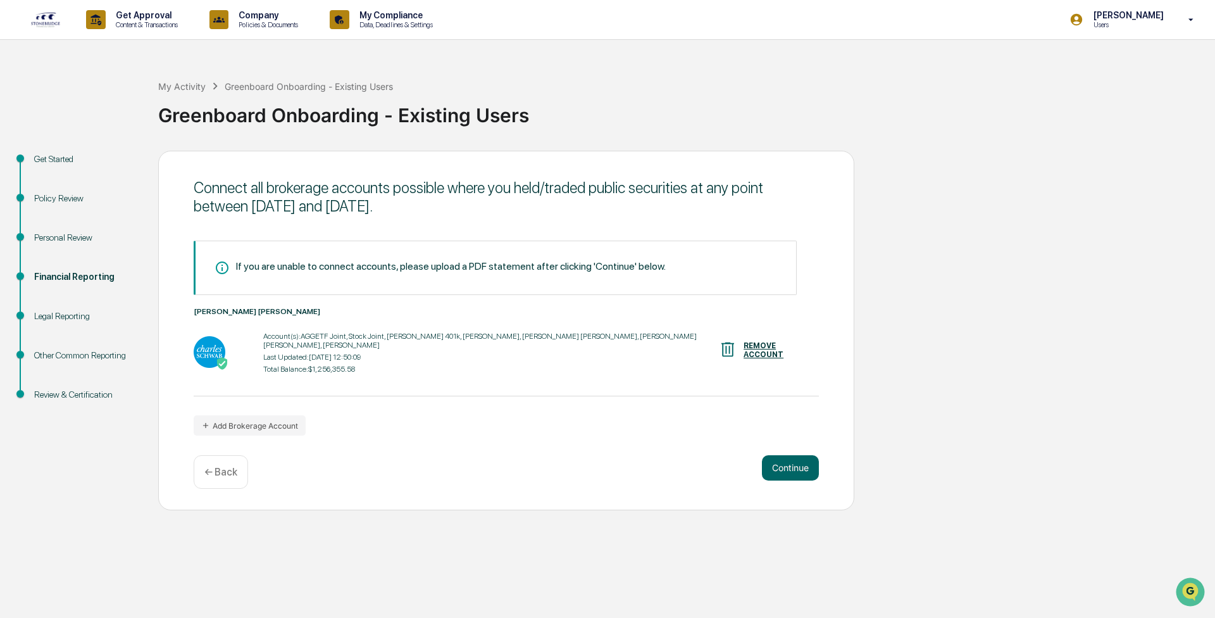
click at [541, 279] on button "Continue" at bounding box center [790, 467] width 57 height 25
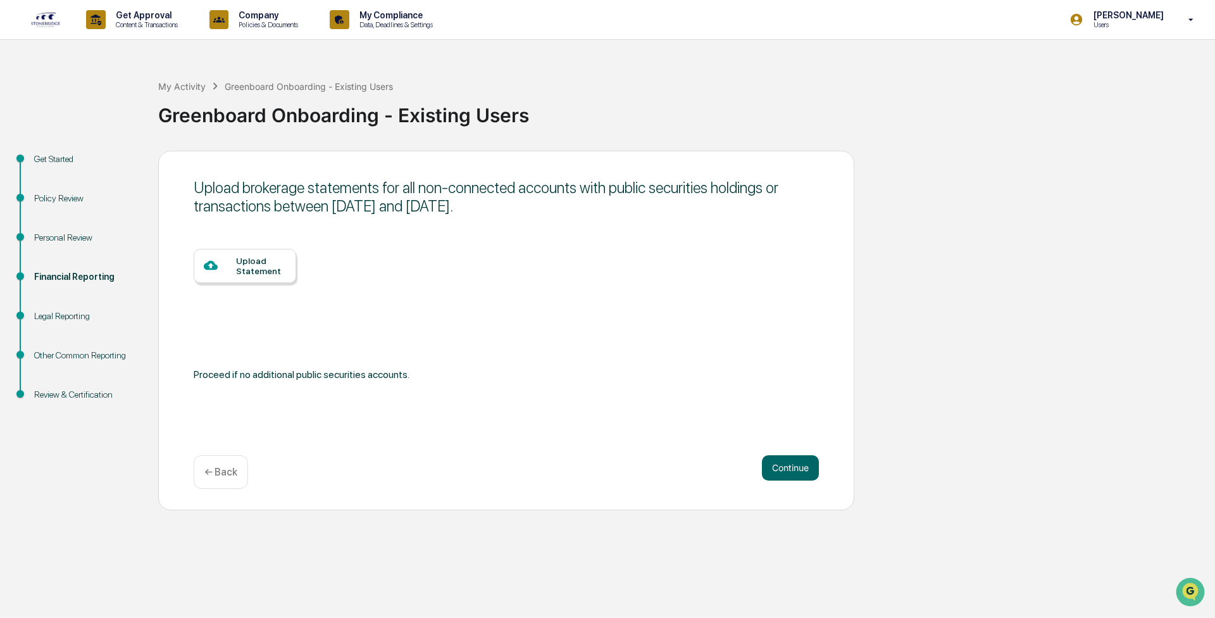
click at [541, 279] on button "Continue" at bounding box center [790, 467] width 57 height 25
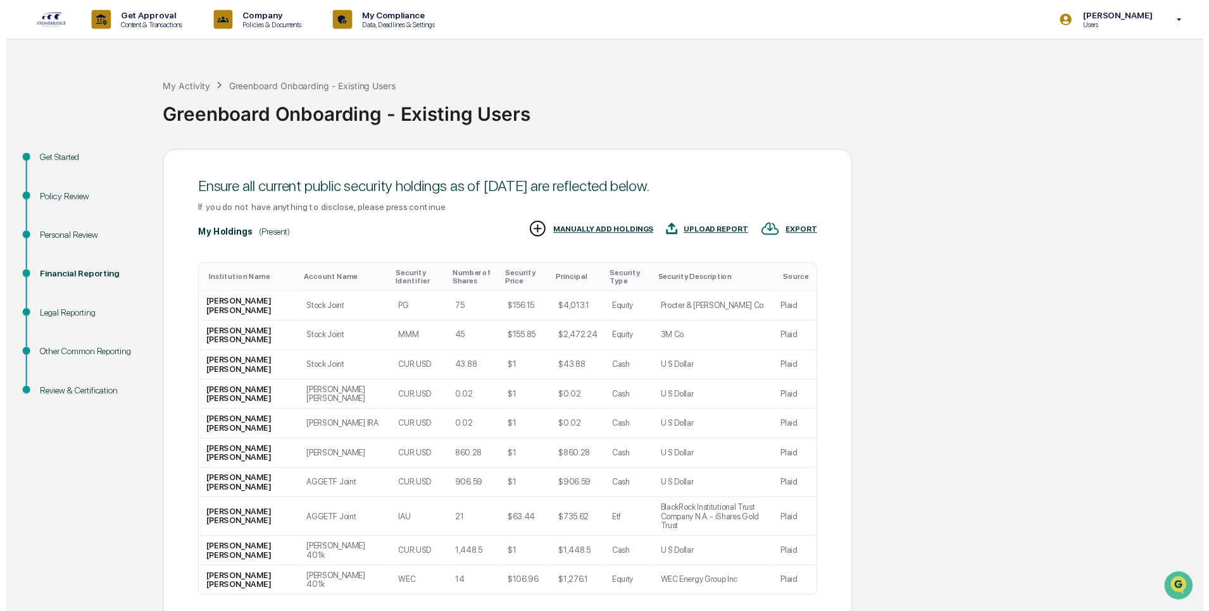
scroll to position [84, 0]
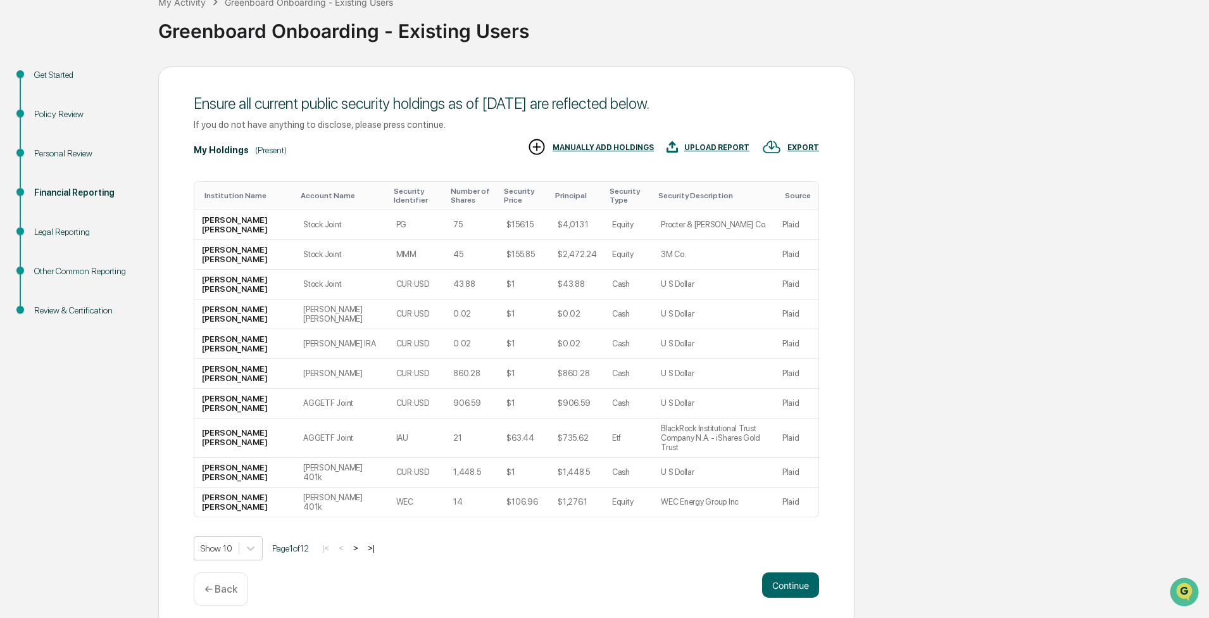
click at [541, 279] on button "Continue" at bounding box center [790, 584] width 57 height 25
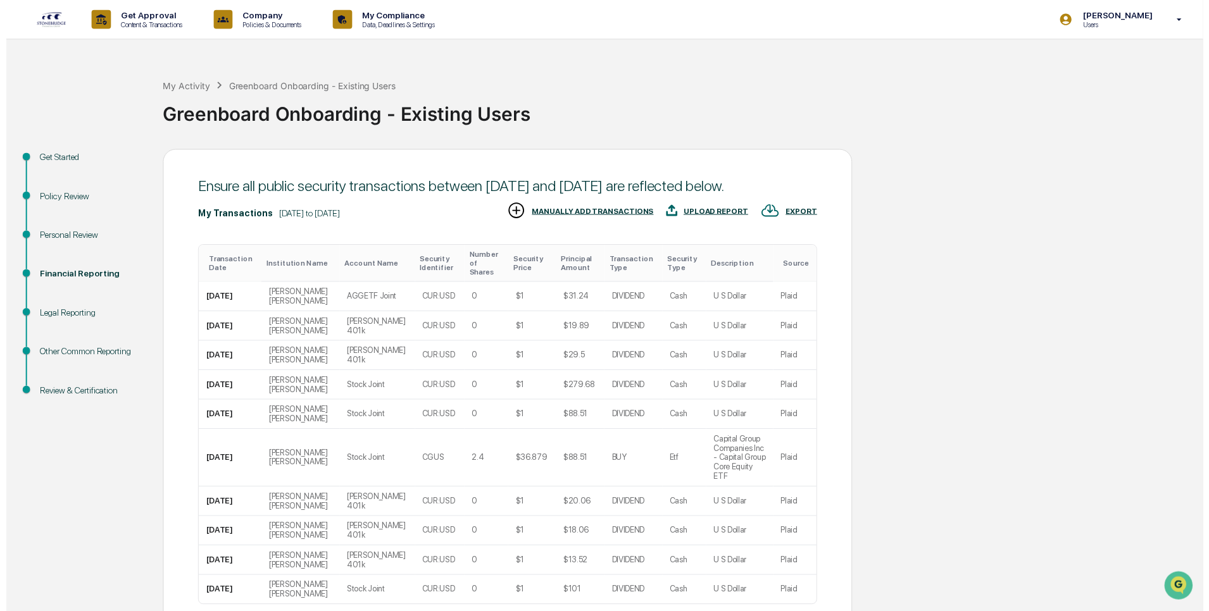
scroll to position [94, 0]
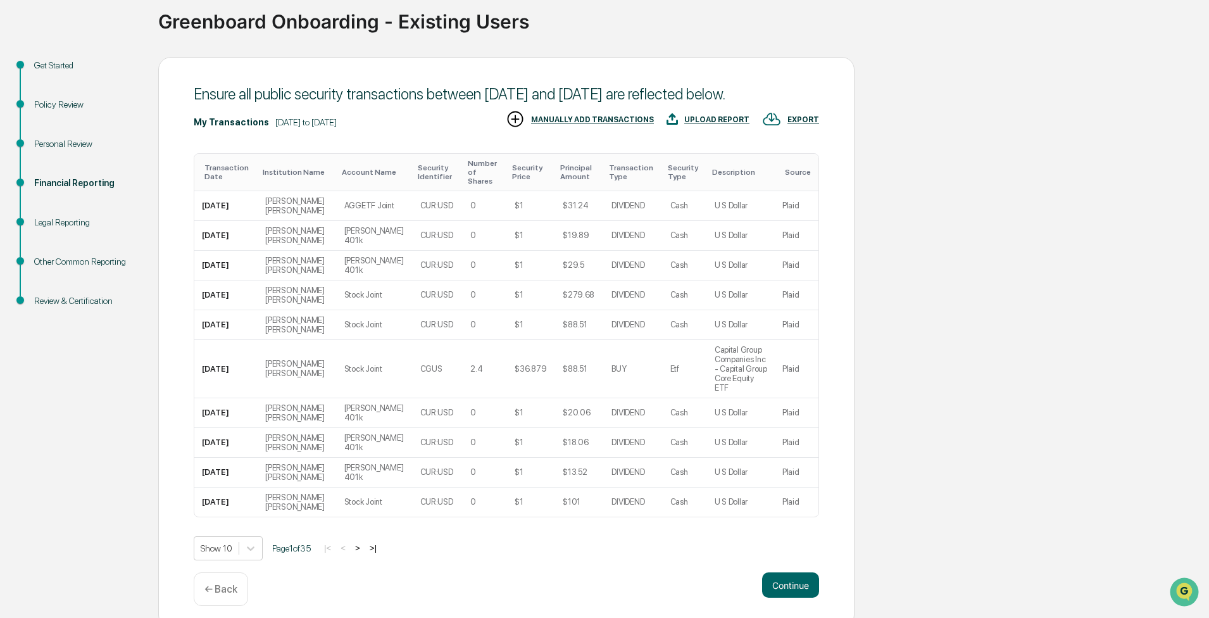
click at [541, 279] on button "Continue" at bounding box center [790, 584] width 57 height 25
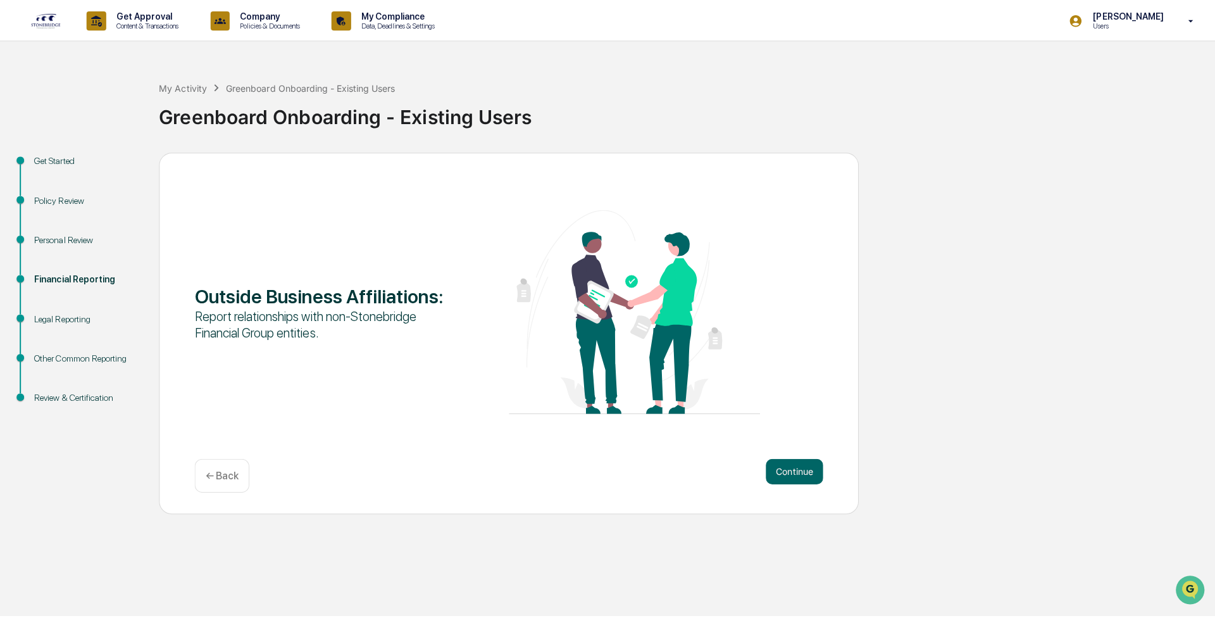
scroll to position [0, 0]
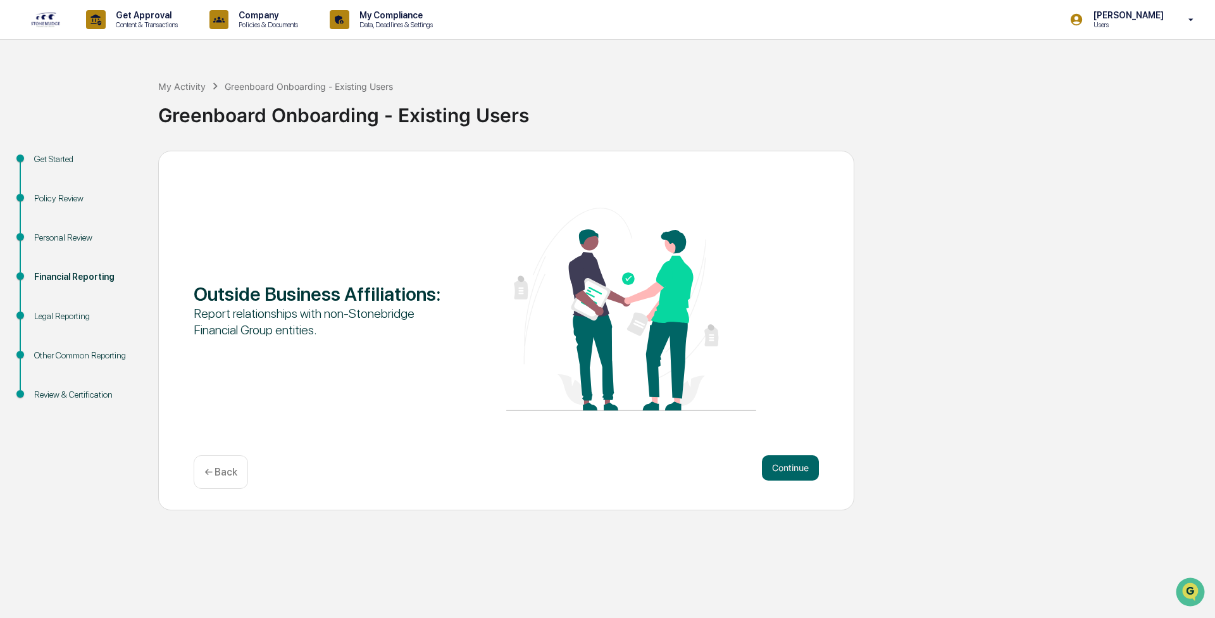
click at [541, 279] on button "Continue" at bounding box center [790, 467] width 57 height 25
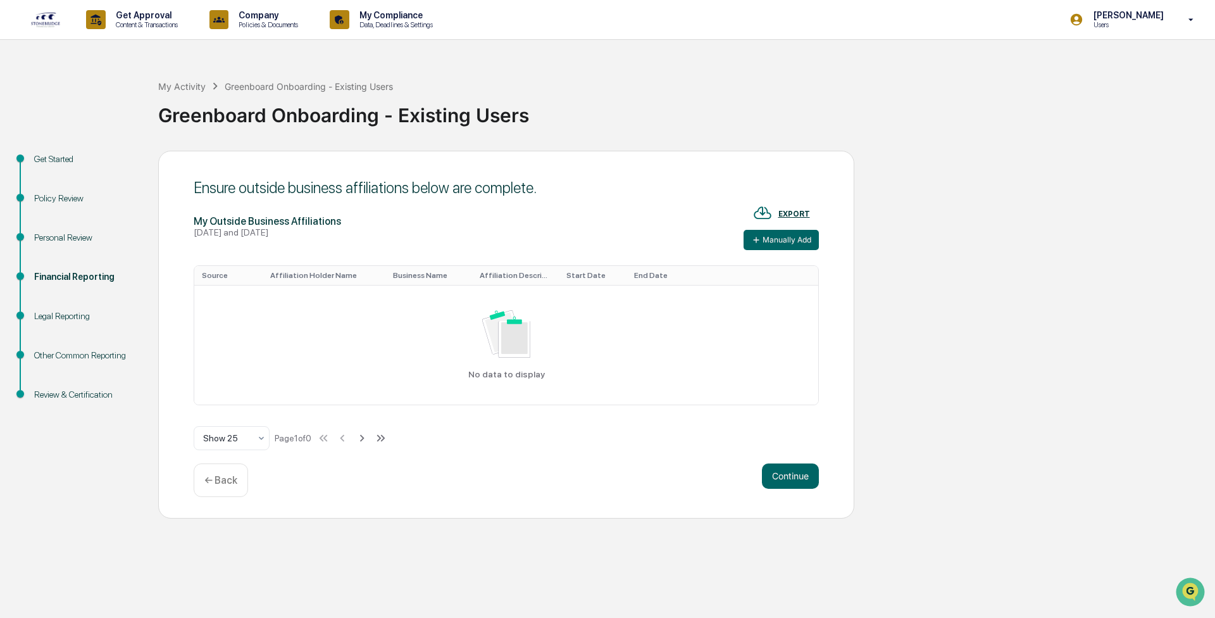
click at [541, 241] on button "Manually Add" at bounding box center [781, 240] width 75 height 20
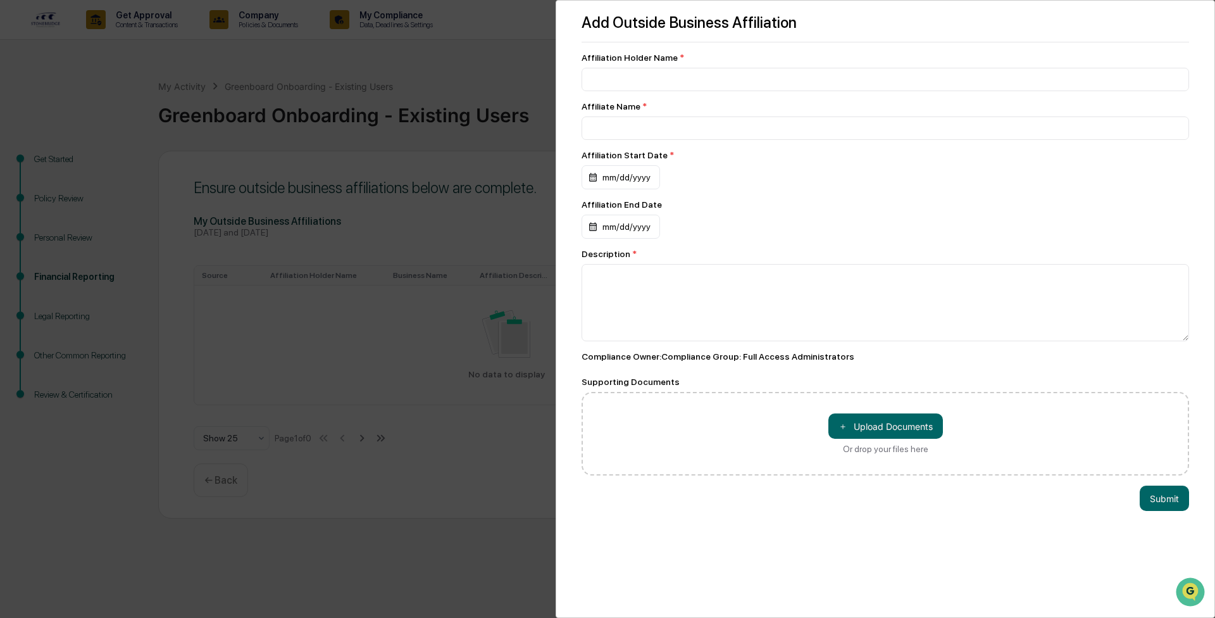
click at [541, 65] on div "Affiliation Holder Name *" at bounding box center [886, 72] width 608 height 39
click at [541, 77] on input at bounding box center [886, 79] width 608 height 23
type input "*"
type input "**********"
type input "****"
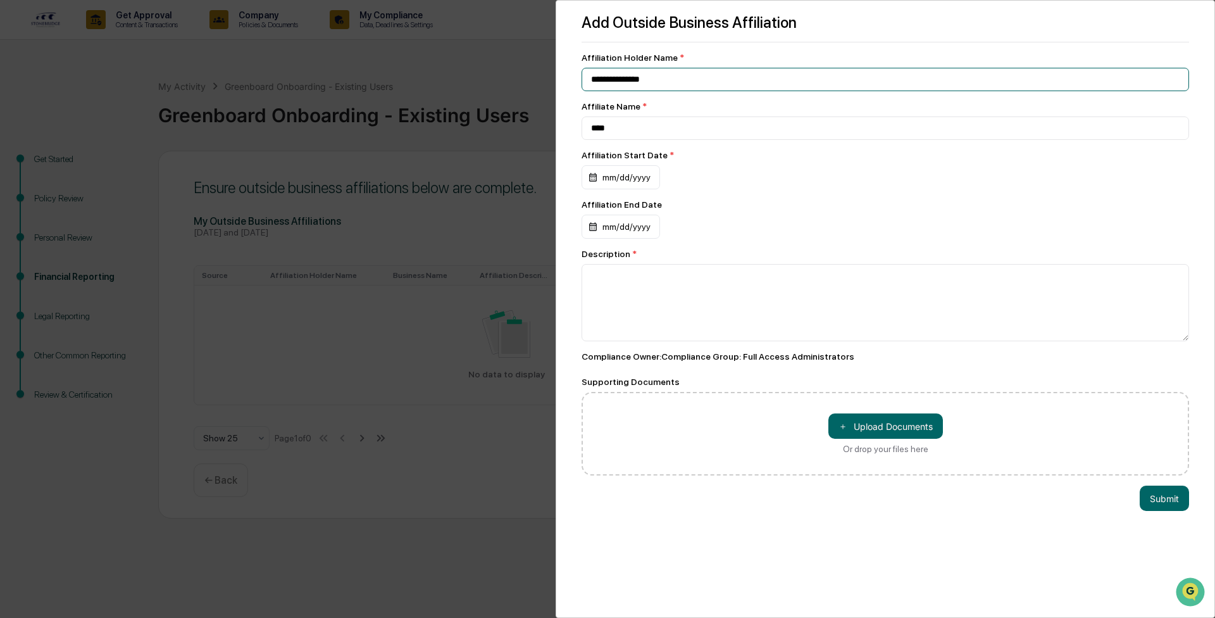
type input "**********"
type input "*"
type input "**********"
click at [541, 174] on div "mm/dd/yyyy" at bounding box center [621, 177] width 78 height 24
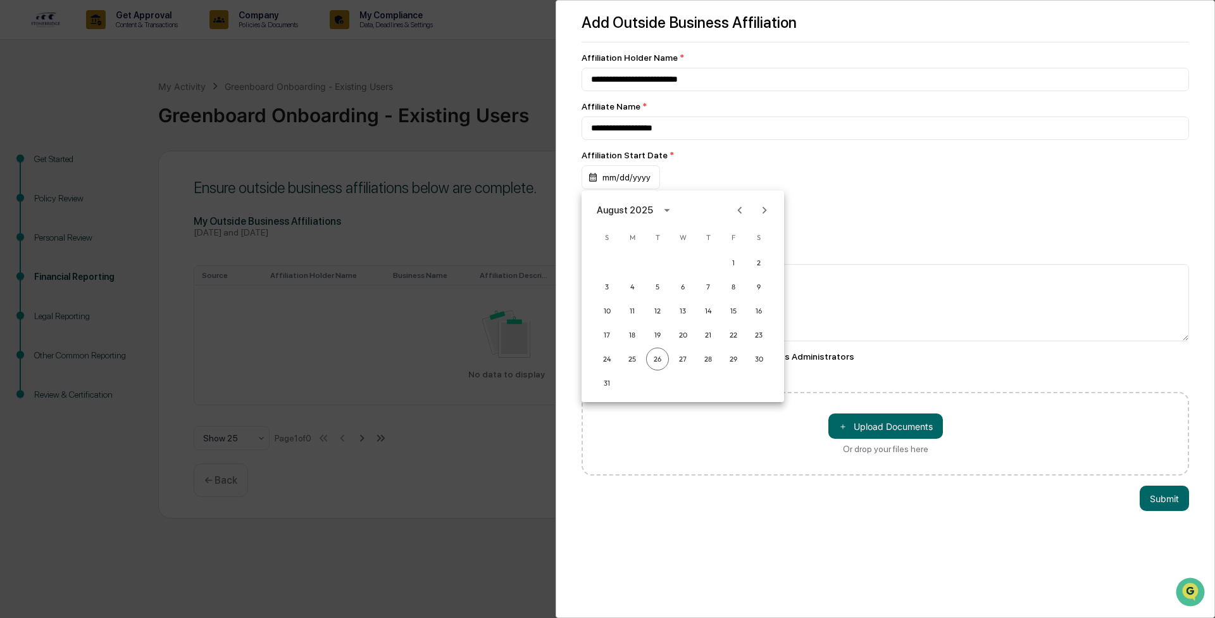
click at [541, 207] on div "August 2025" at bounding box center [627, 210] width 60 height 14
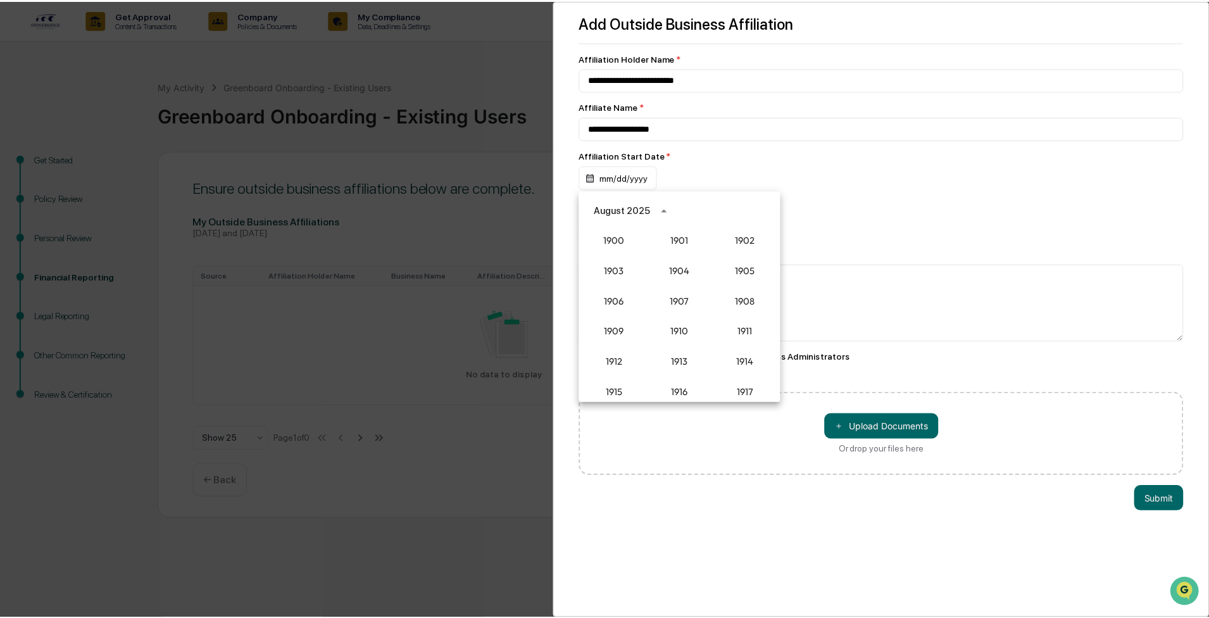
scroll to position [1172, 0]
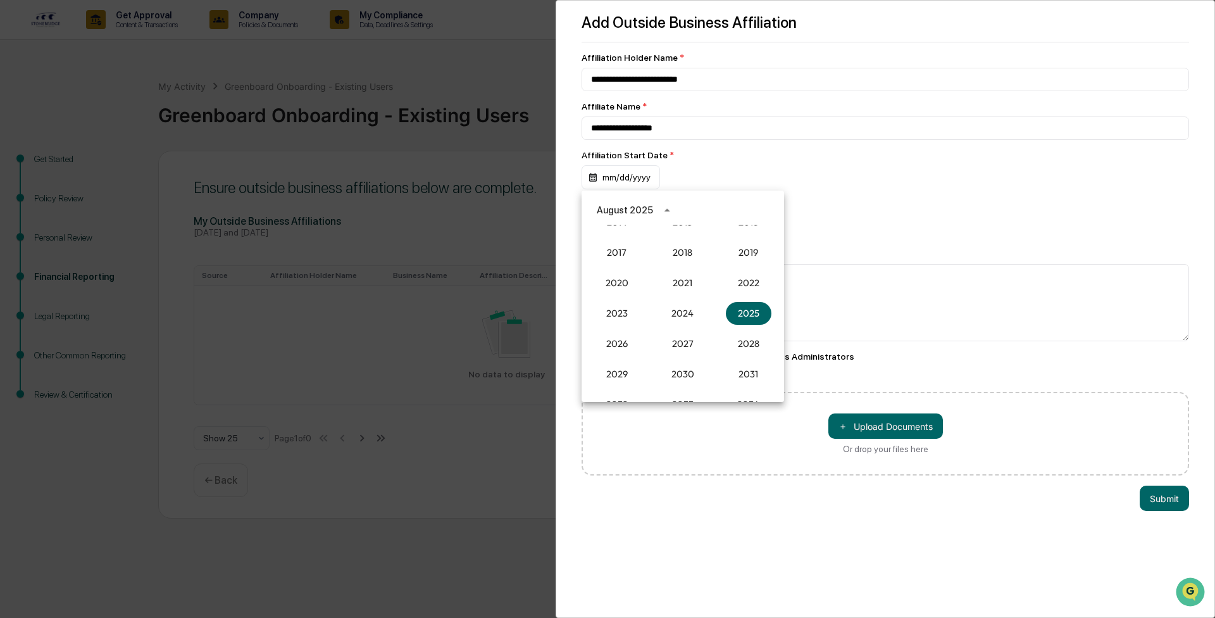
click at [541, 207] on div "August 2025" at bounding box center [627, 210] width 60 height 14
click at [541, 279] on button "May" at bounding box center [683, 274] width 46 height 23
click at [541, 279] on button "7" at bounding box center [683, 286] width 23 height 23
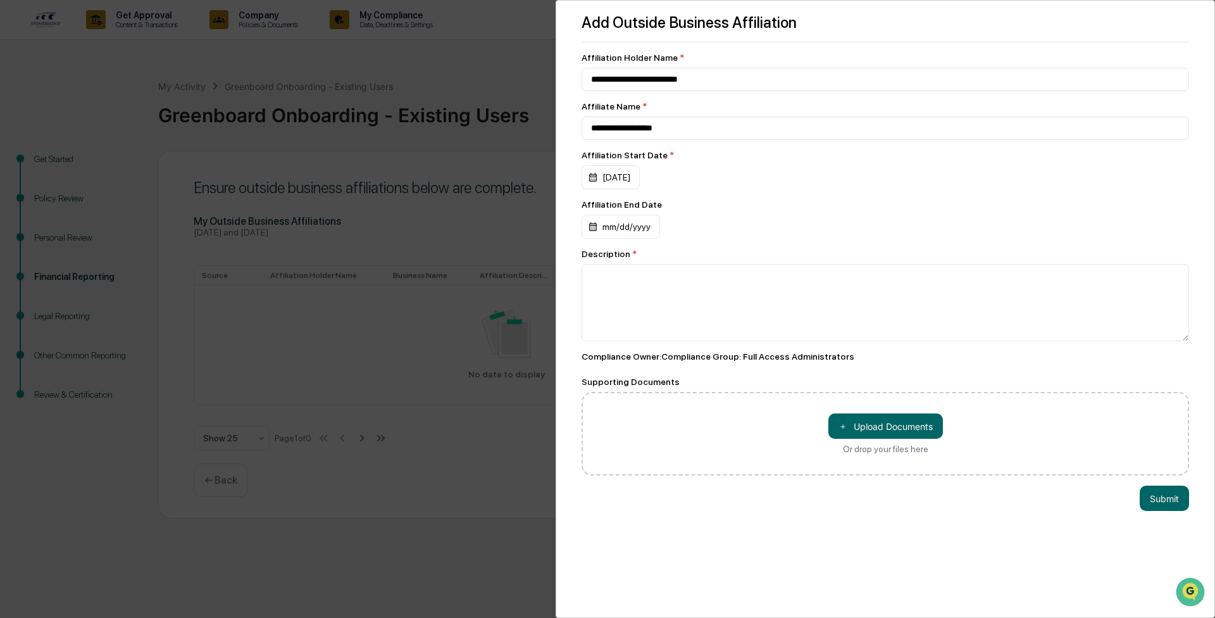
click at [541, 189] on div "mm/dd/yyyy" at bounding box center [611, 177] width 58 height 24
click at [541, 226] on div at bounding box center [607, 309] width 1215 height 618
click at [541, 279] on textarea at bounding box center [886, 302] width 608 height 77
type textarea "**********"
click at [541, 279] on button "Submit" at bounding box center [1164, 498] width 49 height 25
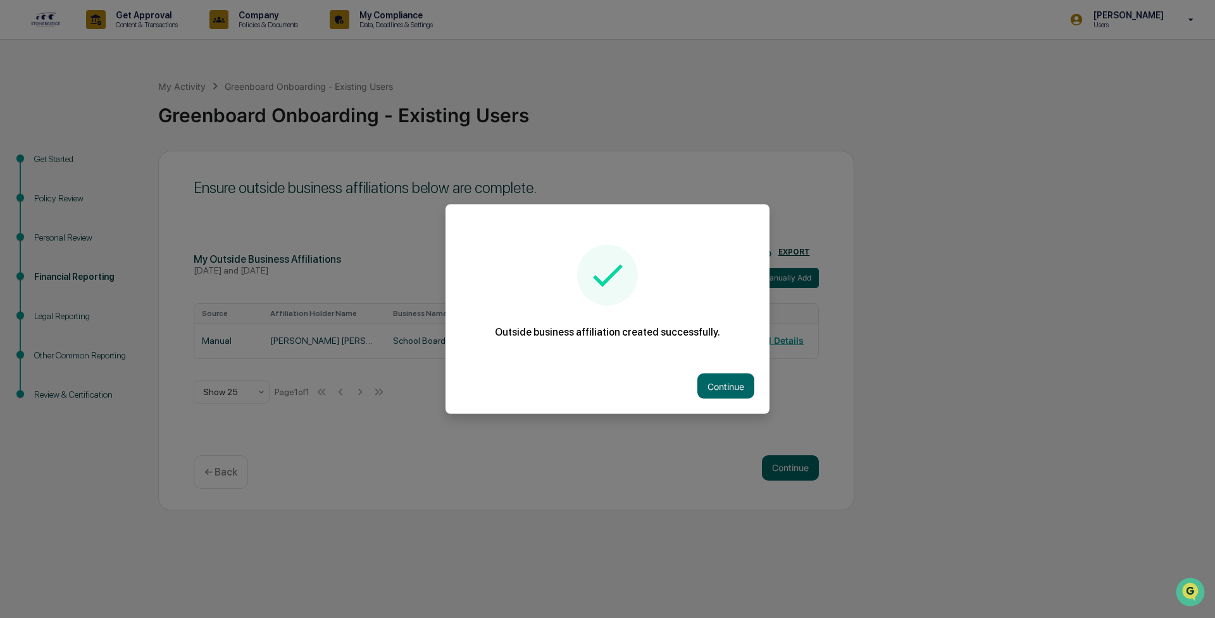
click at [541, 279] on button "Continue" at bounding box center [726, 385] width 57 height 25
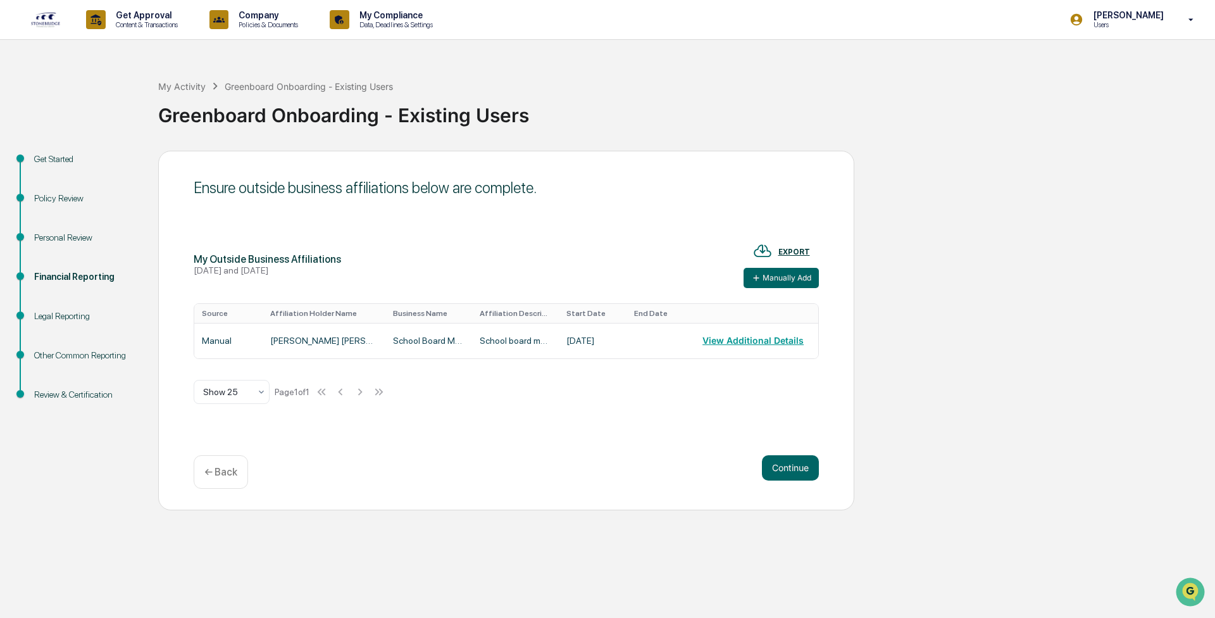
click at [541, 279] on button "Continue" at bounding box center [790, 467] width 57 height 25
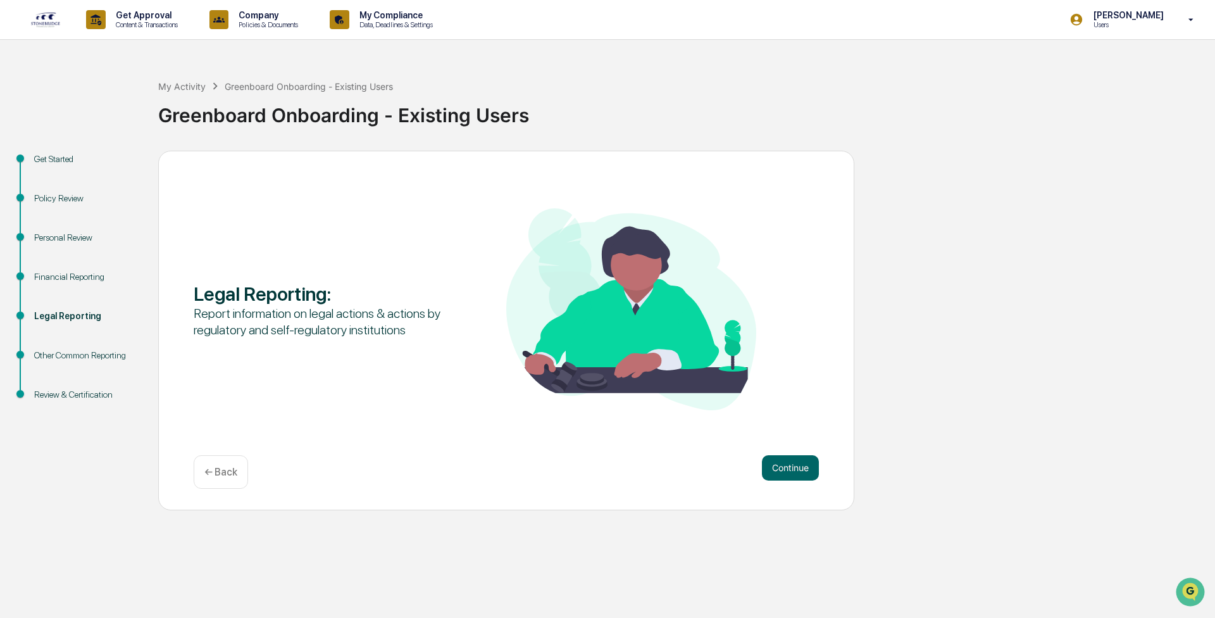
click at [541, 279] on button "Continue" at bounding box center [790, 467] width 57 height 25
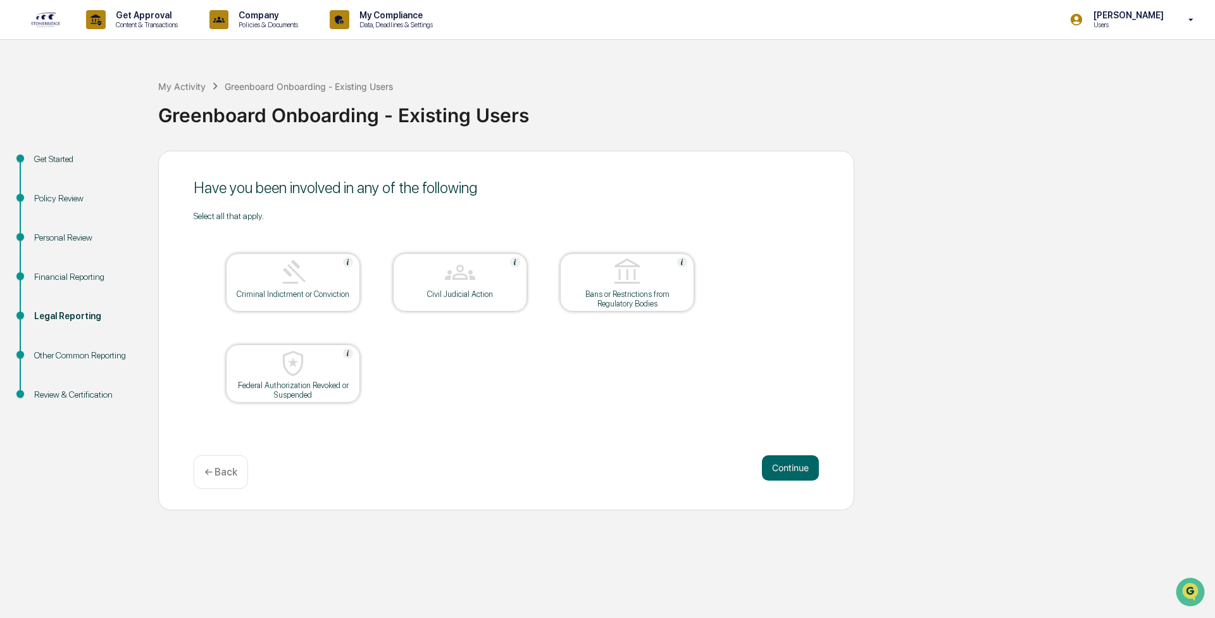
click at [541, 279] on button "Continue" at bounding box center [790, 467] width 57 height 25
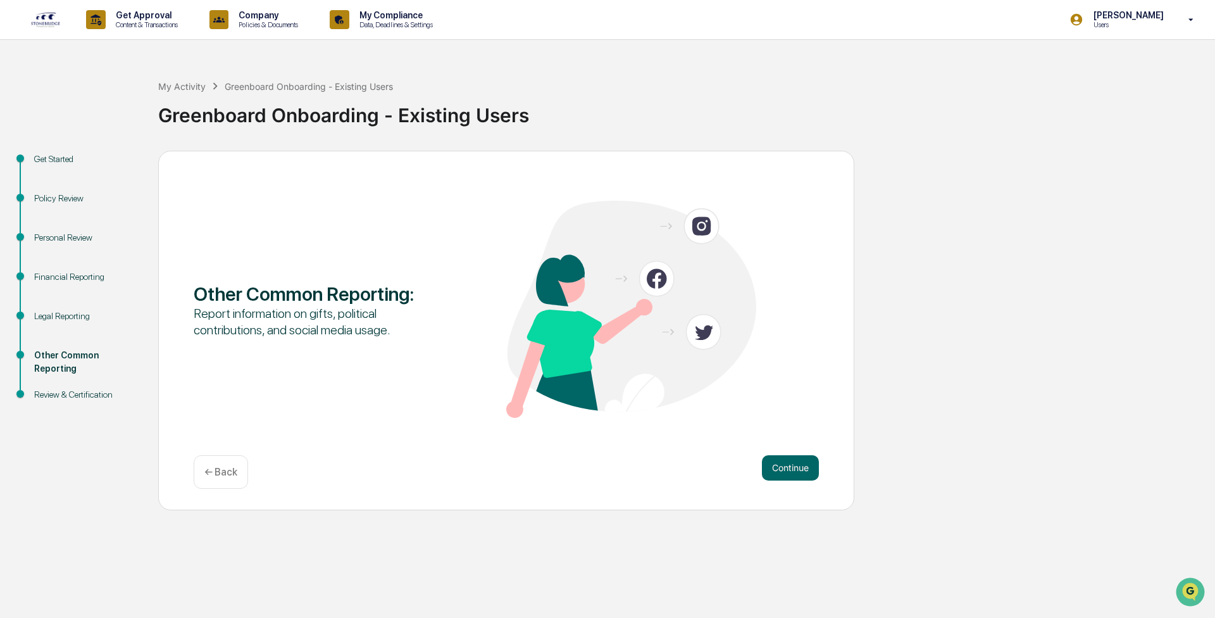
click at [541, 279] on button "Continue" at bounding box center [790, 467] width 57 height 25
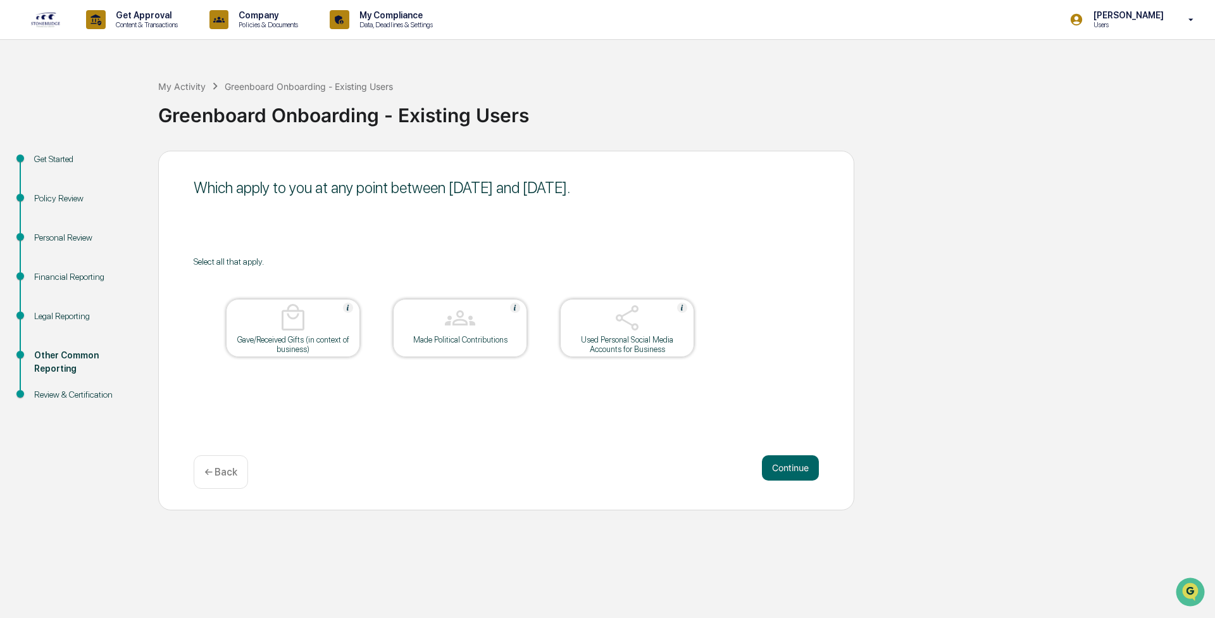
click at [541, 279] on button "Continue" at bounding box center [790, 467] width 57 height 25
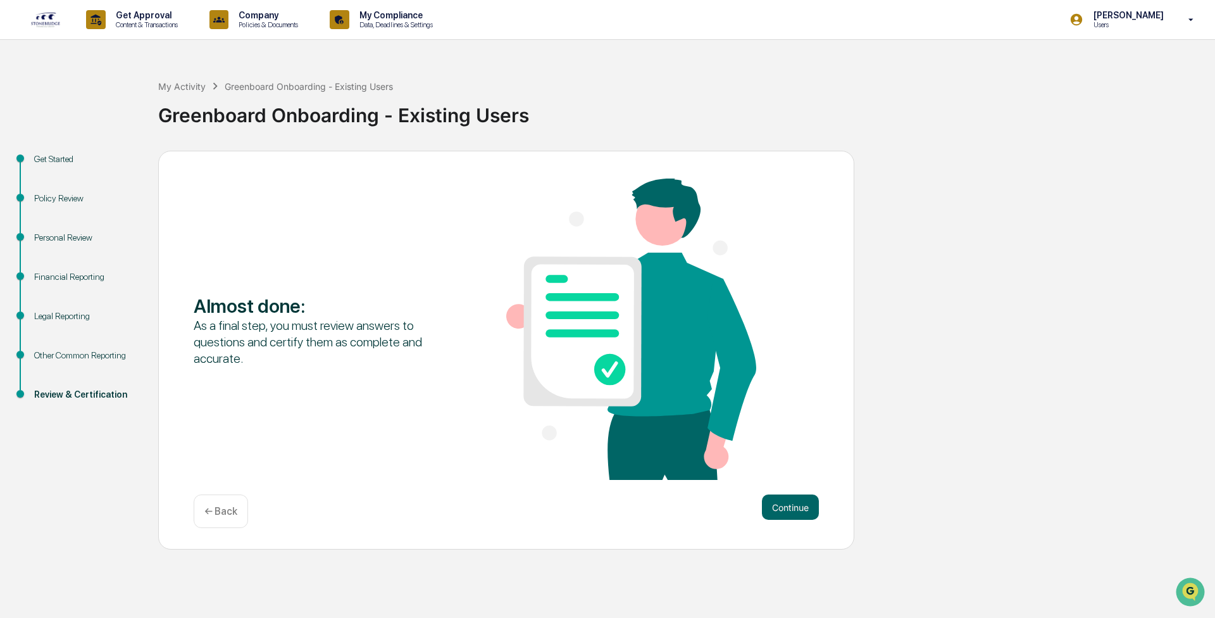
click at [541, 279] on div "Almost done : As a final step, you must review answers to questions and certify…" at bounding box center [506, 331] width 625 height 304
click at [541, 279] on button "Continue" at bounding box center [790, 506] width 57 height 25
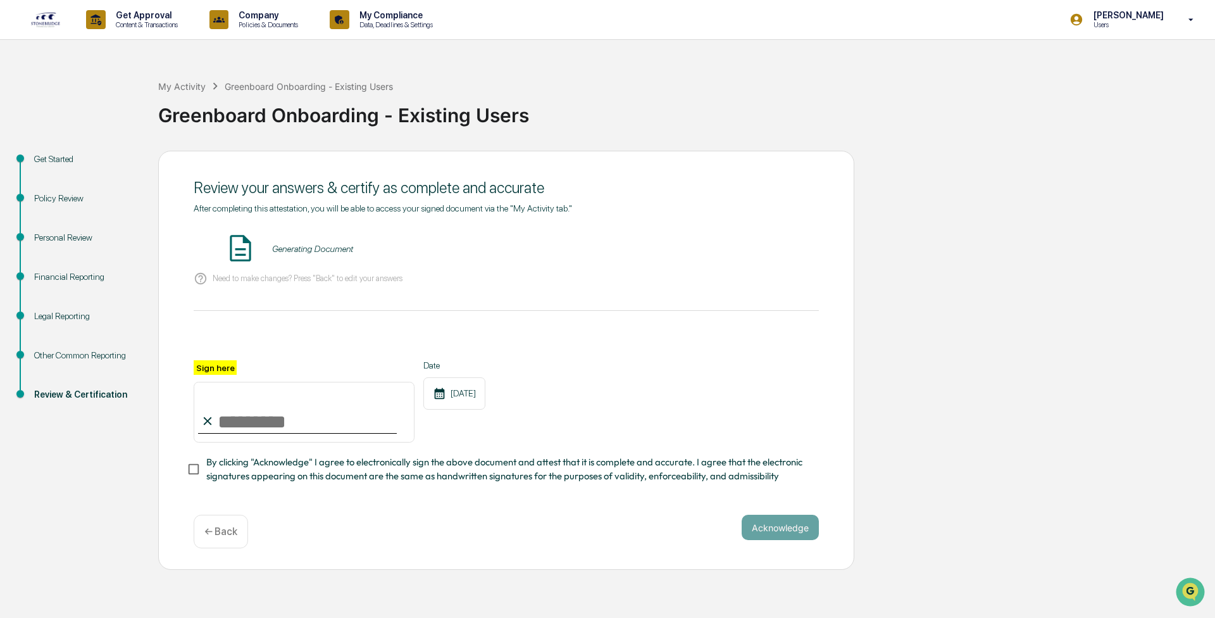
click at [217, 279] on input "Sign here" at bounding box center [304, 412] width 221 height 61
type input "**********"
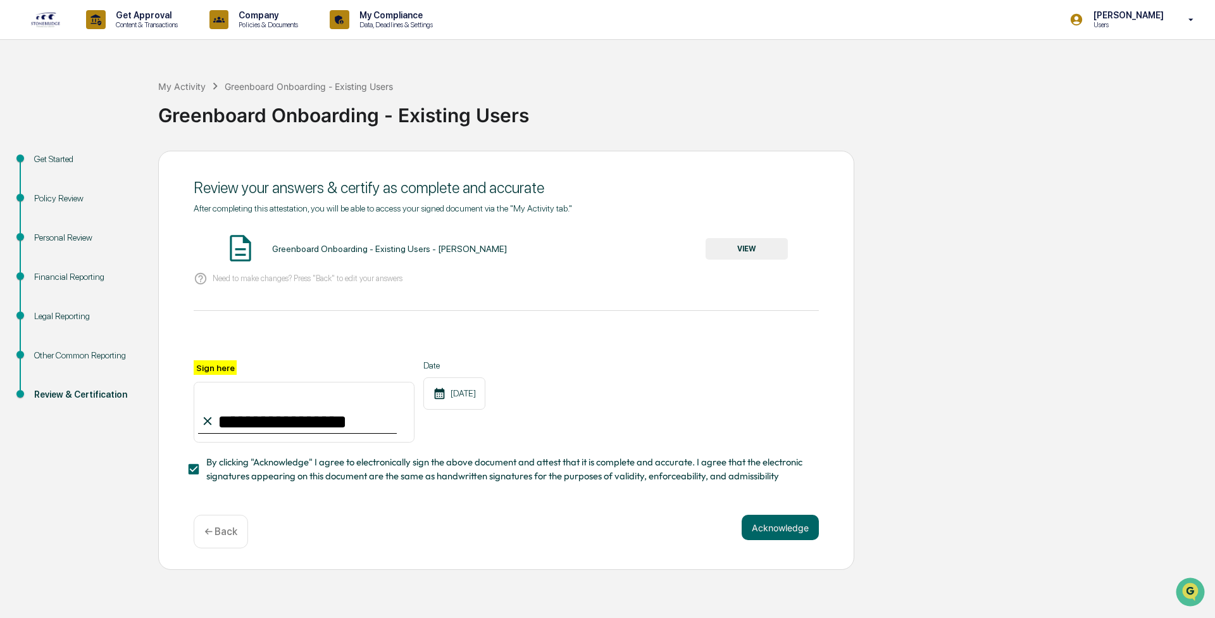
click at [541, 279] on div "Acknowledge ← Back" at bounding box center [506, 532] width 625 height 34
click at [541, 279] on button "Acknowledge" at bounding box center [780, 527] width 77 height 25
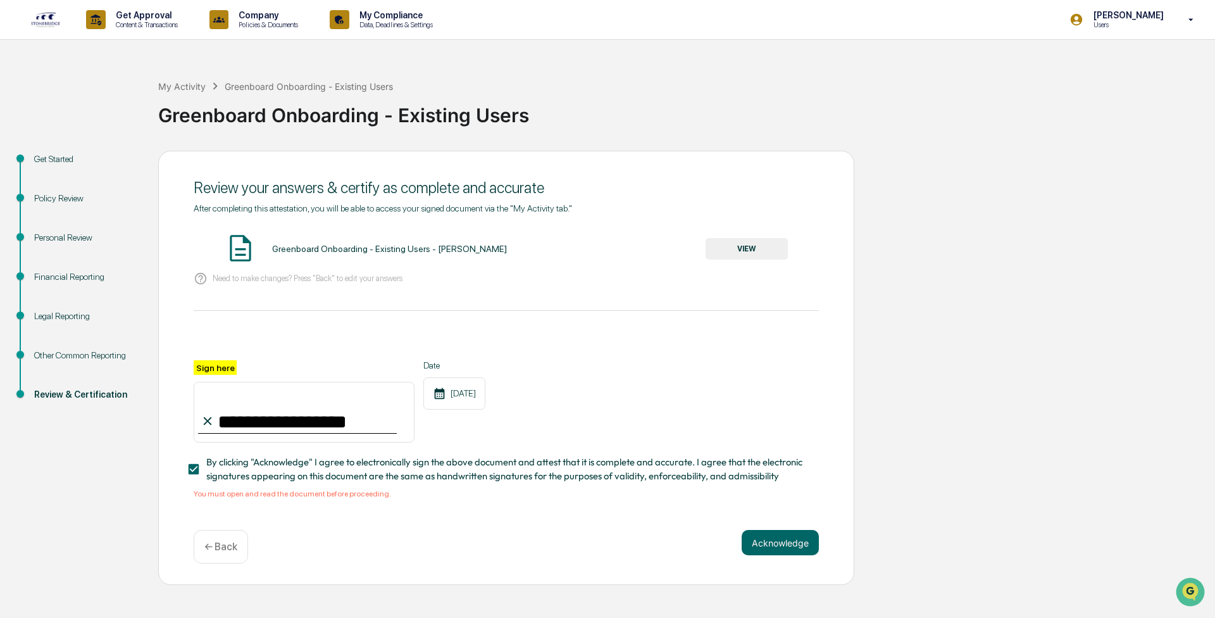
click at [541, 251] on button "VIEW" at bounding box center [747, 249] width 82 height 22
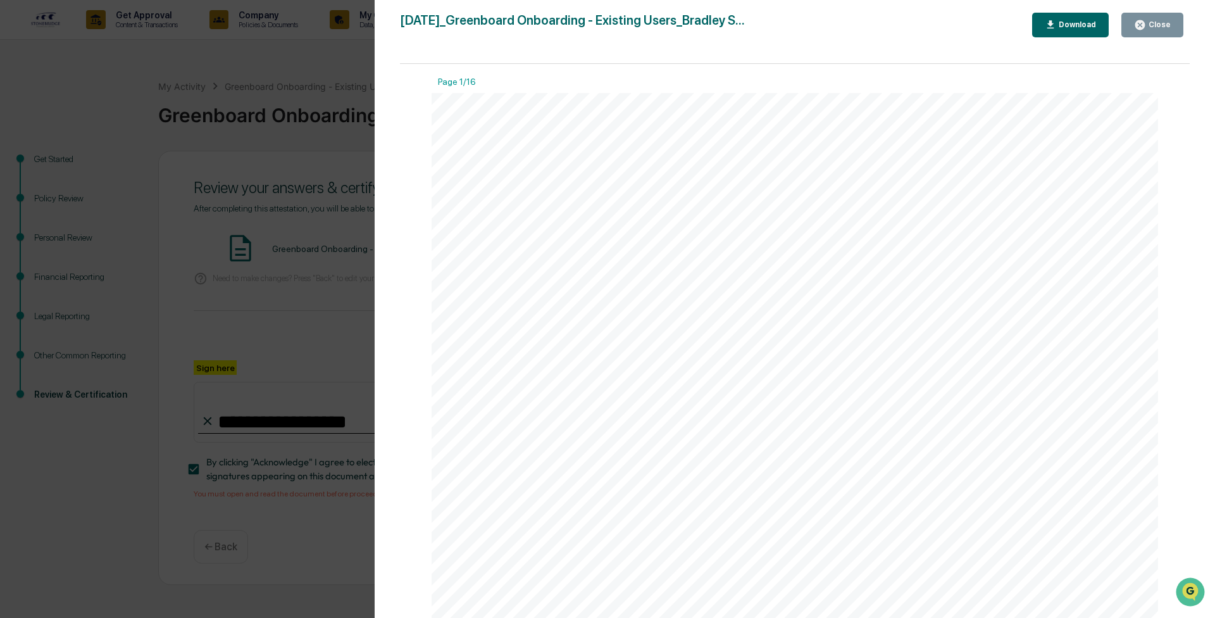
click at [541, 23] on div "Close" at bounding box center [1158, 24] width 25 height 9
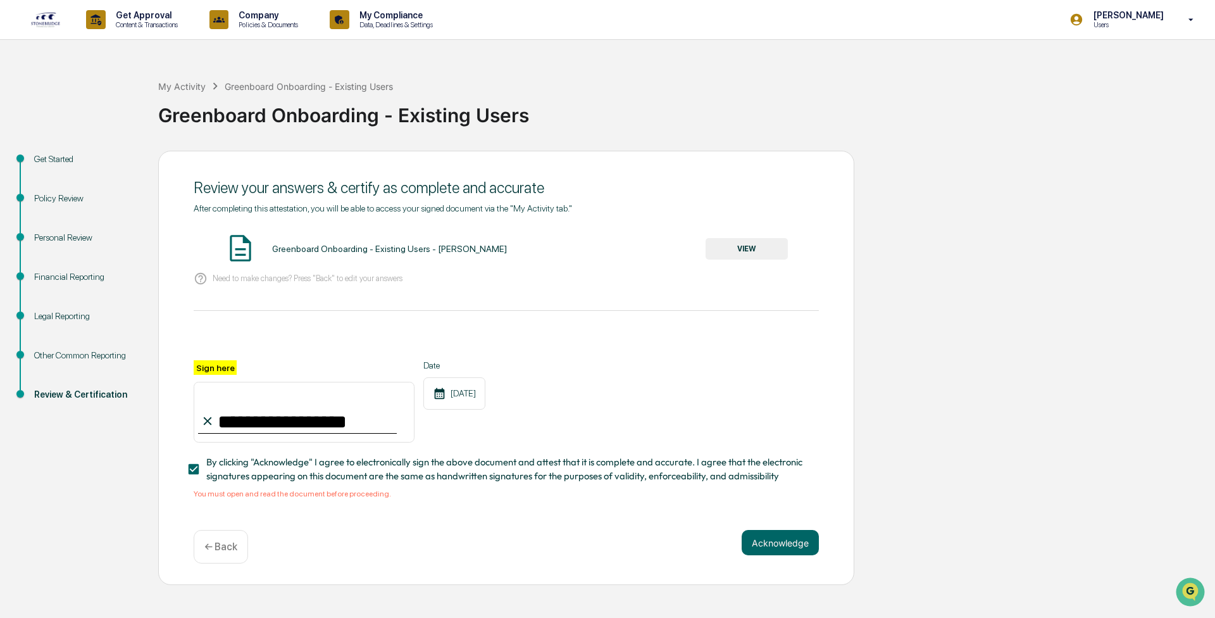
click at [541, 279] on button "Acknowledge" at bounding box center [780, 542] width 77 height 25
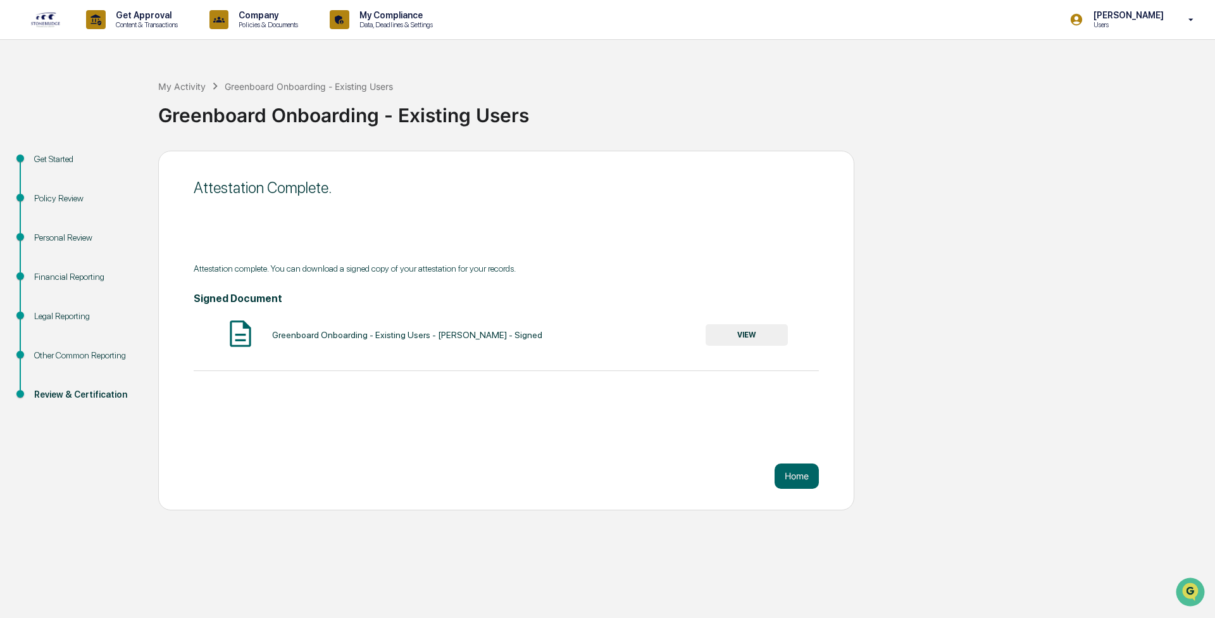
click at [541, 279] on button "Home" at bounding box center [797, 475] width 44 height 25
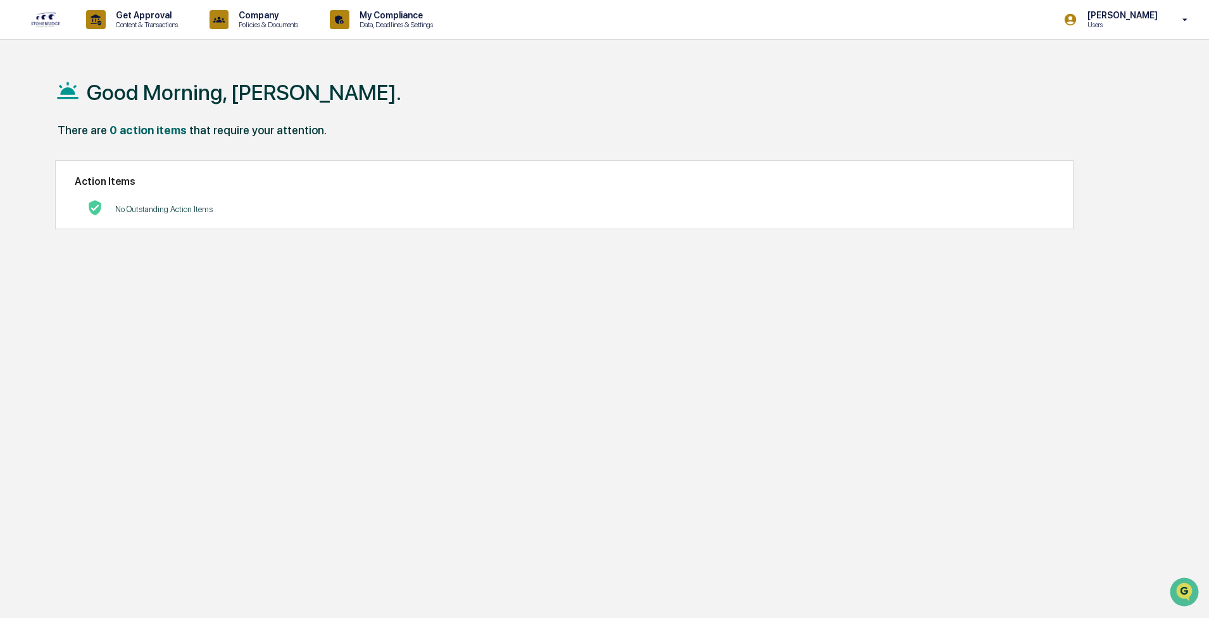
click at [356, 88] on div "Good Morning, [PERSON_NAME]." at bounding box center [599, 91] width 1088 height 63
